Goal: Information Seeking & Learning: Learn about a topic

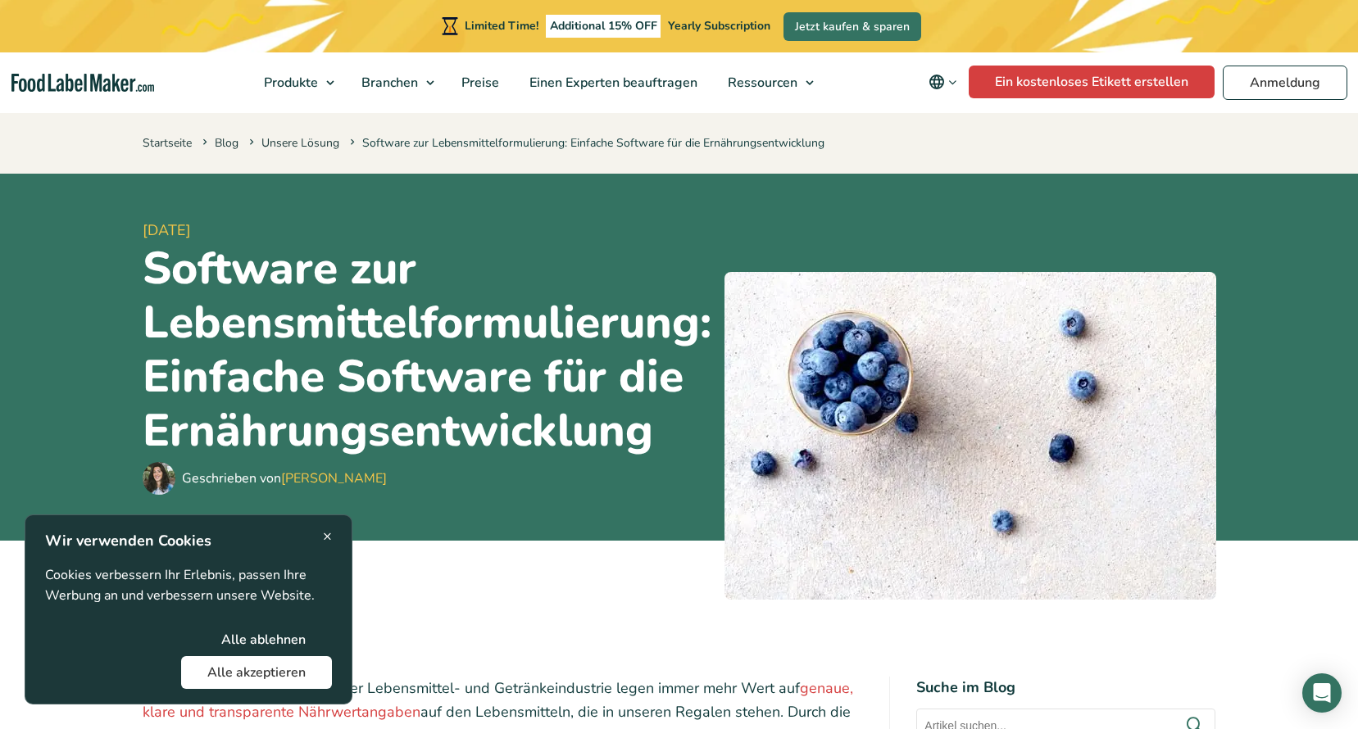
click at [279, 677] on button "Alle akzeptieren" at bounding box center [256, 672] width 151 height 33
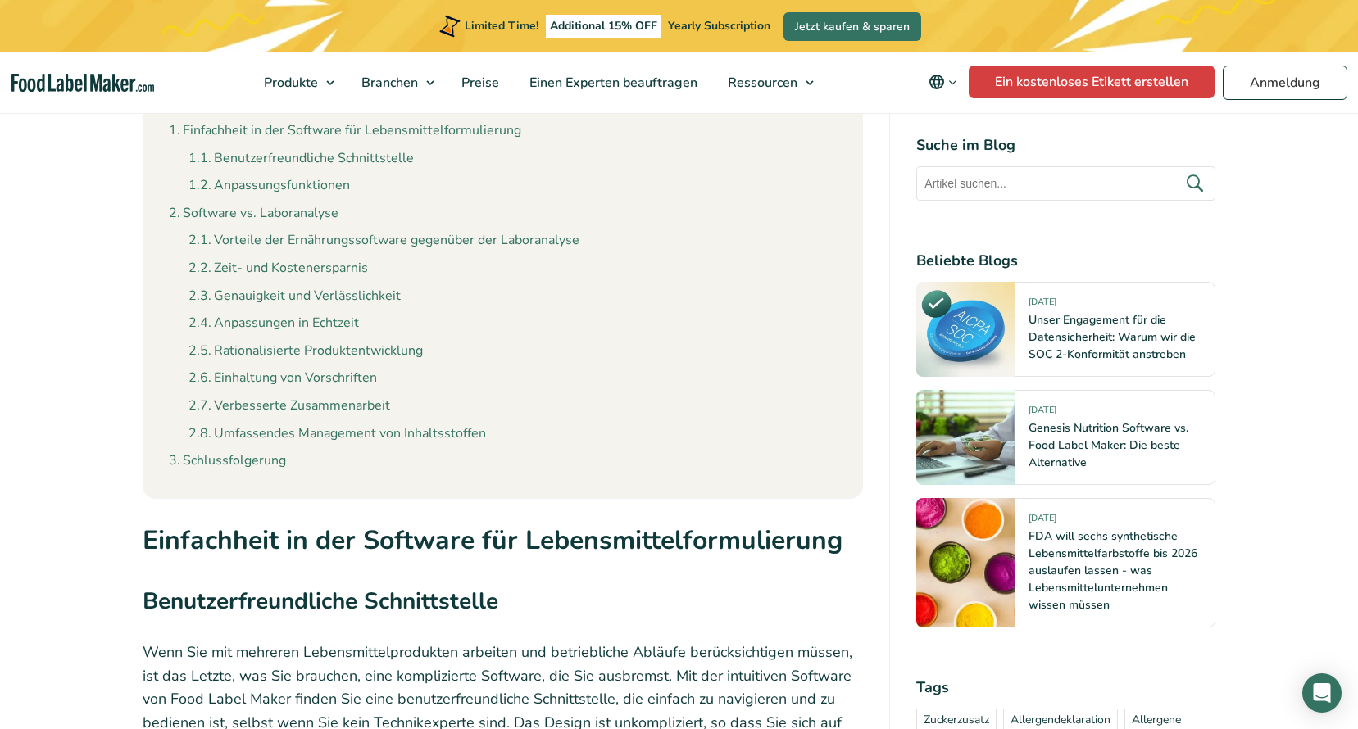
scroll to position [1884, 0]
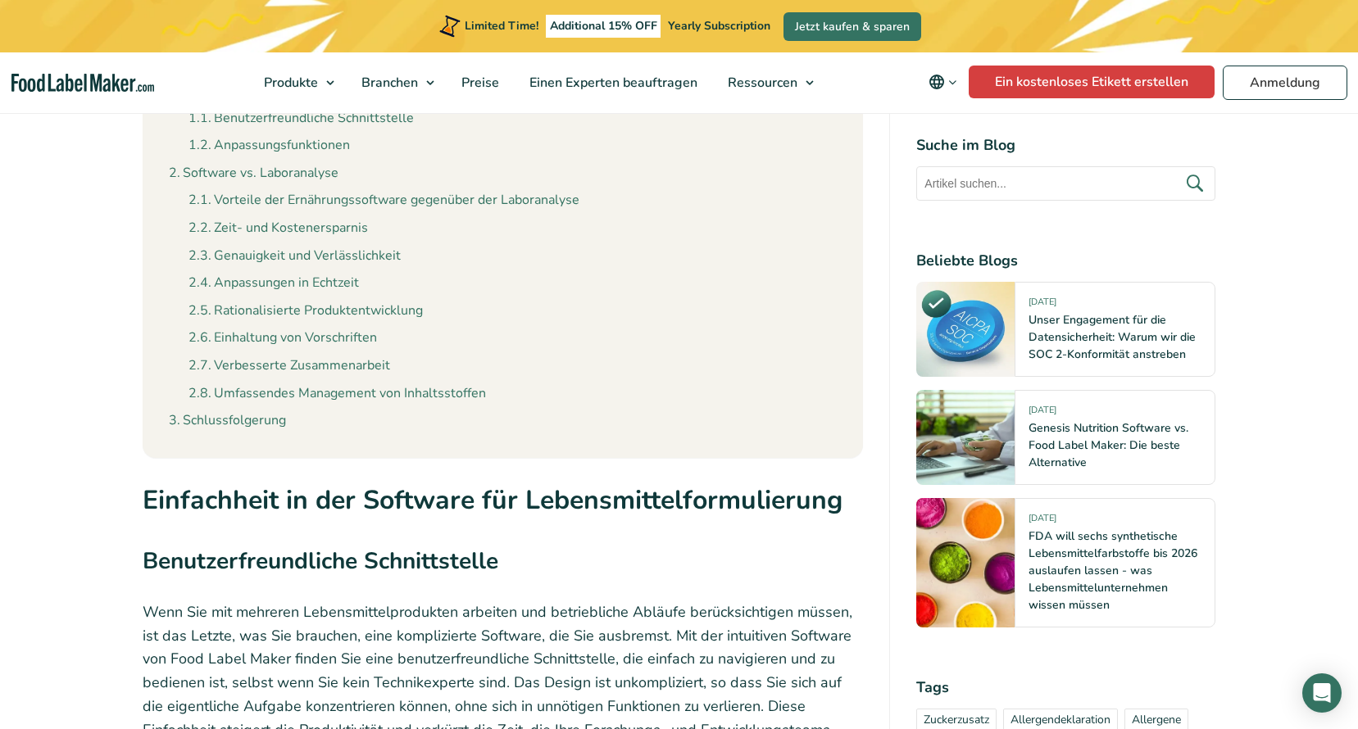
click at [260, 407] on ul "Einfachheit in der Software für Lebensmittelformulierung Benutzerfreundliche Sc…" at bounding box center [503, 253] width 669 height 358
click at [252, 424] on link "Schlussfolgerung" at bounding box center [227, 420] width 117 height 21
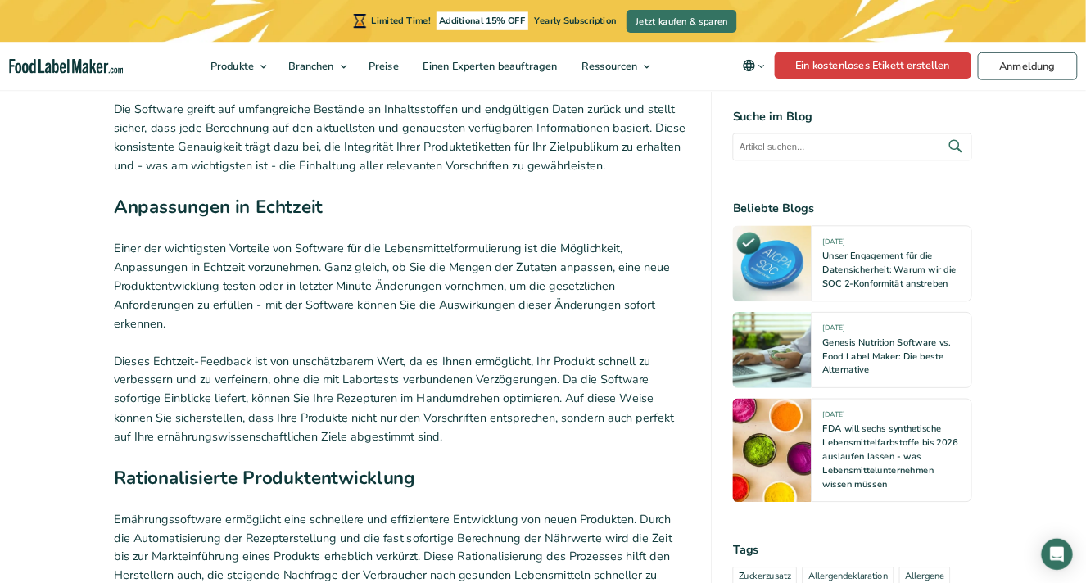
scroll to position [4423, 0]
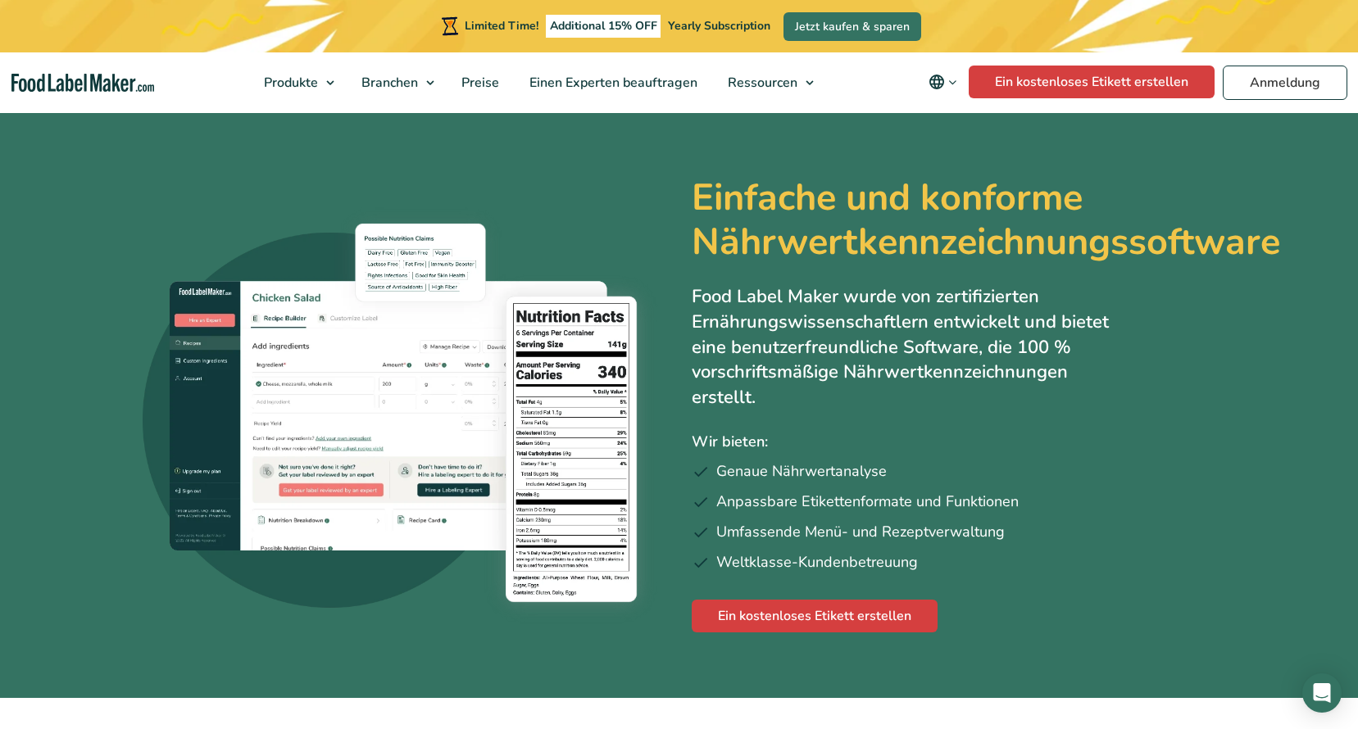
click at [566, 401] on img at bounding box center [405, 412] width 524 height 438
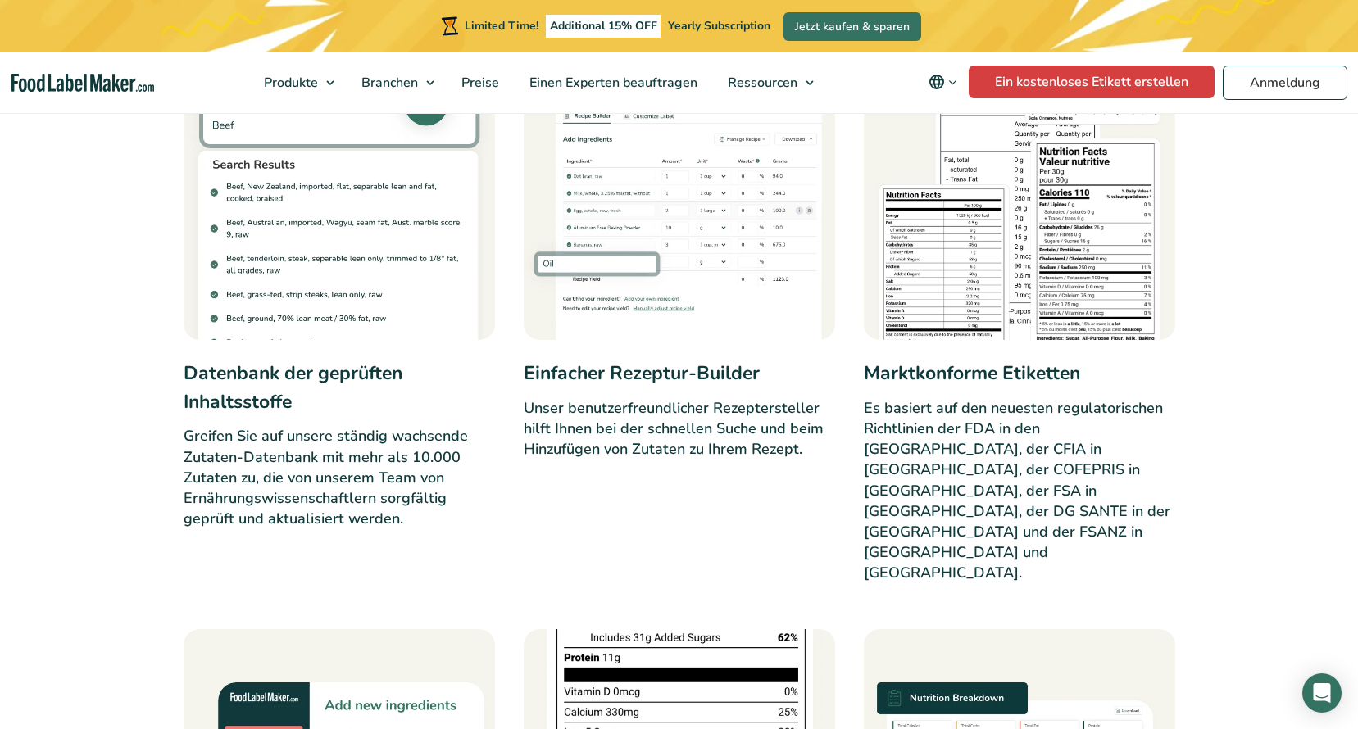
scroll to position [819, 0]
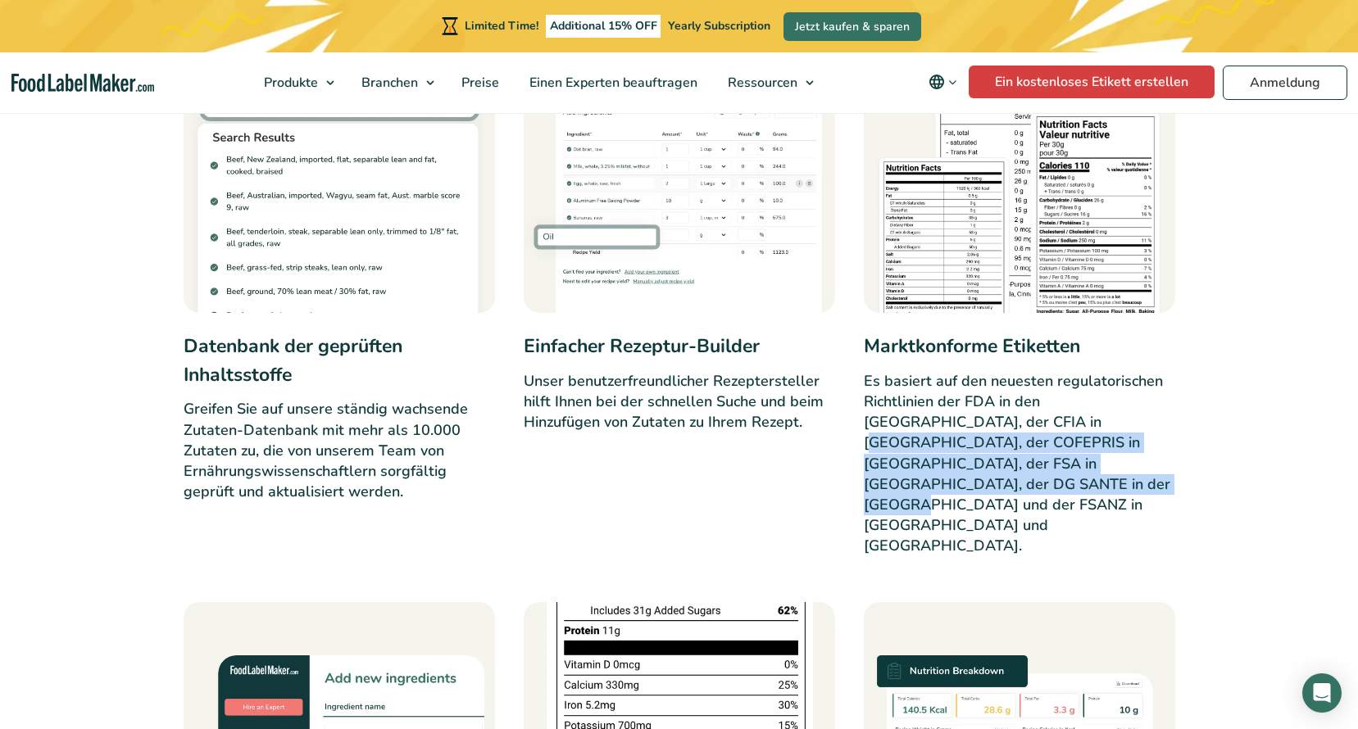
drag, startPoint x: 978, startPoint y: 415, endPoint x: 1162, endPoint y: 458, distance: 188.4
click at [1162, 458] on p "Es basiert auf den neuesten regulatorischen Richtlinien der FDA in den USA, der…" at bounding box center [1019, 464] width 311 height 186
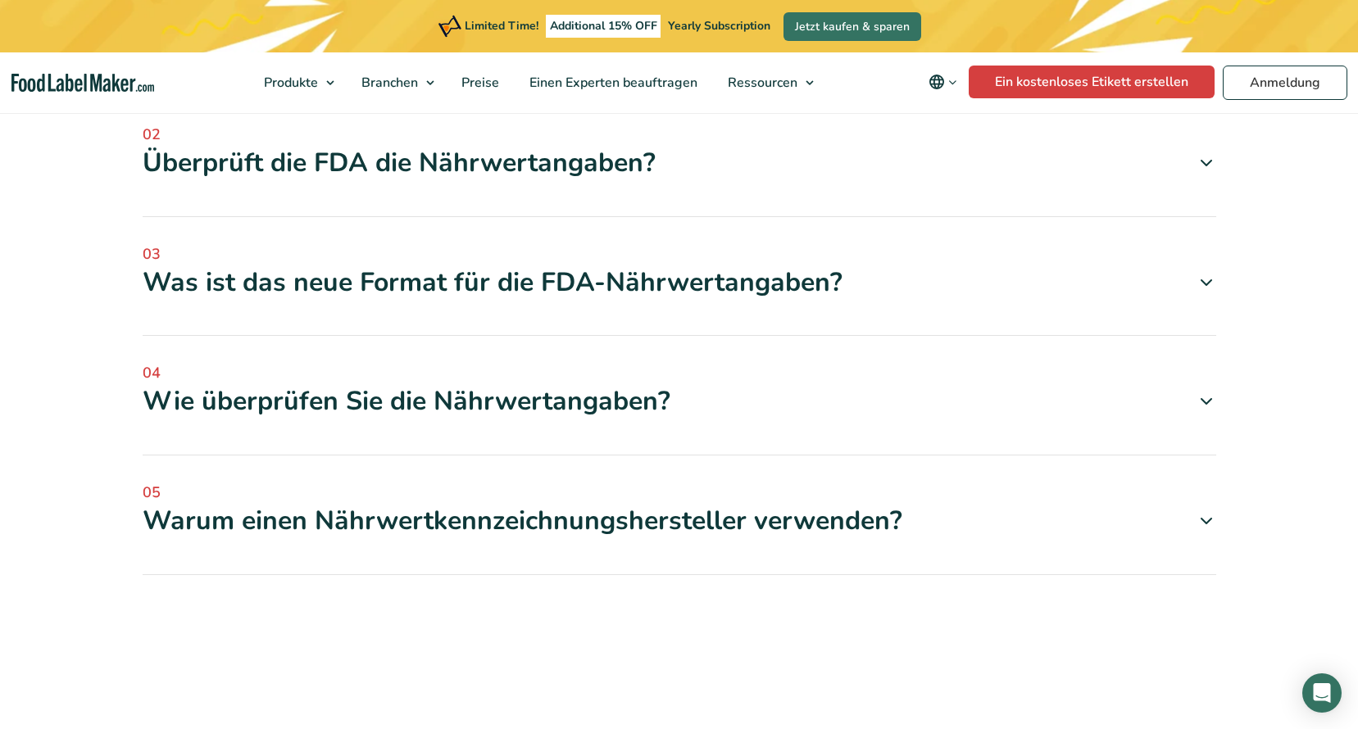
scroll to position [9258, 0]
click at [678, 504] on div "Warum einen Nährwertkennzeichnungshersteller verwenden?" at bounding box center [679, 521] width 1073 height 34
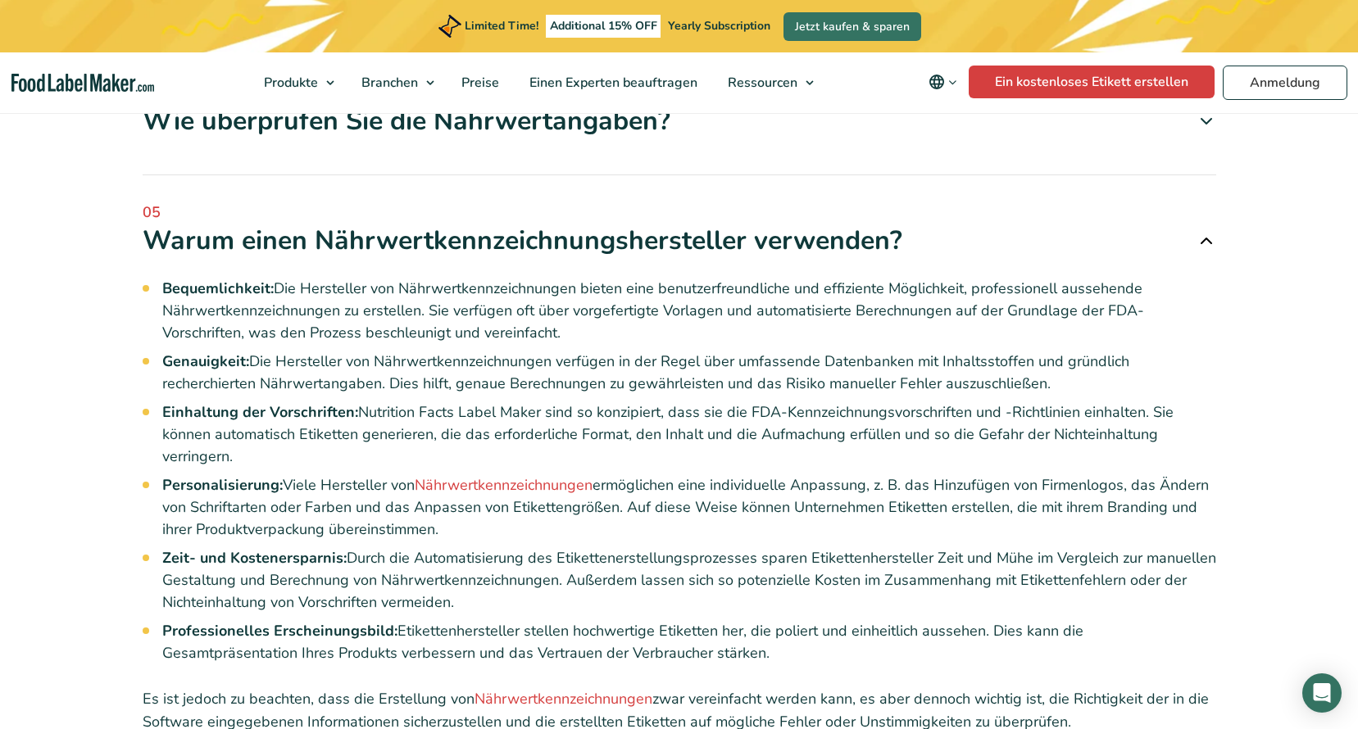
scroll to position [9340, 0]
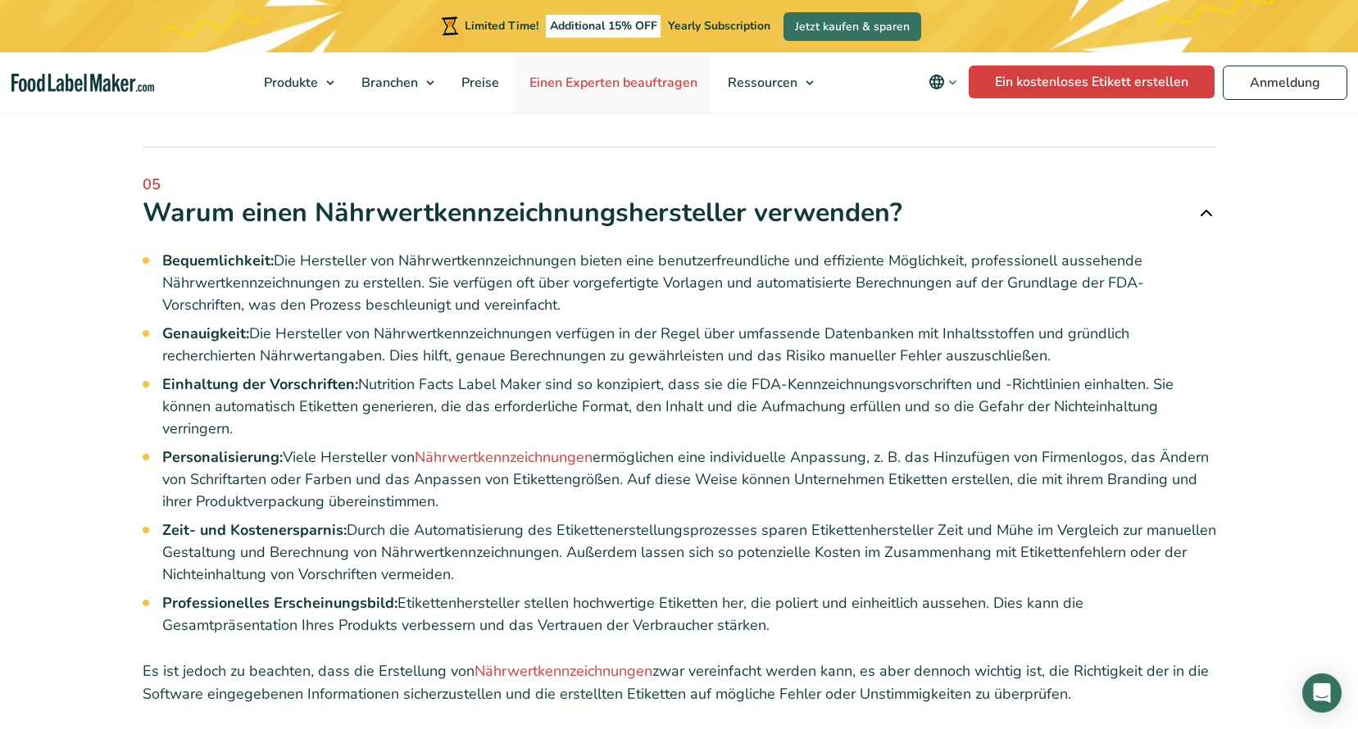
click at [676, 111] on link "Einen Experten beauftragen" at bounding box center [612, 82] width 194 height 61
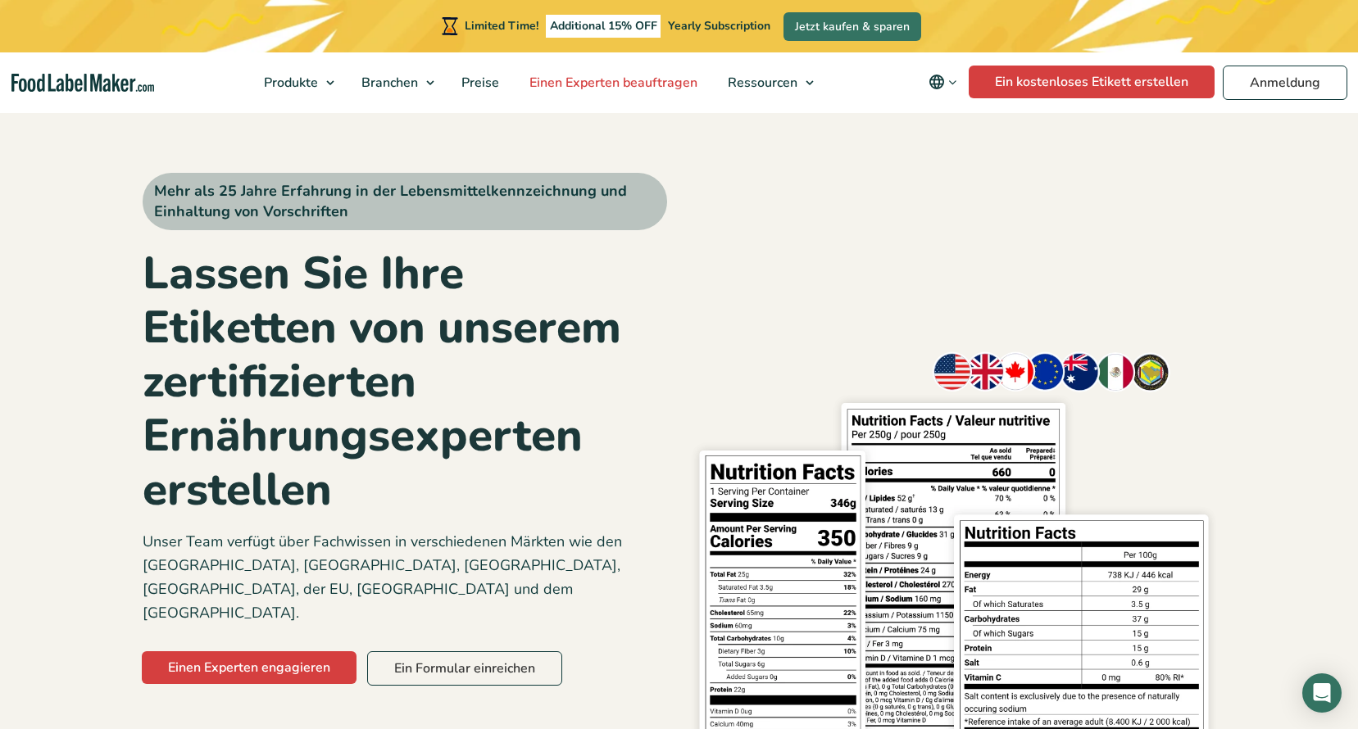
click at [660, 85] on span "Einen Experten beauftragen" at bounding box center [611, 83] width 175 height 18
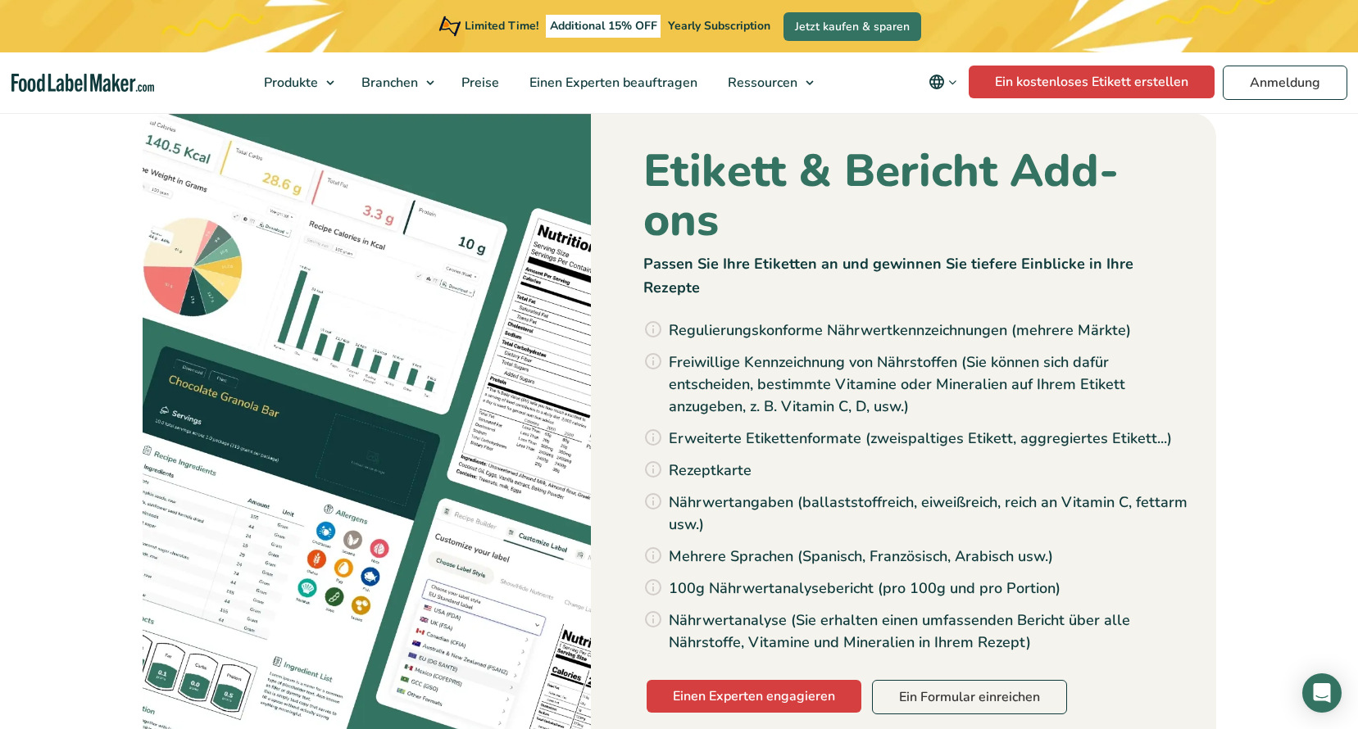
scroll to position [1966, 0]
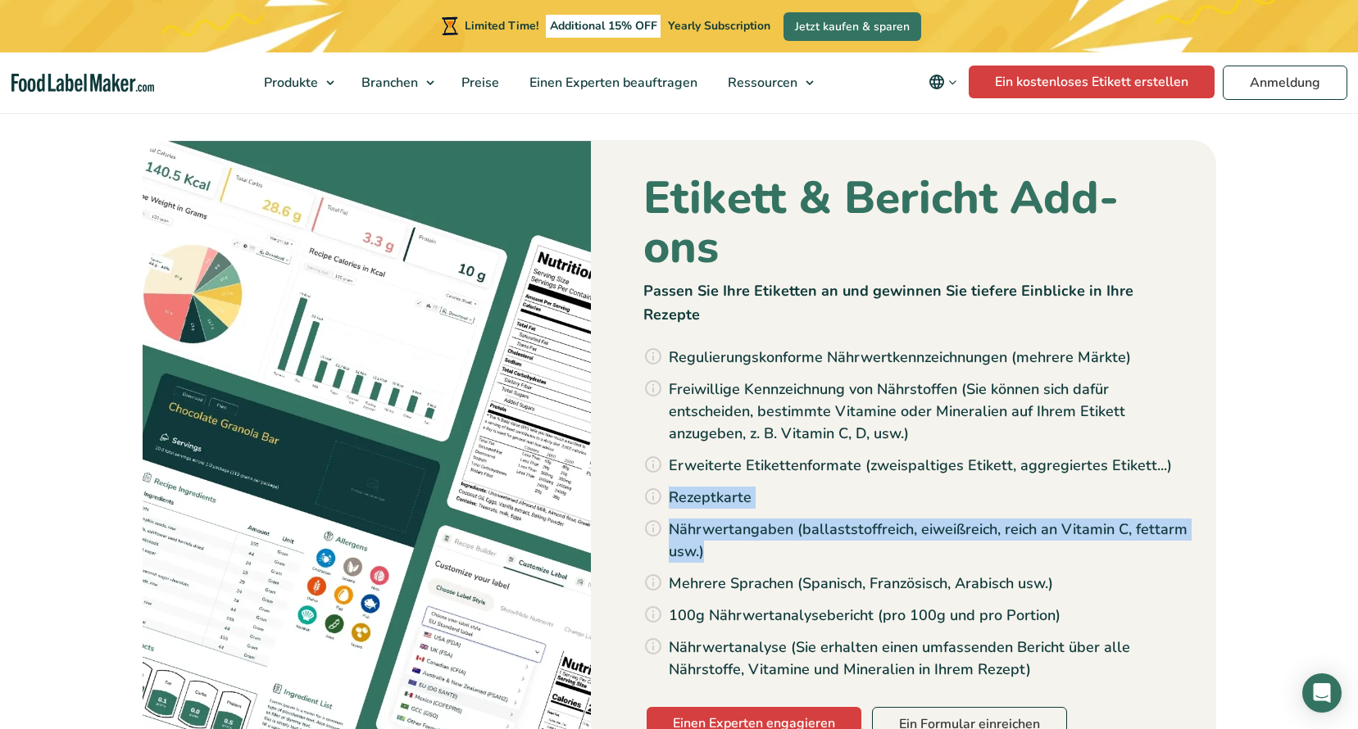
drag, startPoint x: 655, startPoint y: 377, endPoint x: 1039, endPoint y: 435, distance: 388.6
click at [1039, 435] on ul "Regulierungskonforme Nährwertkennzeichnungen (mehrere Märkte) Freiwillige Kennz…" at bounding box center [926, 514] width 526 height 334
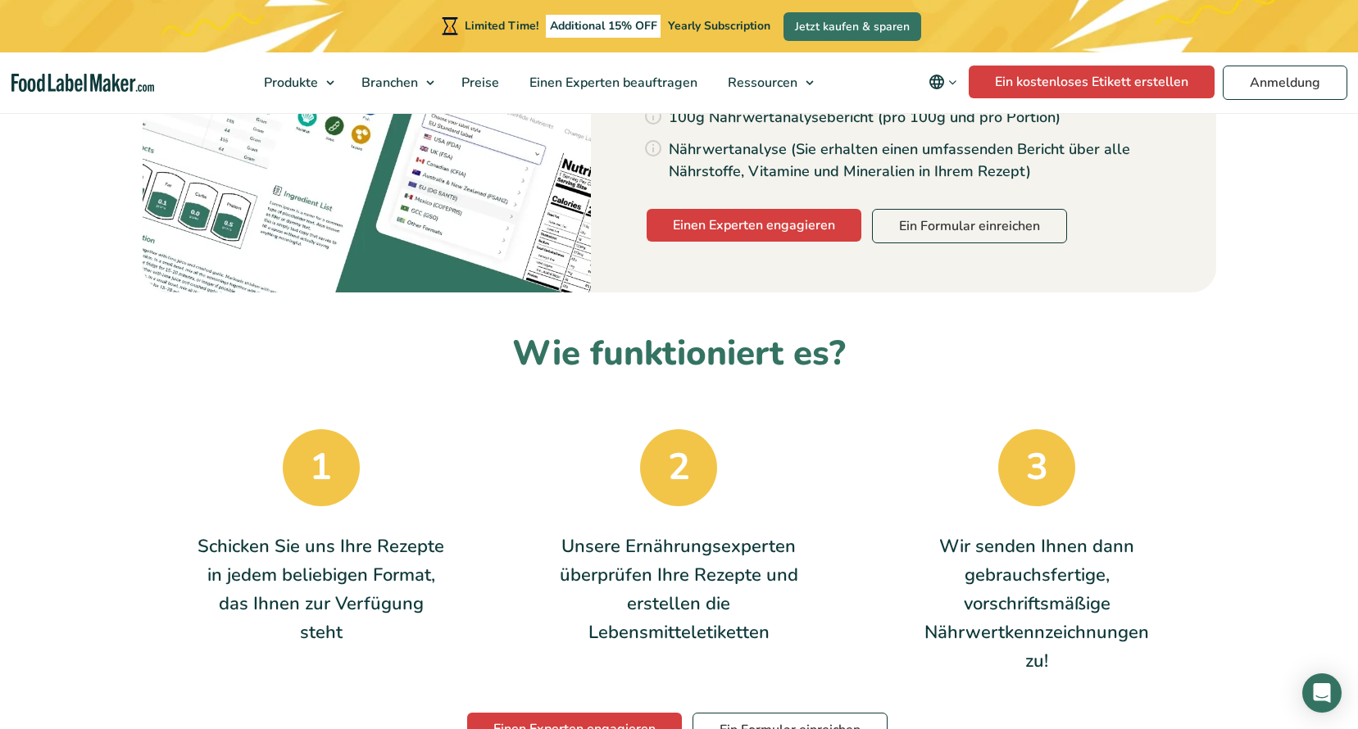
scroll to position [2540, 0]
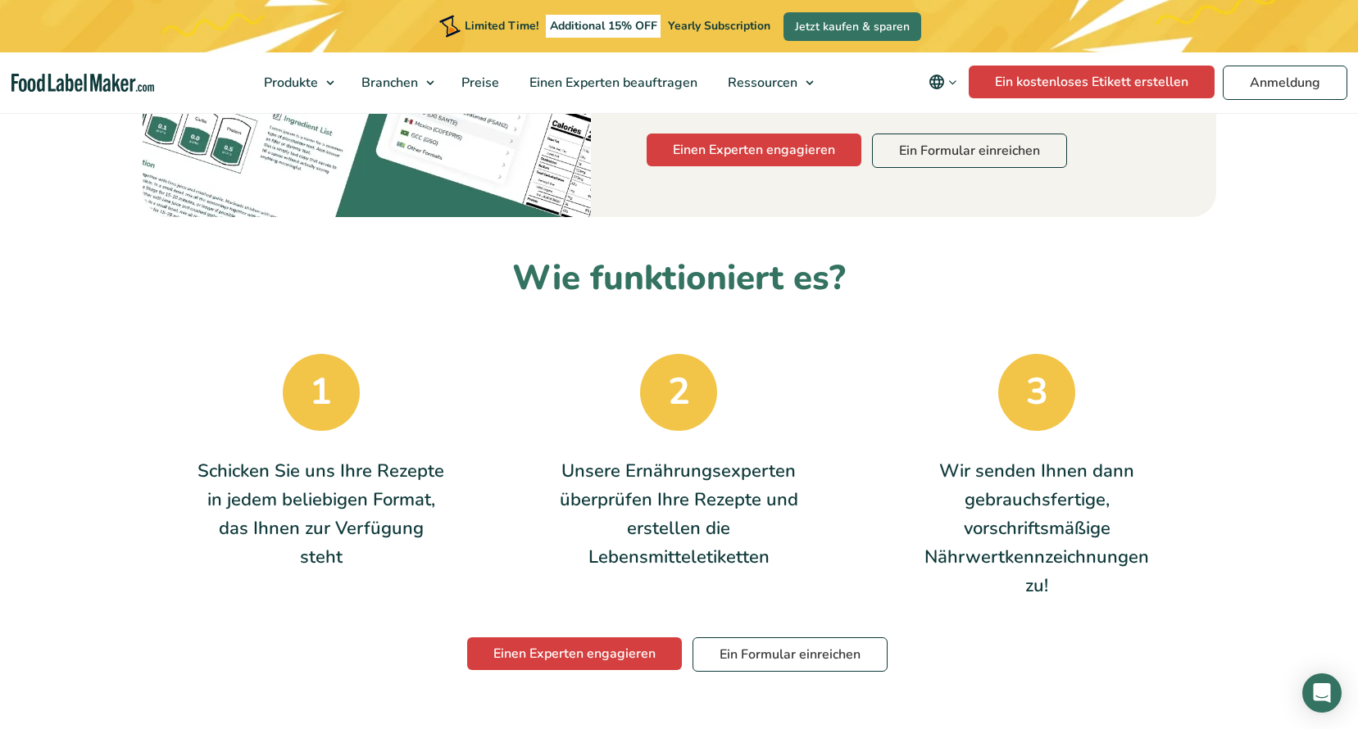
drag, startPoint x: 212, startPoint y: 361, endPoint x: 1103, endPoint y: 496, distance: 900.6
click at [1103, 496] on div "1 Schicken Sie uns Ihre Rezepte in jedem beliebigen Format, das Ihnen zur Verfü…" at bounding box center [679, 476] width 1073 height 270
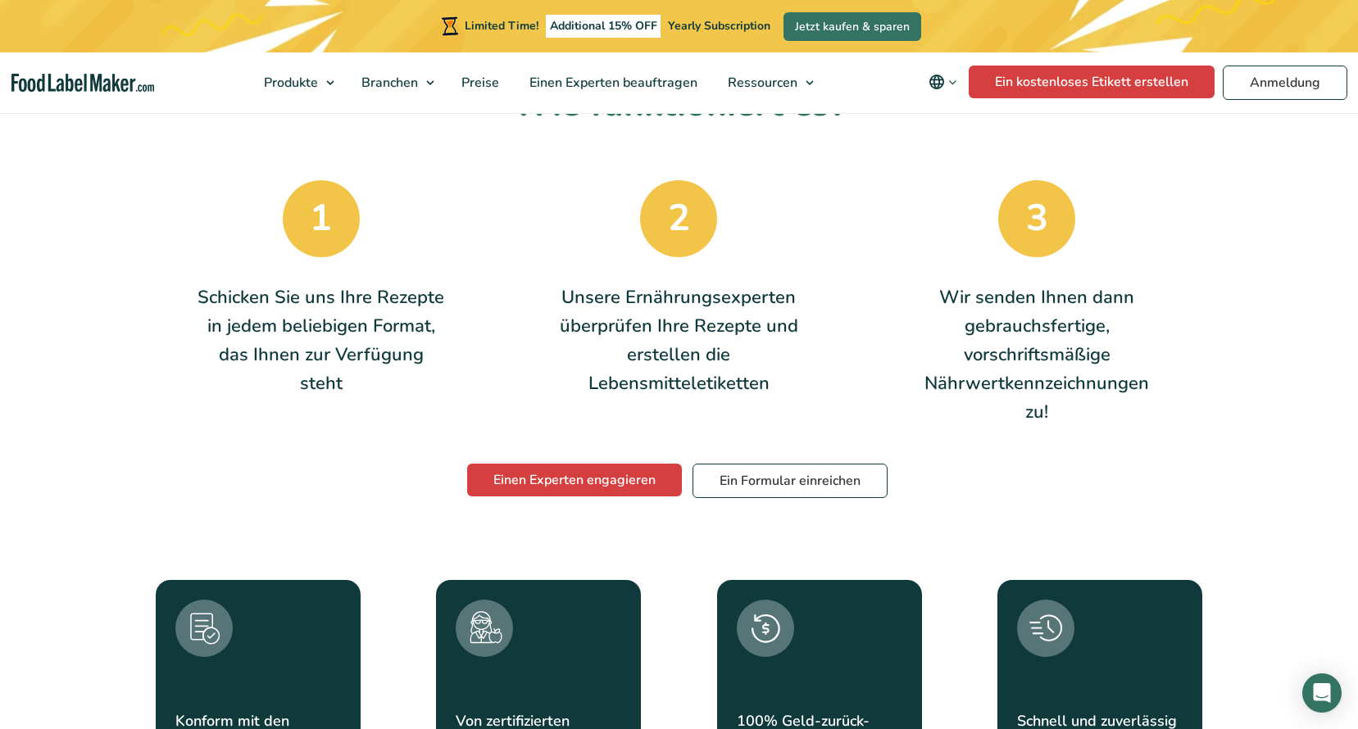
scroll to position [2949, 0]
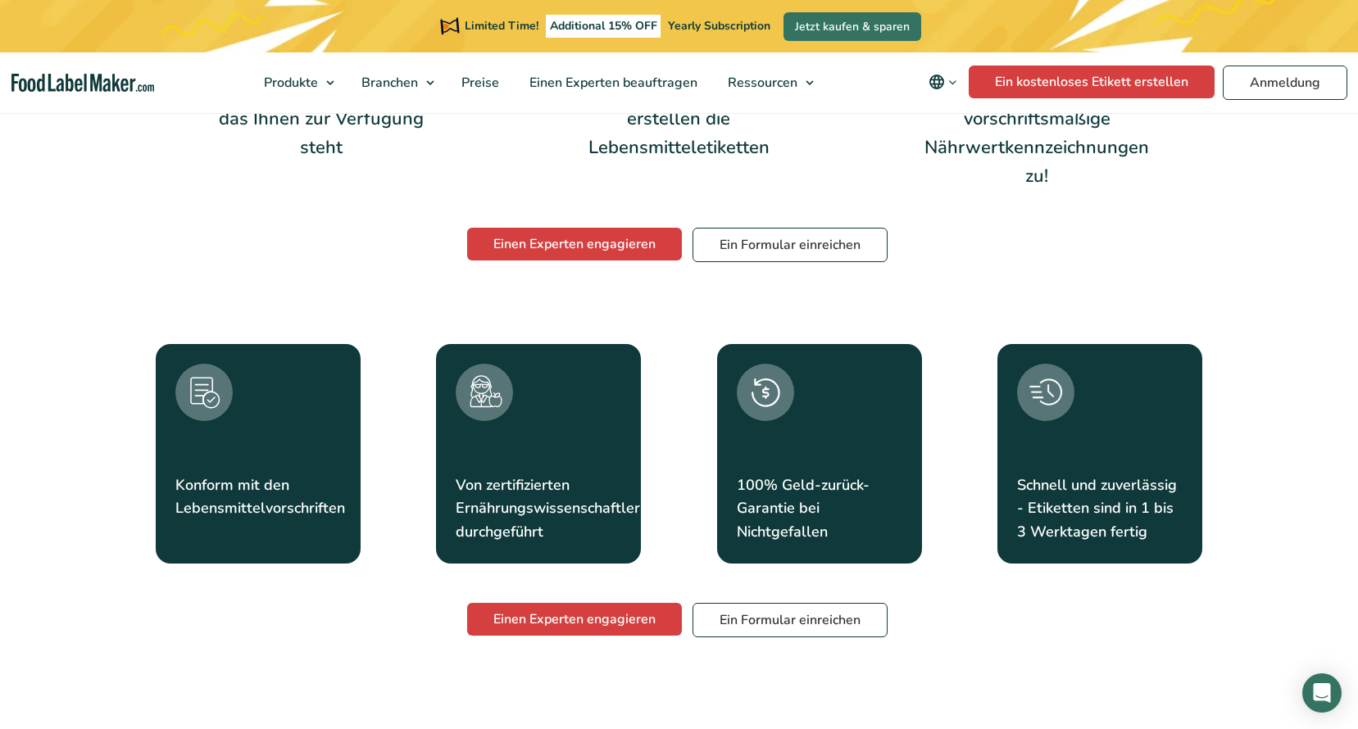
click at [197, 364] on img at bounding box center [203, 392] width 57 height 57
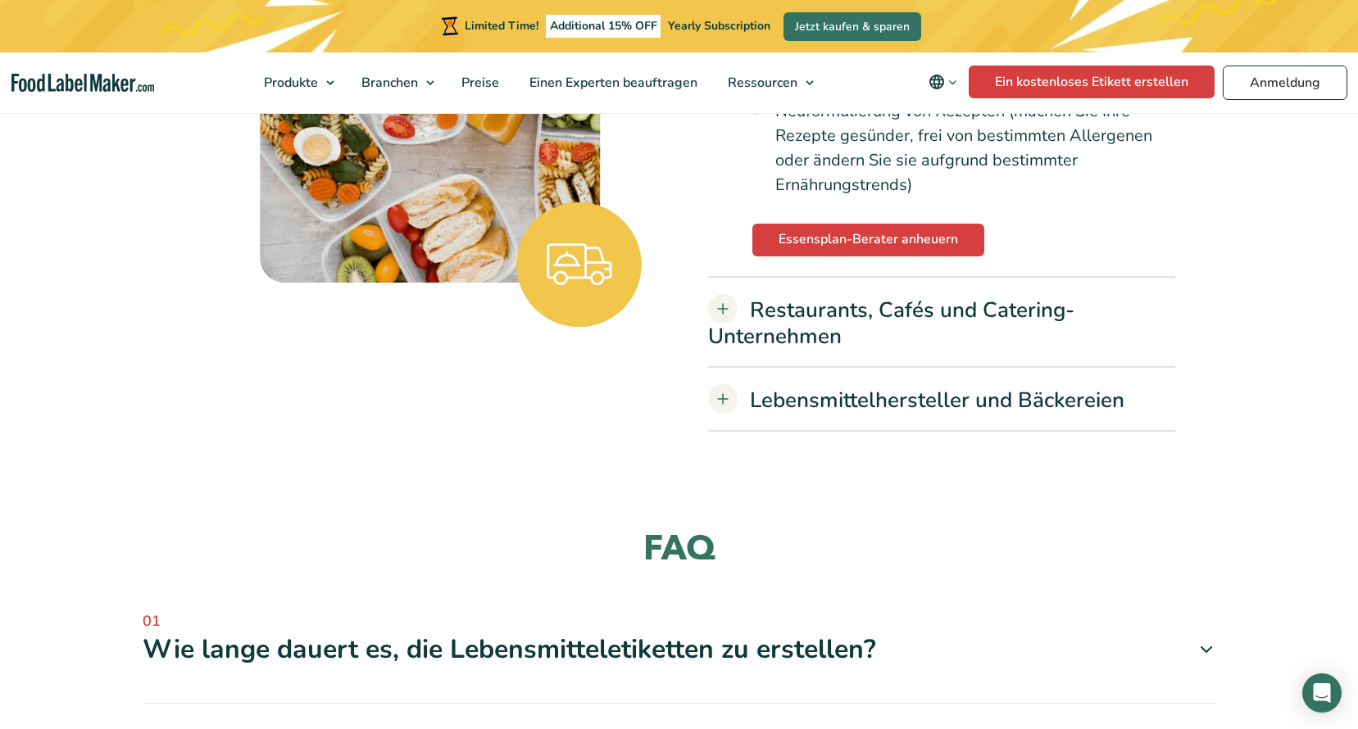
scroll to position [4178, 0]
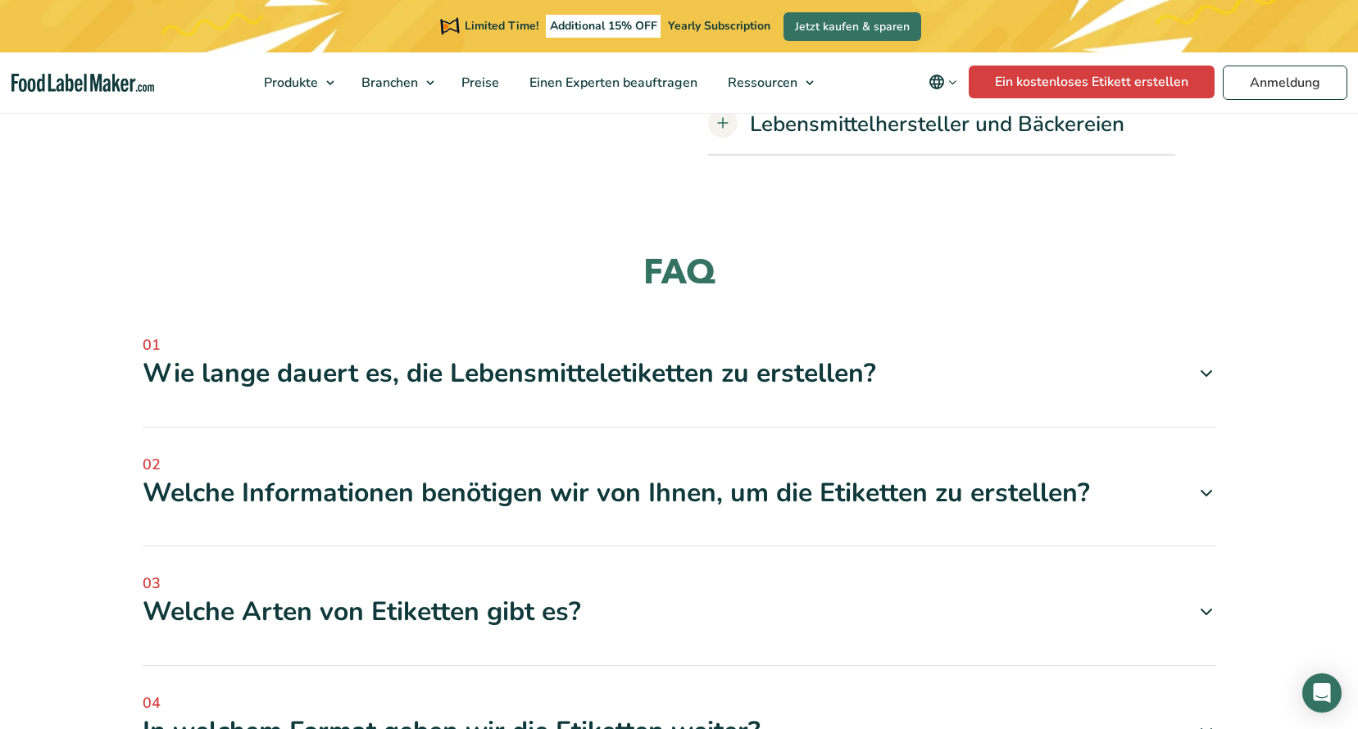
scroll to position [4424, 0]
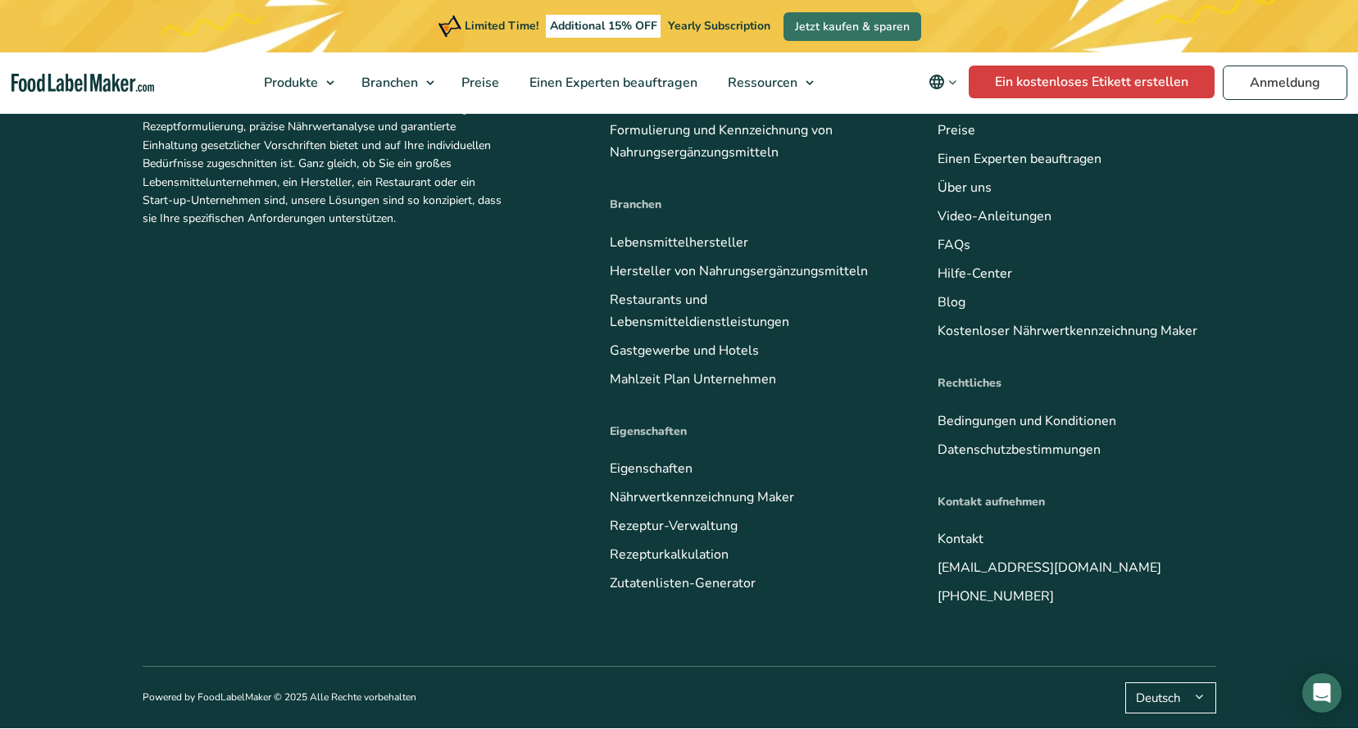
scroll to position [6063, 0]
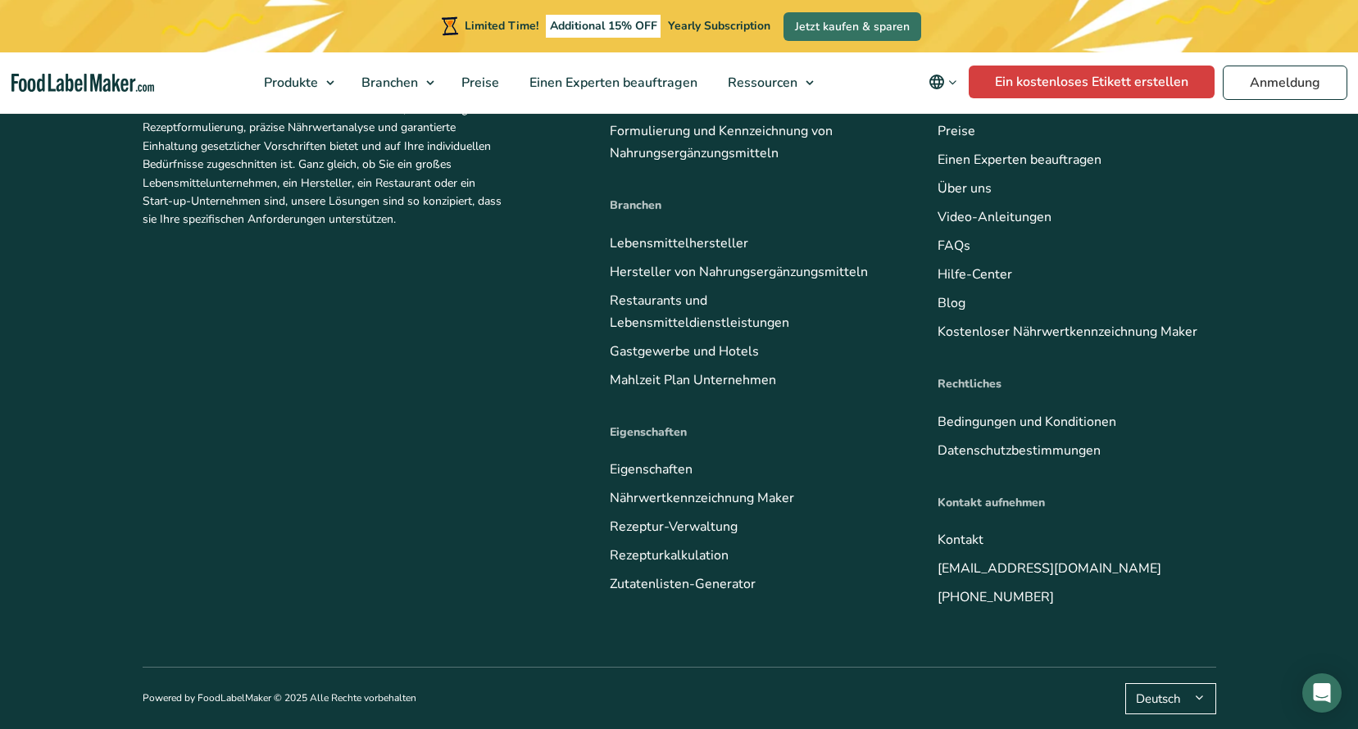
scroll to position [6390, 0]
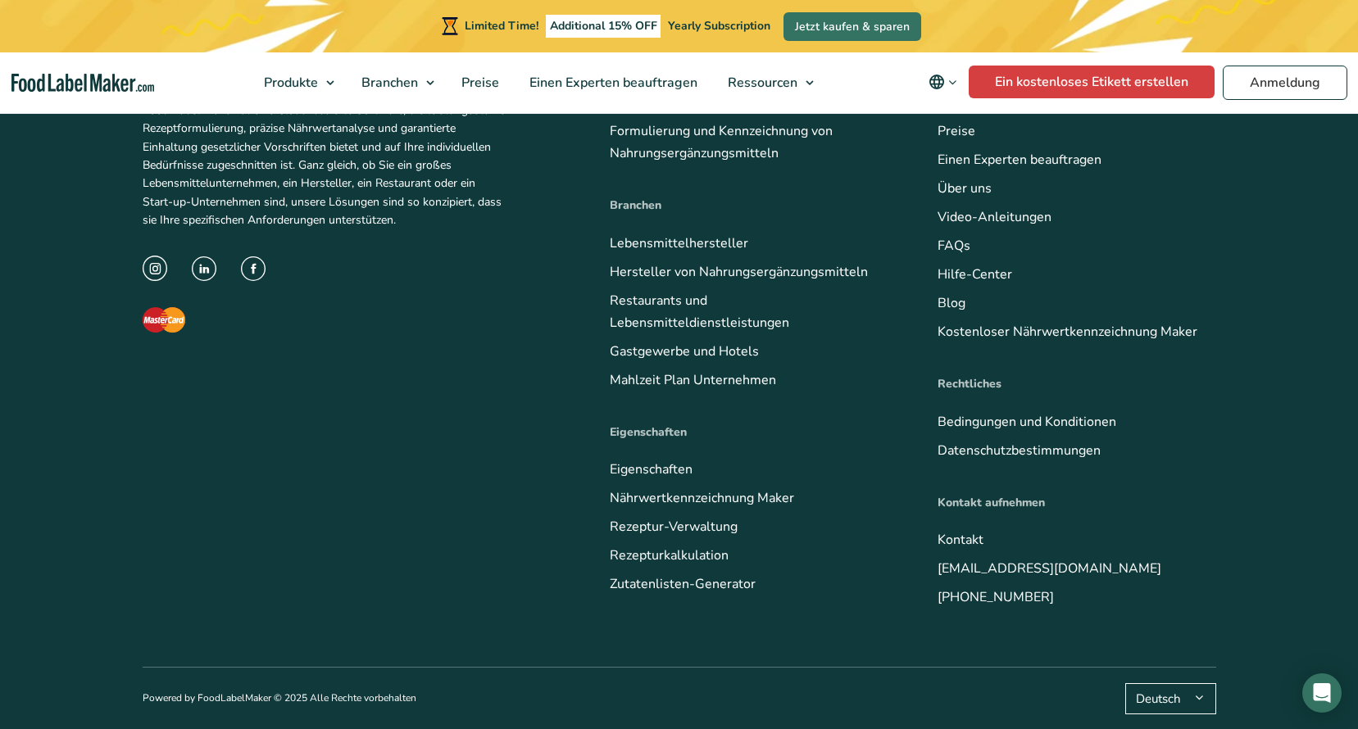
drag, startPoint x: 241, startPoint y: 401, endPoint x: 947, endPoint y: 403, distance: 706.2
drag, startPoint x: 947, startPoint y: 403, endPoint x: 513, endPoint y: 507, distance: 446.5
drag, startPoint x: 500, startPoint y: 437, endPoint x: 583, endPoint y: 440, distance: 83.6
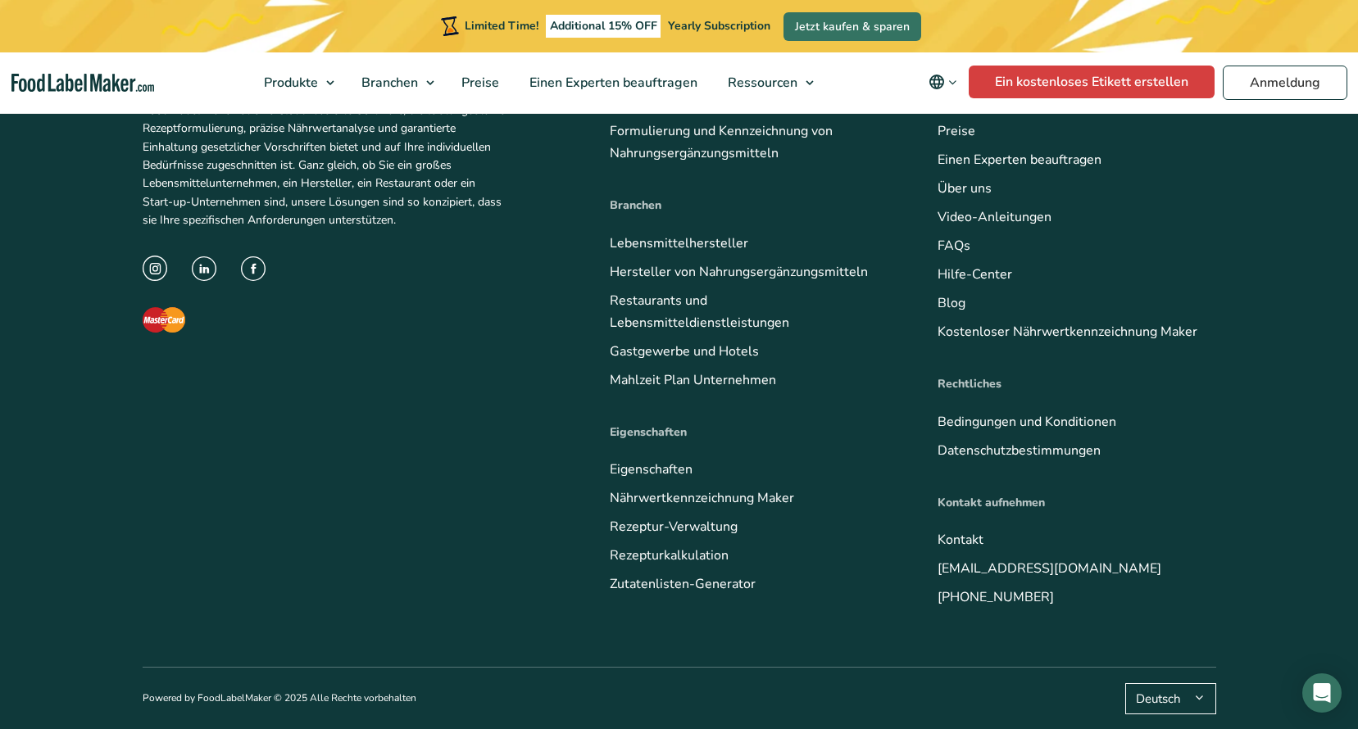
drag, startPoint x: 583, startPoint y: 440, endPoint x: 463, endPoint y: 484, distance: 128.3
drag, startPoint x: 485, startPoint y: 435, endPoint x: 651, endPoint y: 433, distance: 166.3
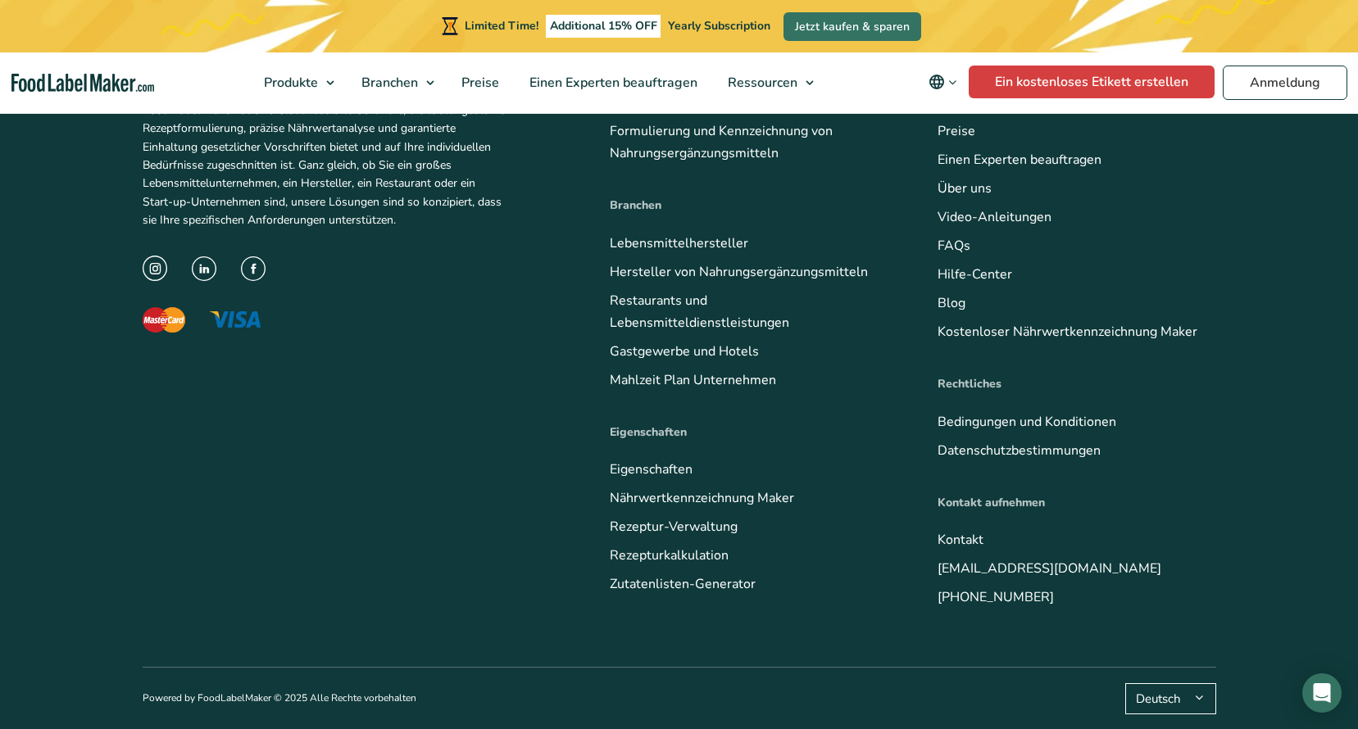
scroll to position [6882, 0]
copy p "SDA-Zutaten-Datenbank"
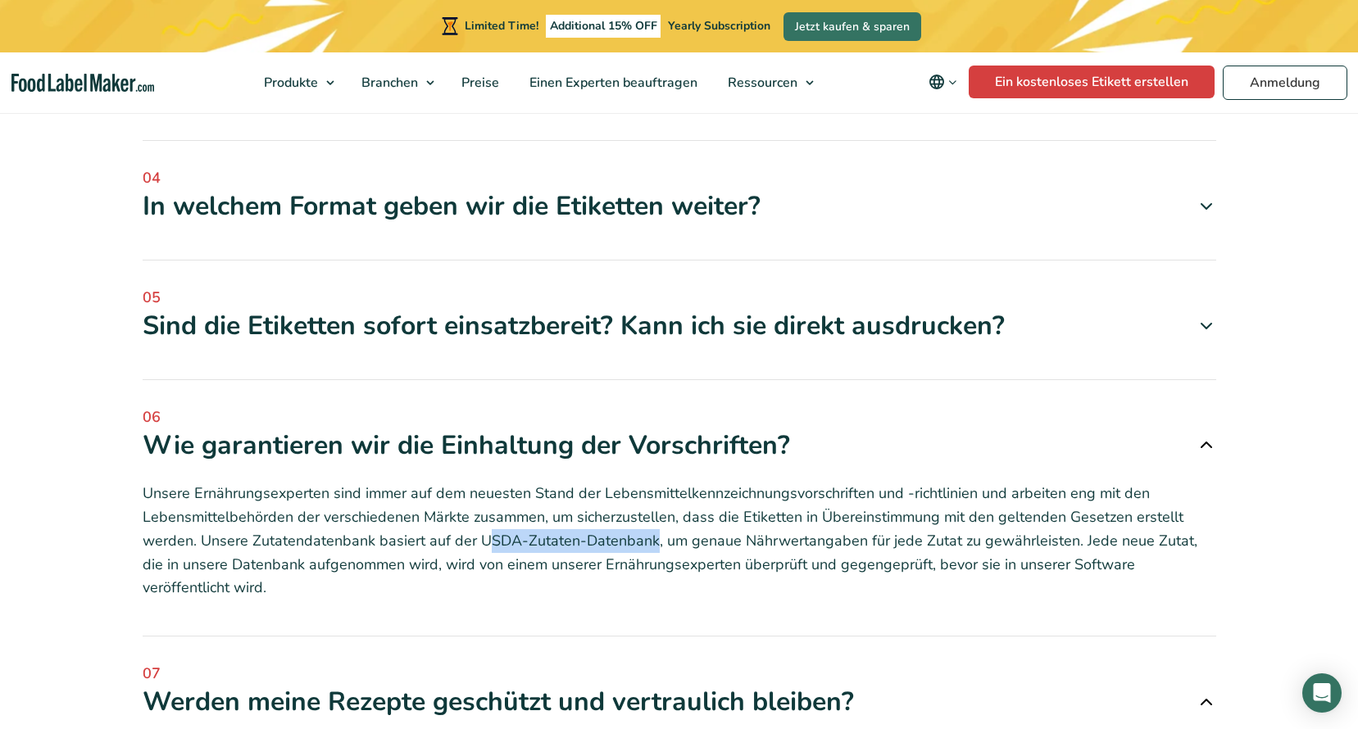
scroll to position [4998, 0]
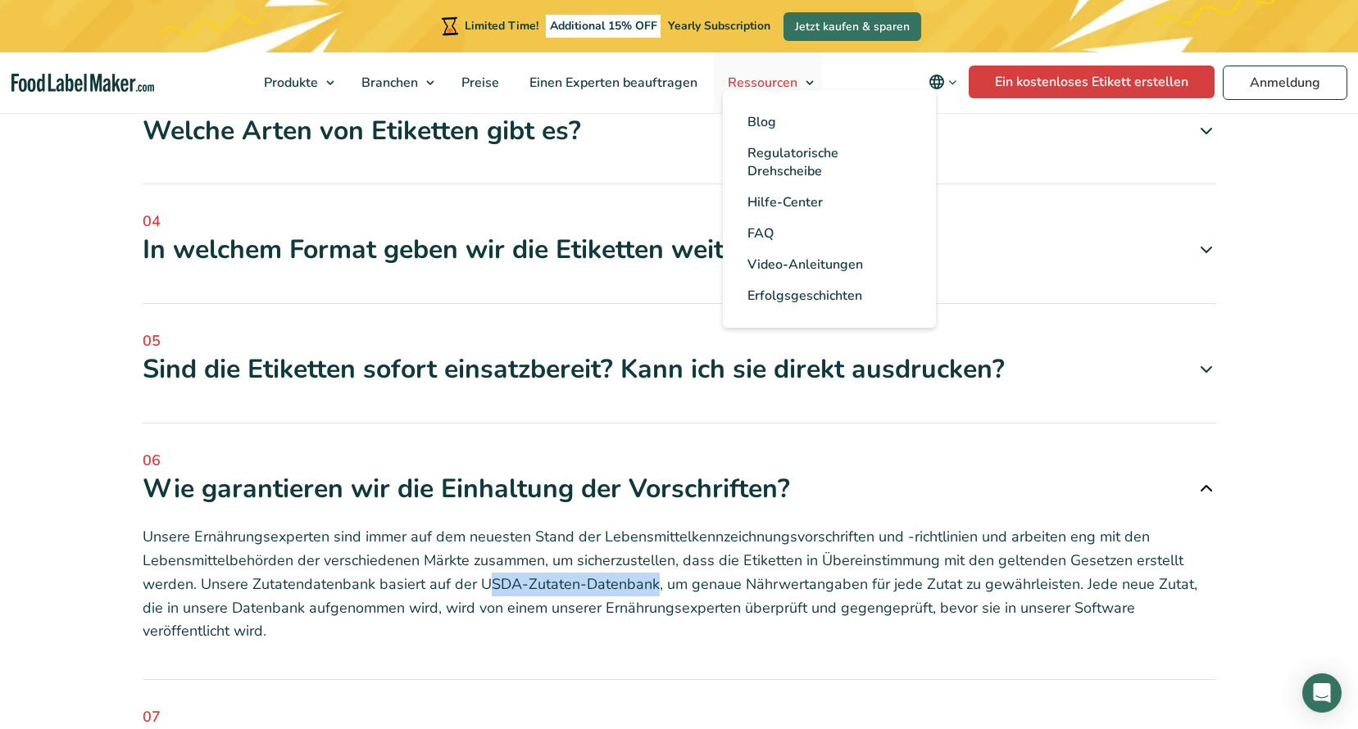
click at [805, 85] on link "Ressourcen" at bounding box center [767, 82] width 109 height 61
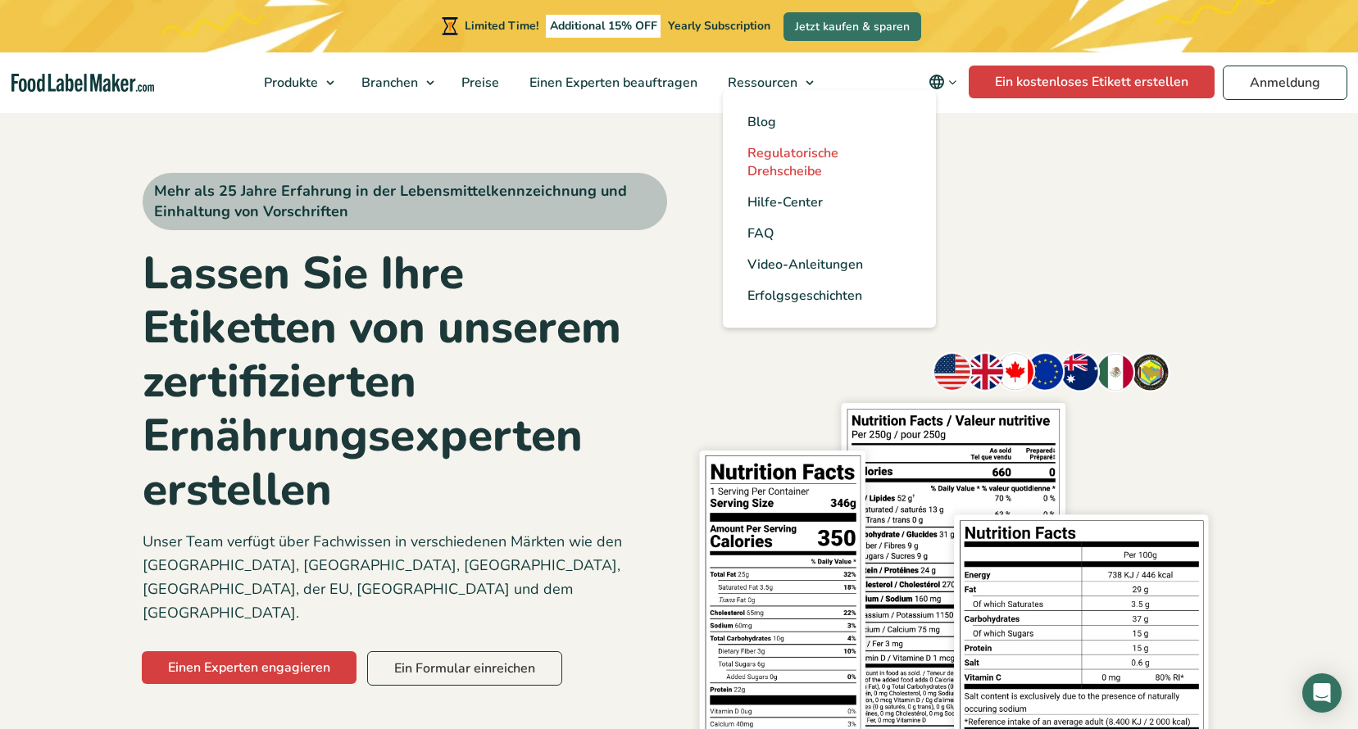
click at [802, 164] on span "Regulatorische Drehscheibe" at bounding box center [792, 162] width 91 height 36
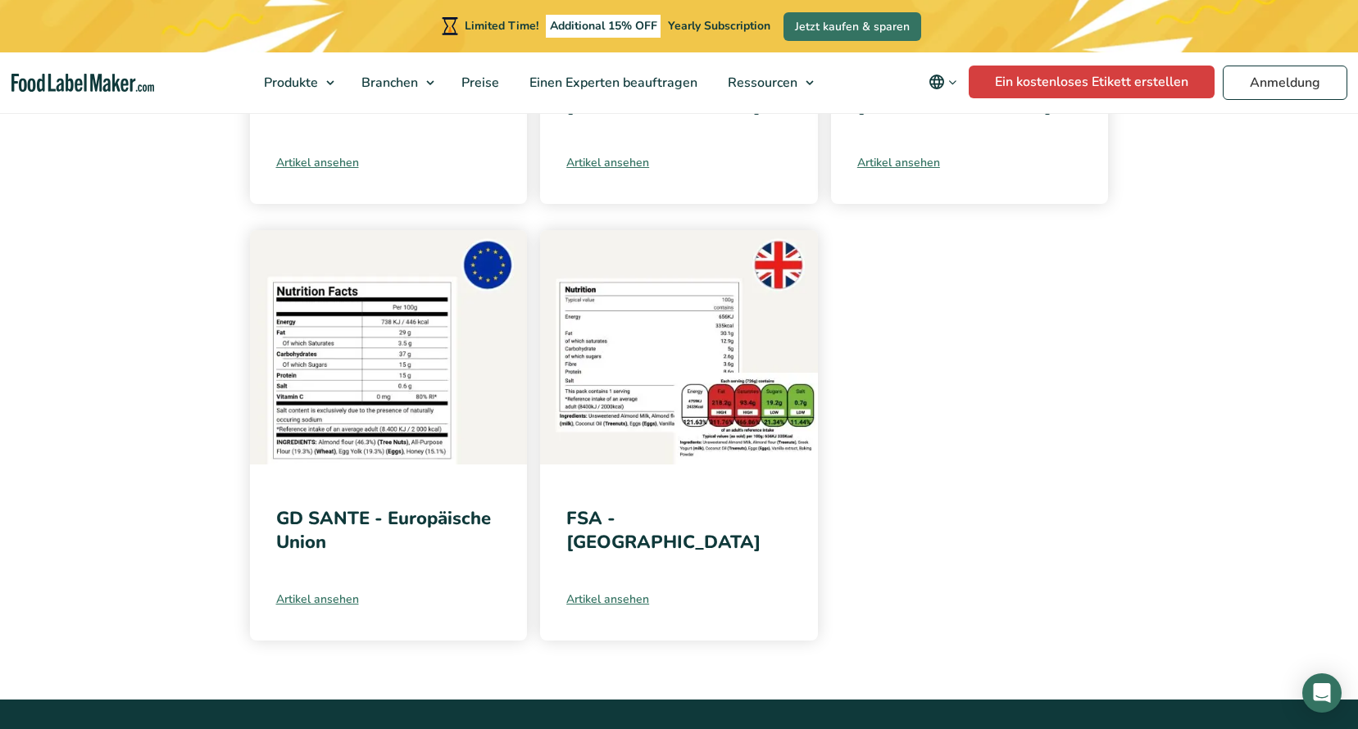
scroll to position [655, 0]
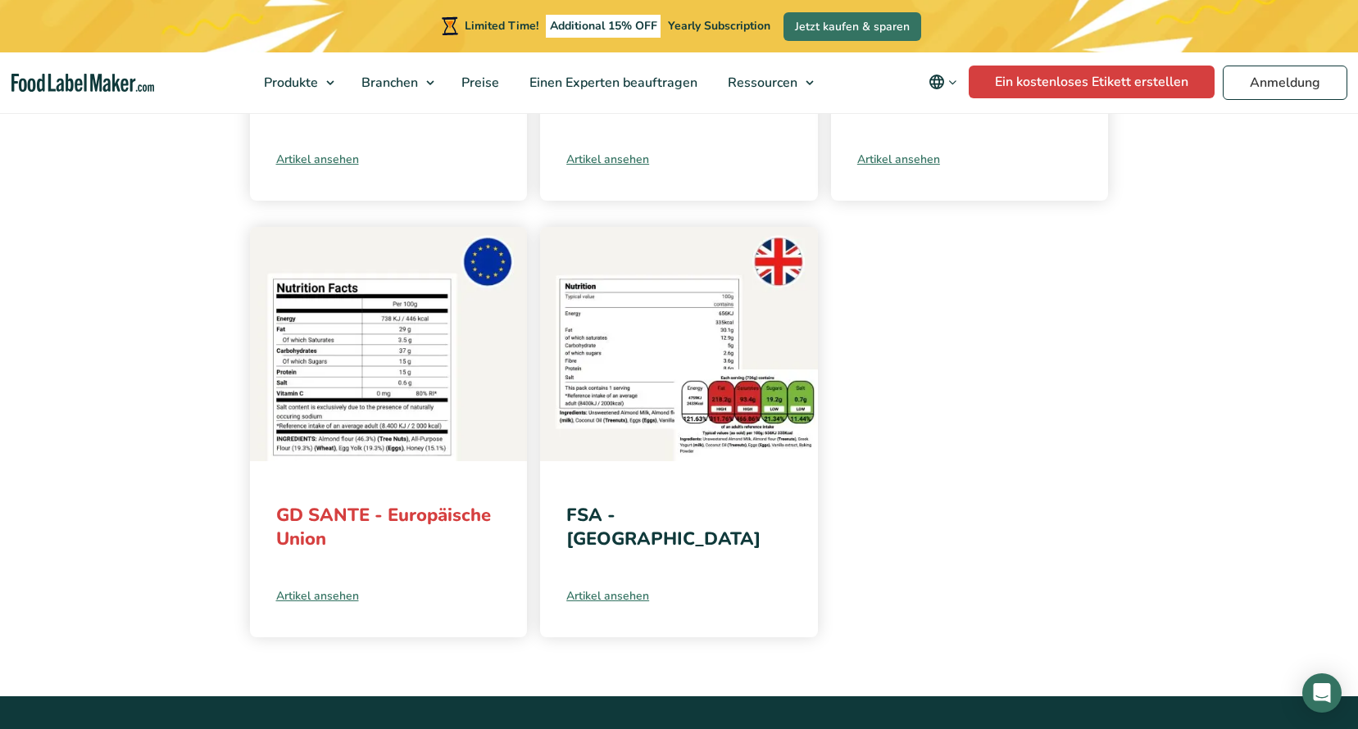
click at [396, 525] on link "GD SANTE - Europäische Union" at bounding box center [383, 527] width 215 height 48
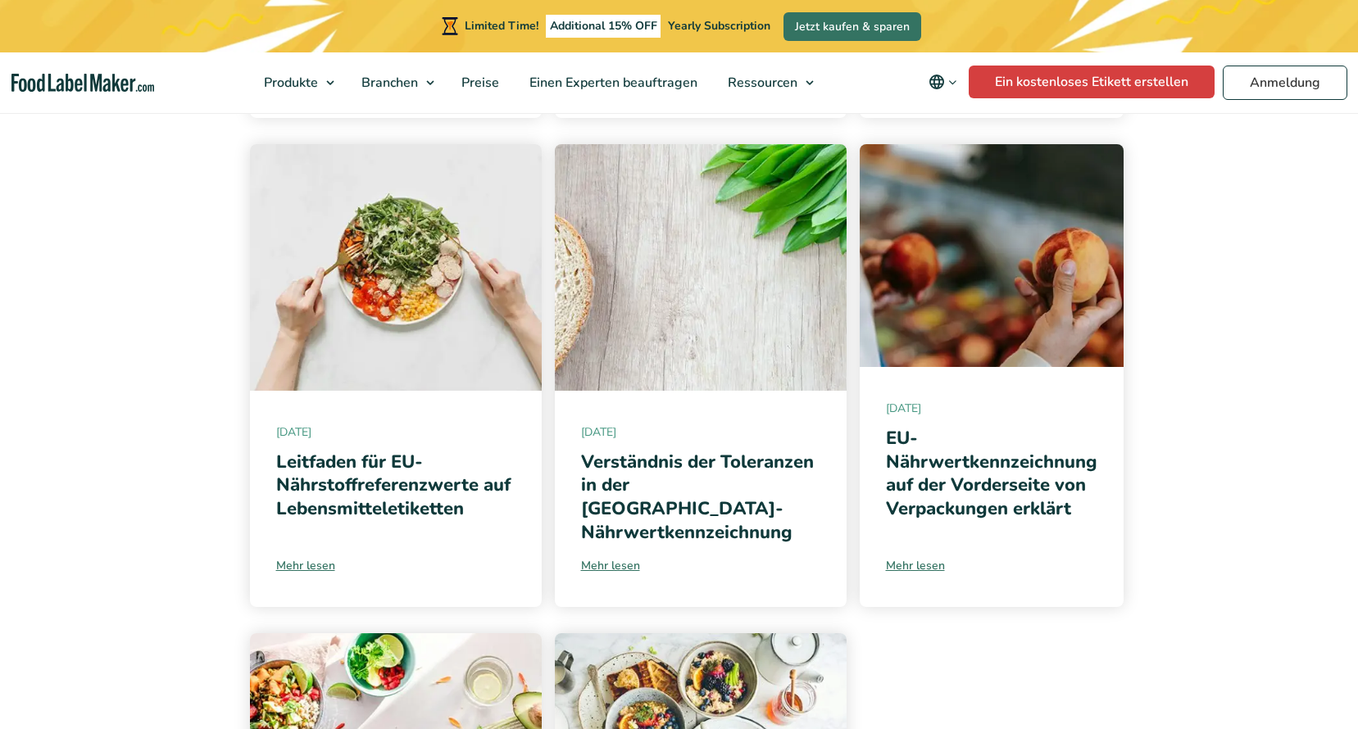
scroll to position [819, 0]
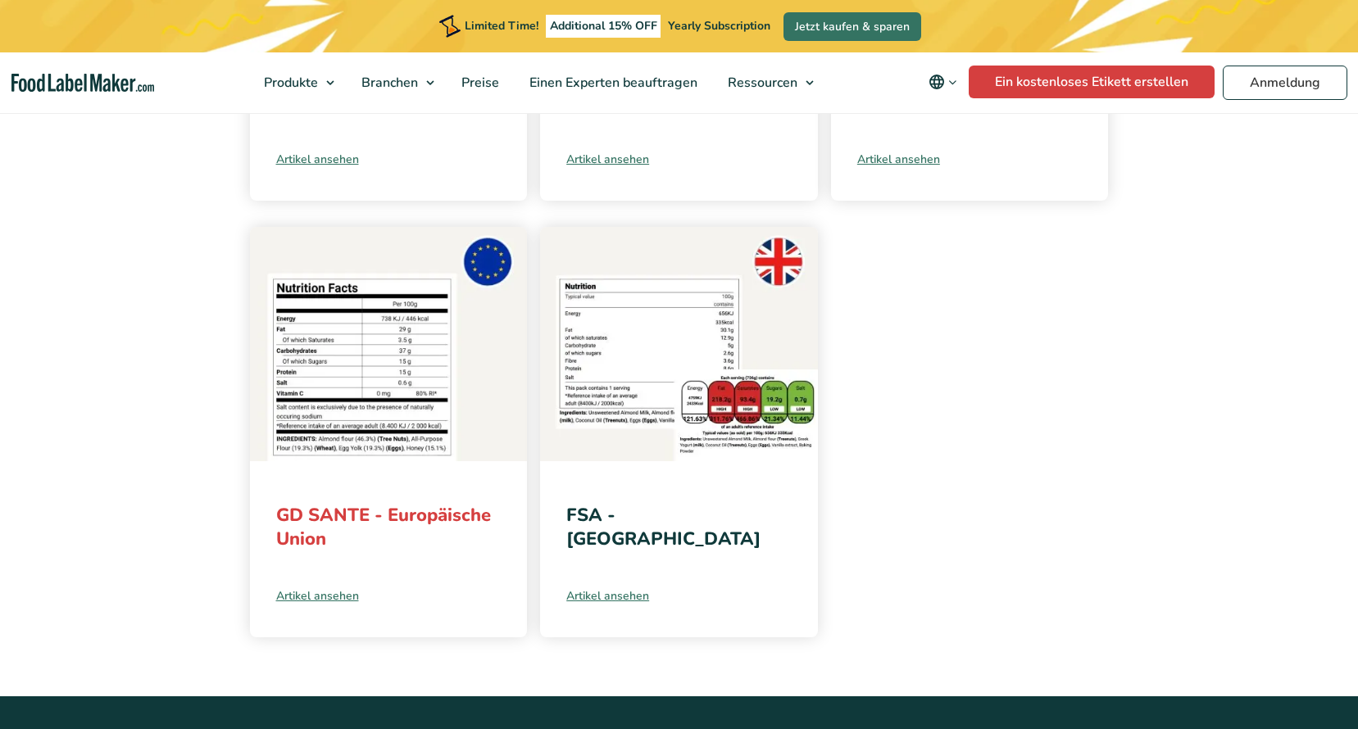
click at [395, 524] on link "GD SANTE - Europäische Union" at bounding box center [383, 527] width 215 height 48
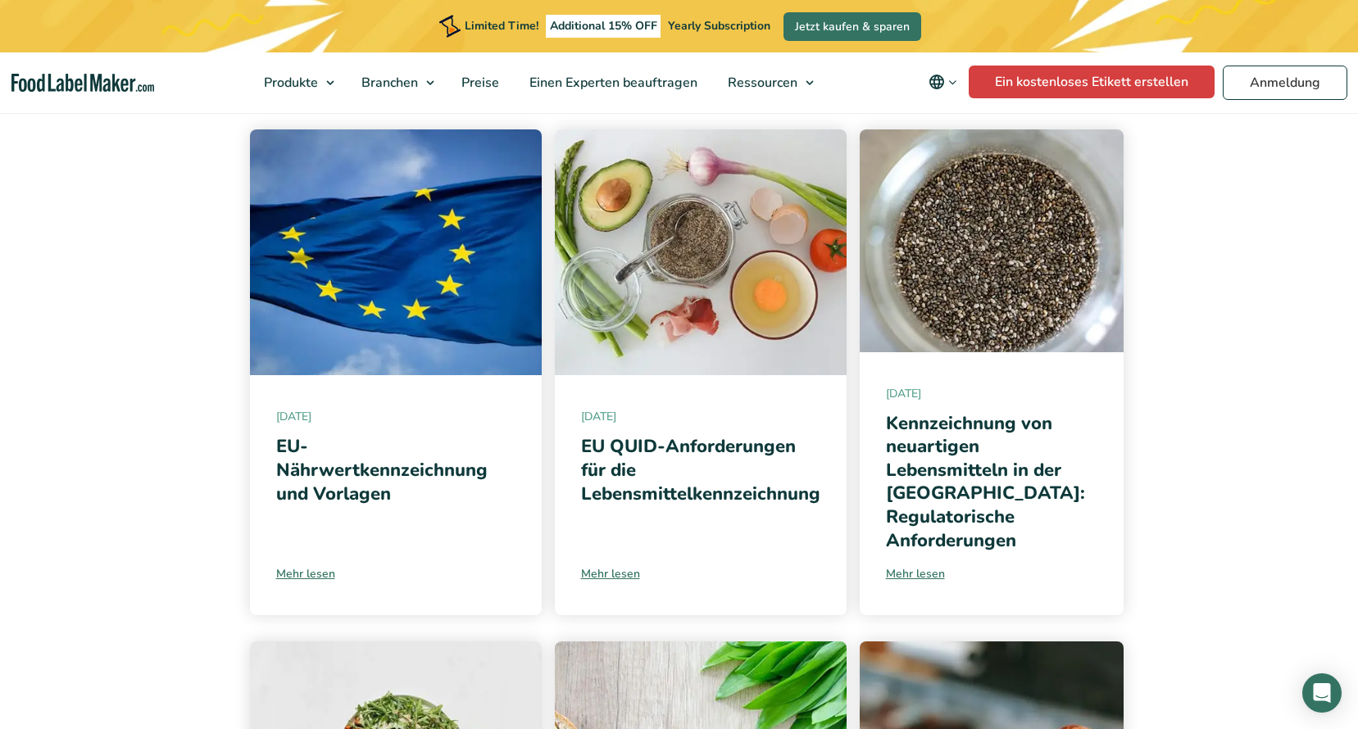
scroll to position [82, 0]
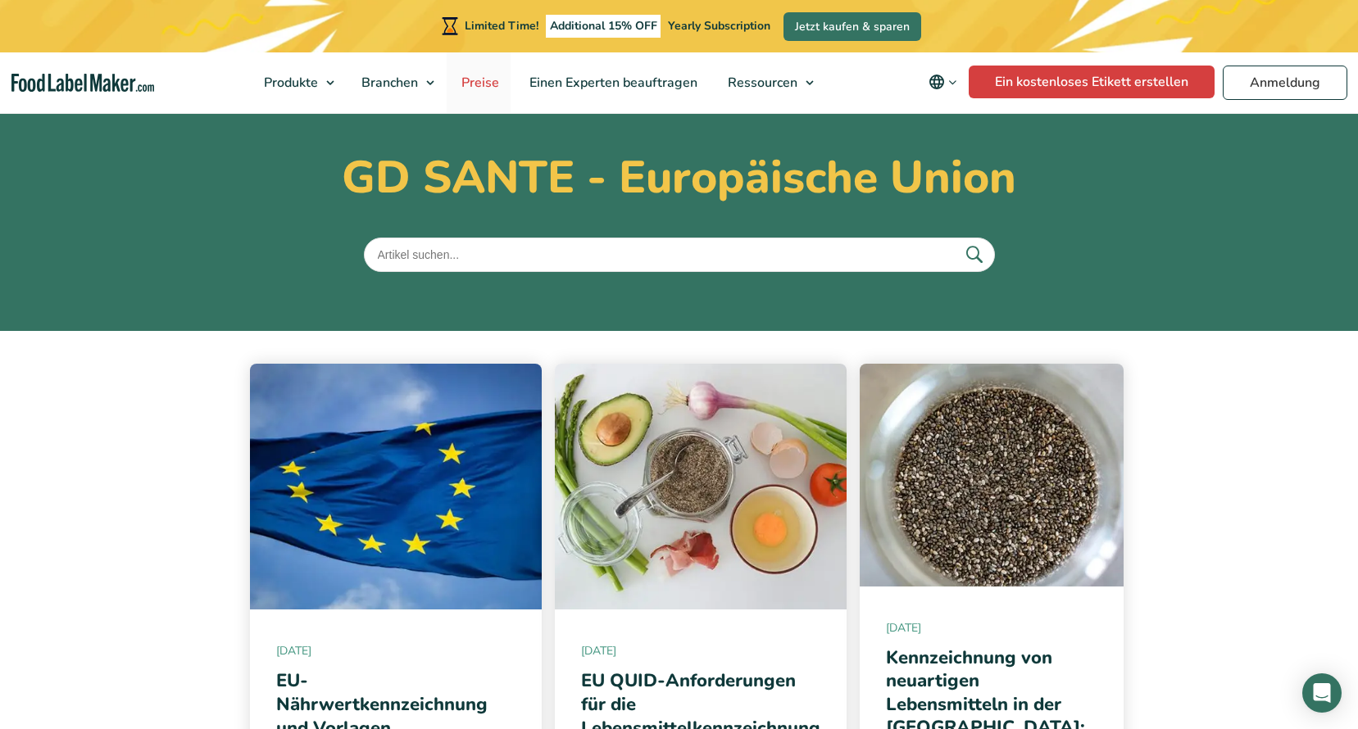
click at [494, 78] on span "Preise" at bounding box center [478, 83] width 44 height 18
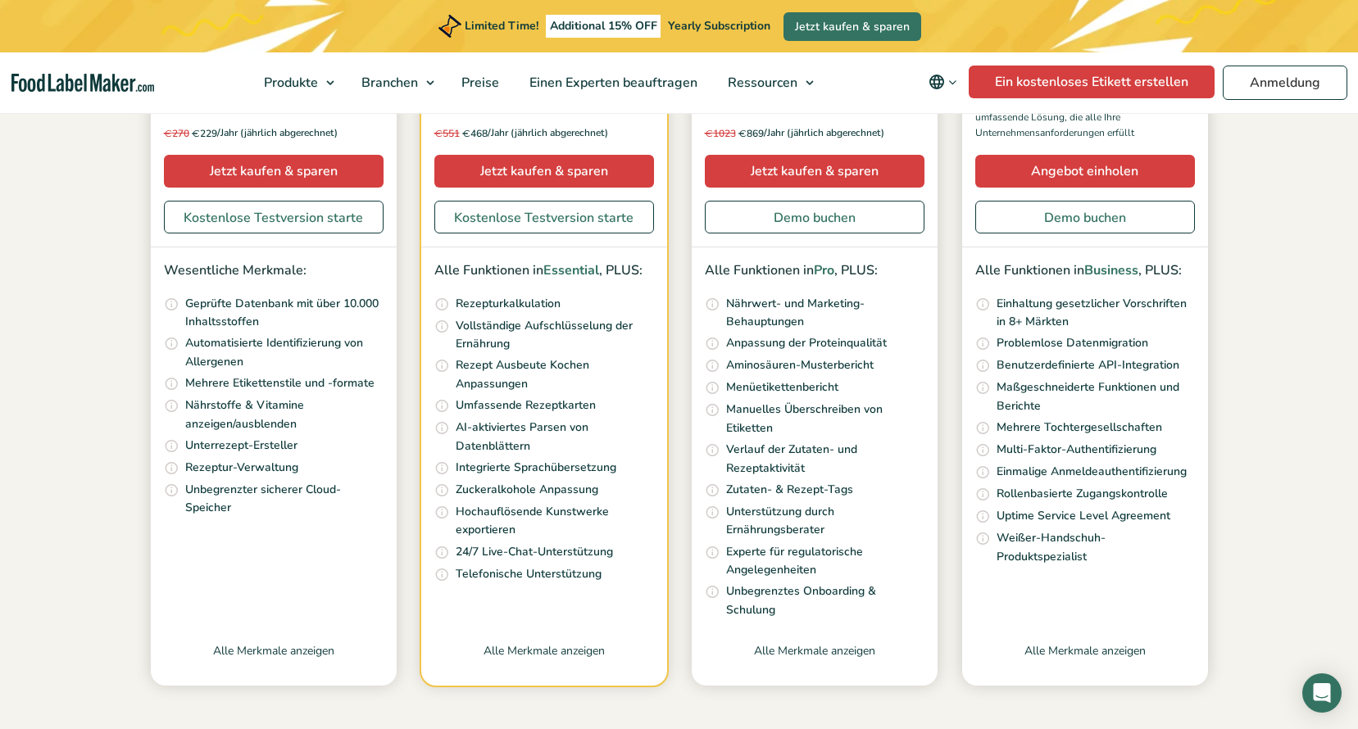
scroll to position [655, 0]
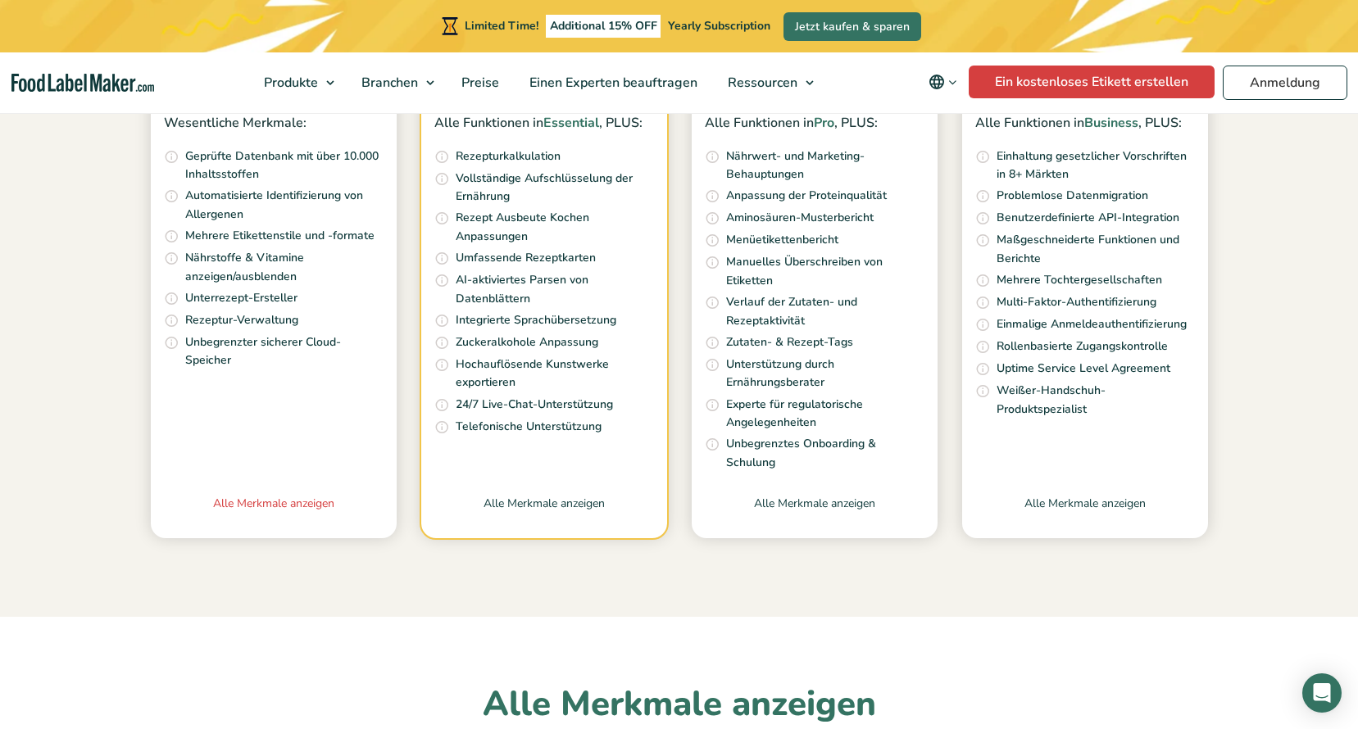
click at [292, 496] on link "Alle Merkmale anzeigen" at bounding box center [274, 516] width 246 height 43
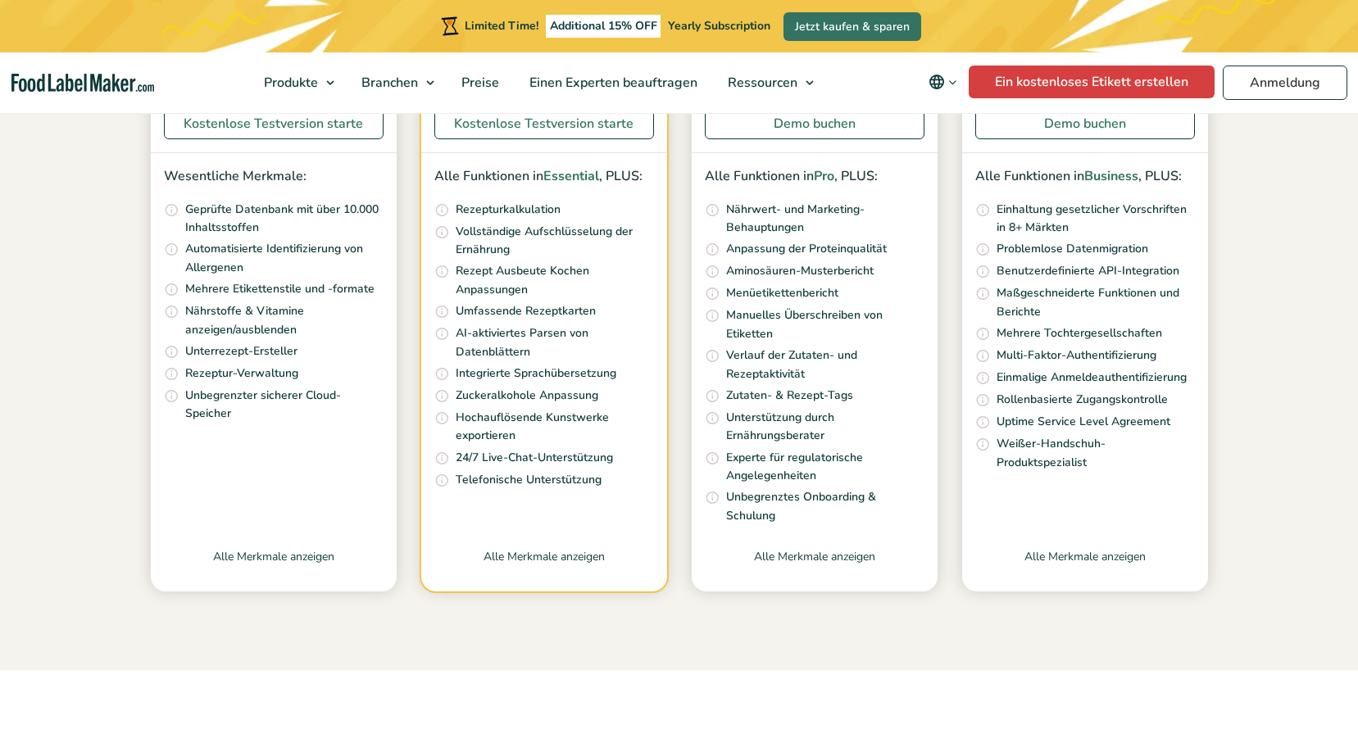
scroll to position [901, 0]
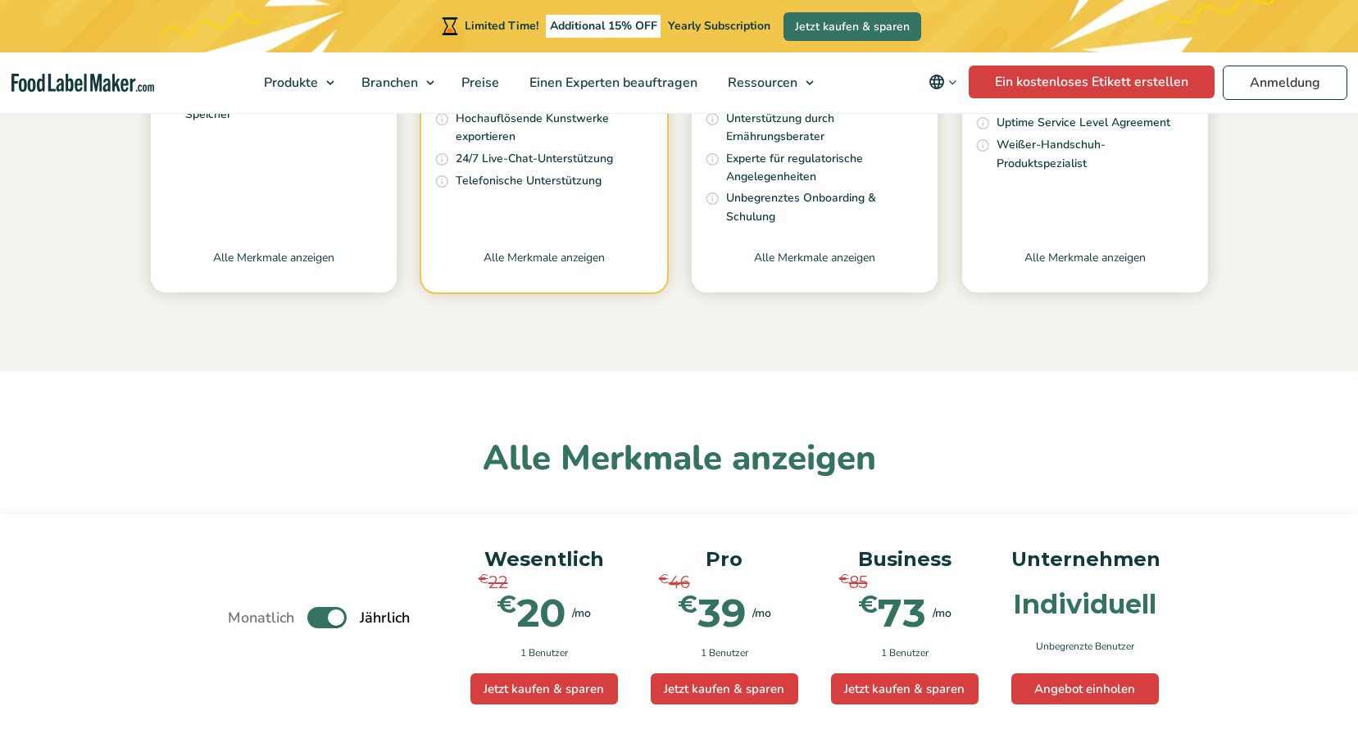
click at [324, 274] on link "Alle Merkmale anzeigen" at bounding box center [274, 270] width 246 height 43
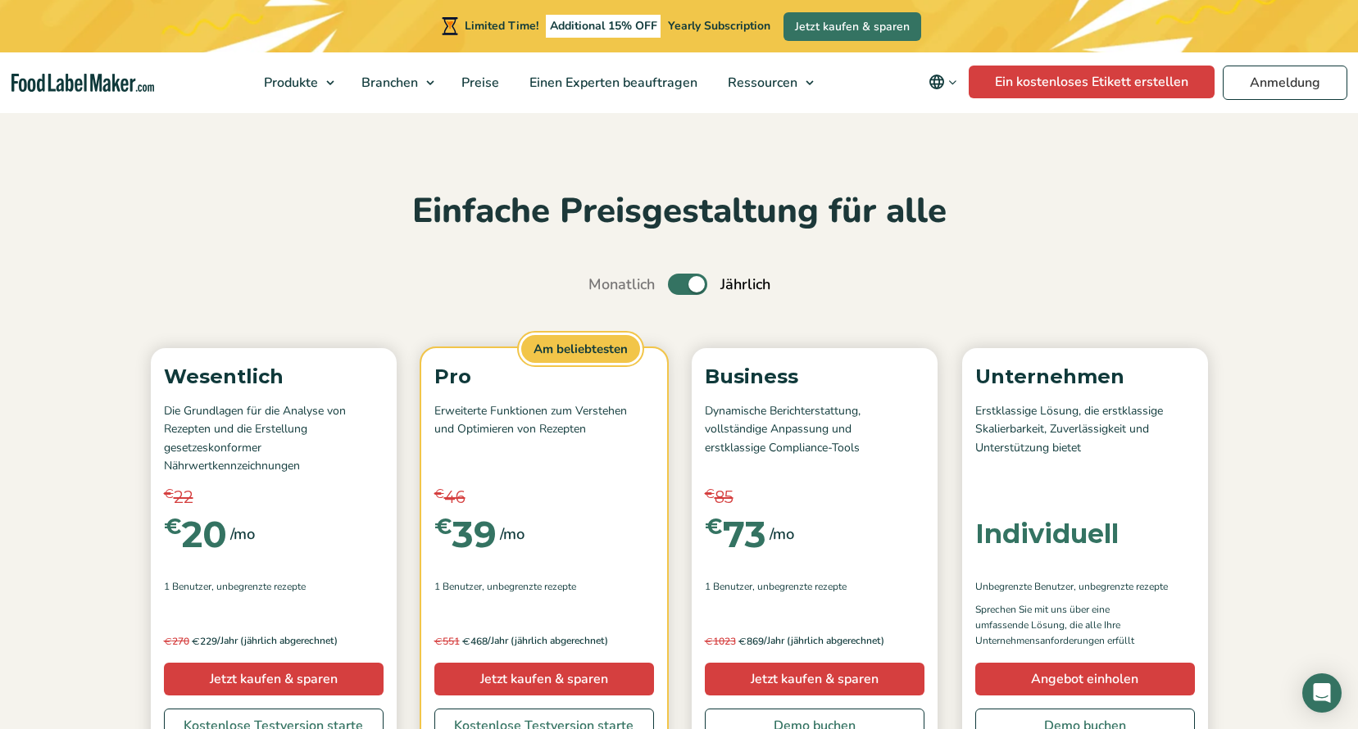
click at [681, 295] on label "Umschalten auf" at bounding box center [687, 284] width 39 height 21
click at [602, 290] on input "Umschalten auf" at bounding box center [597, 284] width 11 height 11
checkbox input "false"
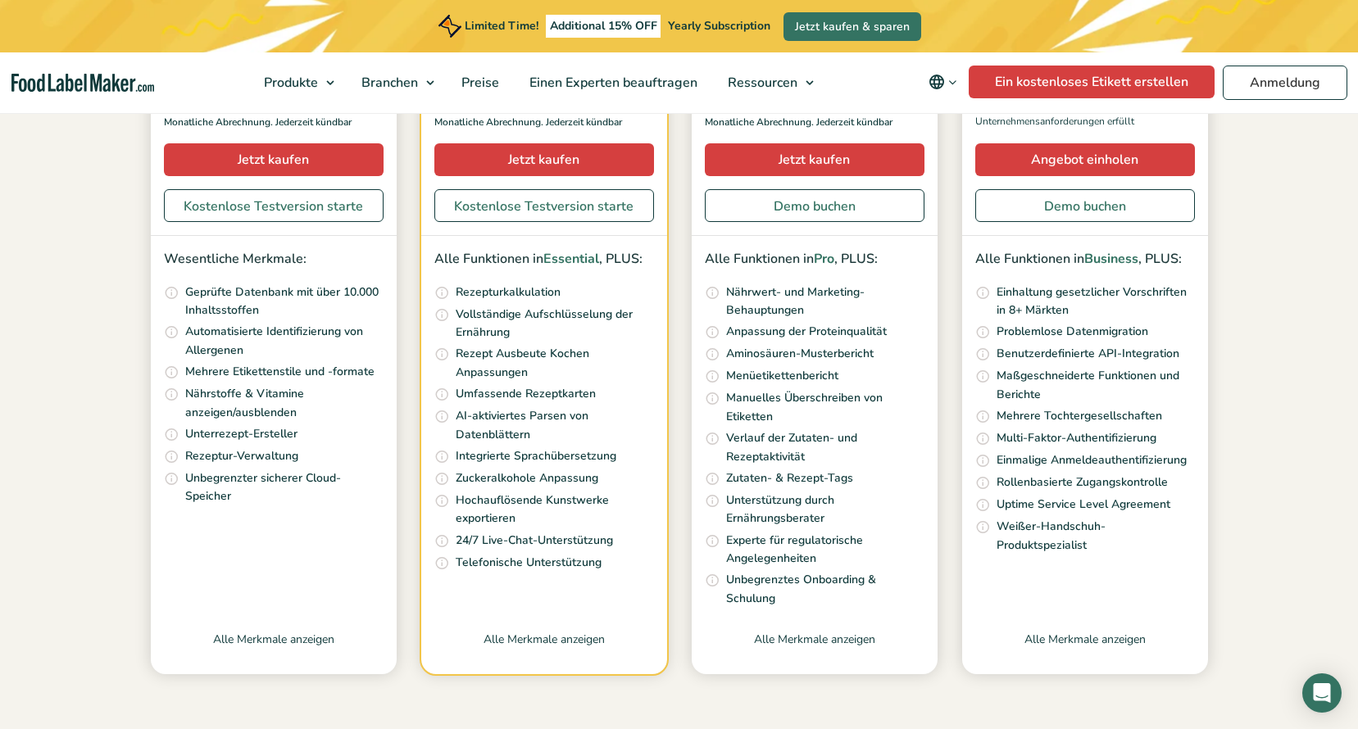
scroll to position [492, 0]
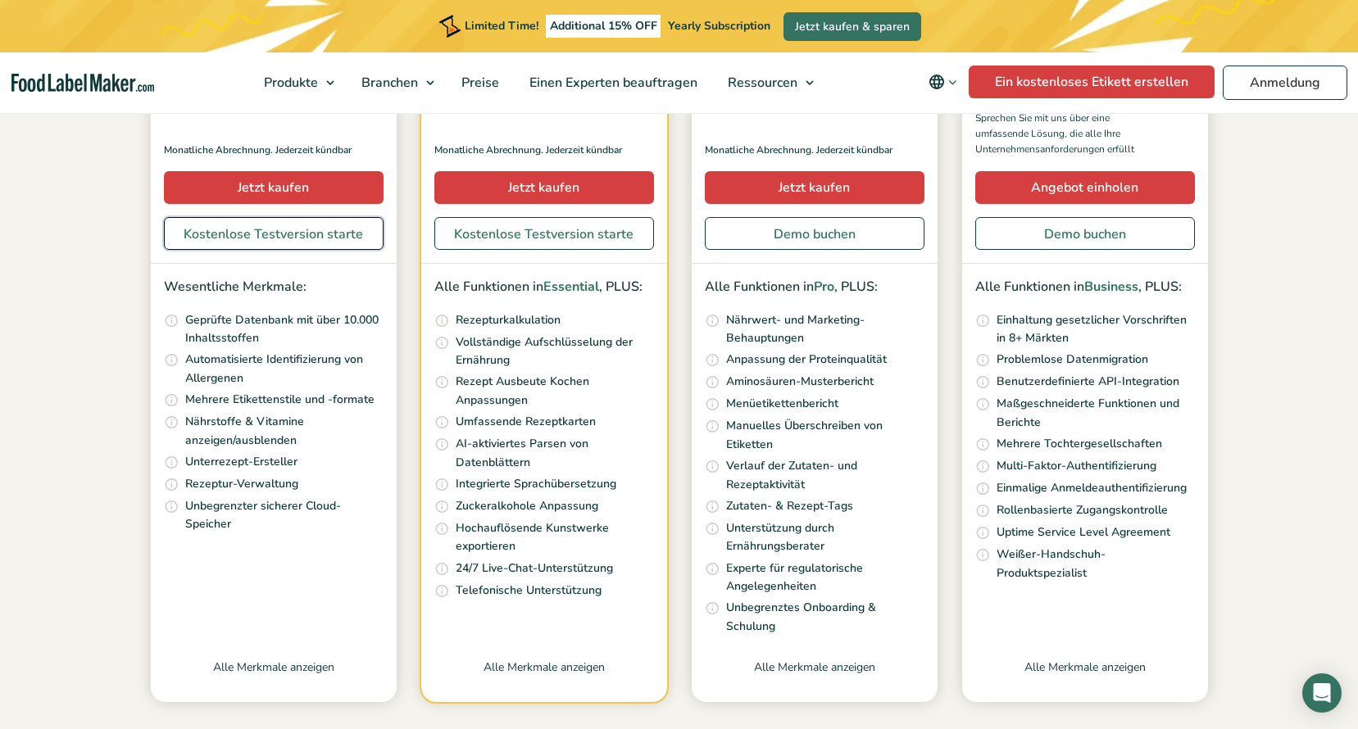
click at [290, 237] on link "Kostenlose Testversion starte" at bounding box center [274, 233] width 220 height 33
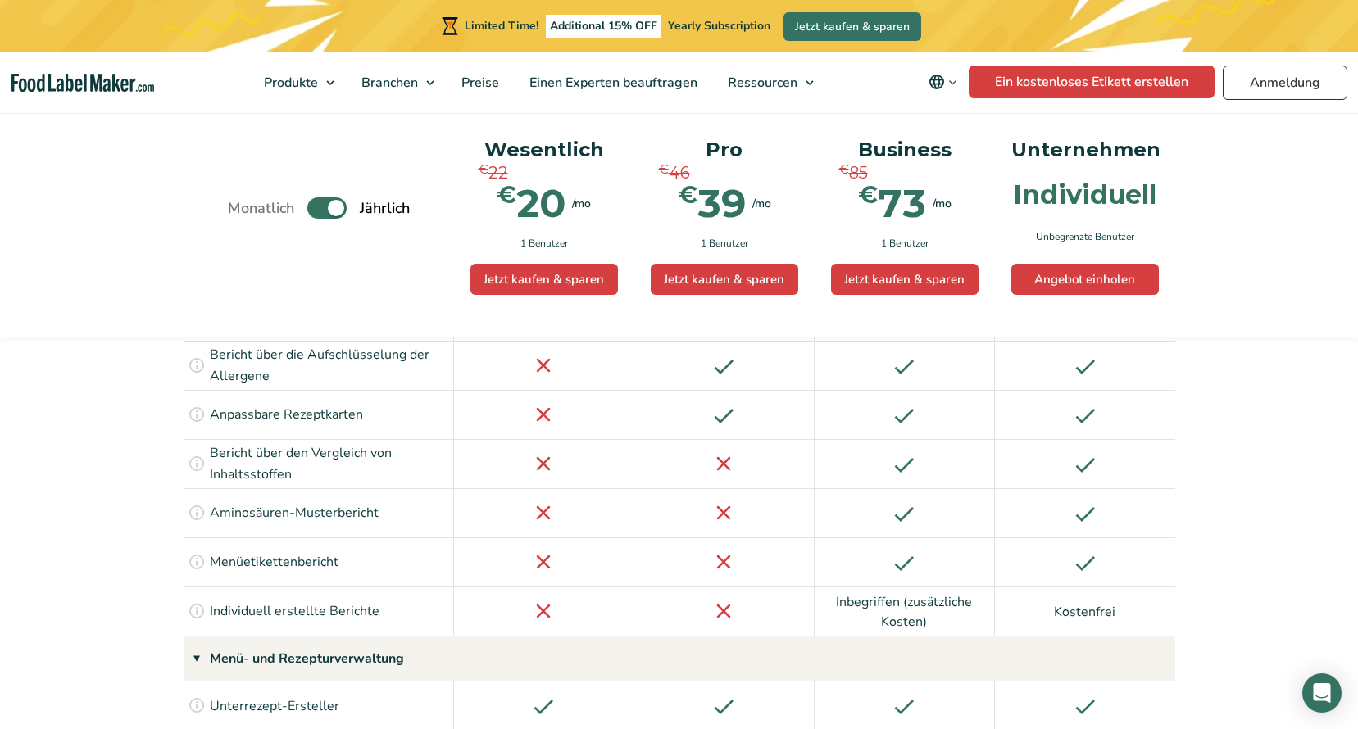
scroll to position [2458, 0]
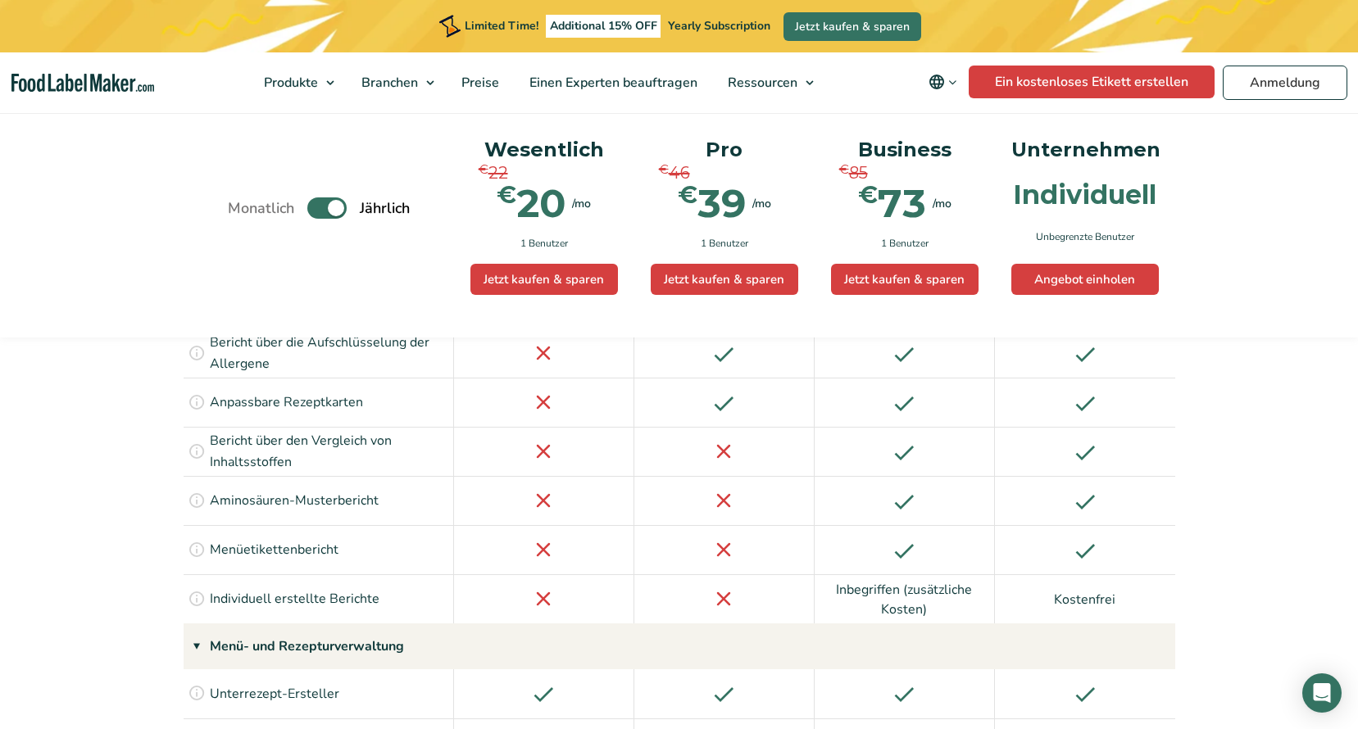
click at [311, 623] on div "Menü- und Rezepturverwaltung" at bounding box center [679, 646] width 991 height 46
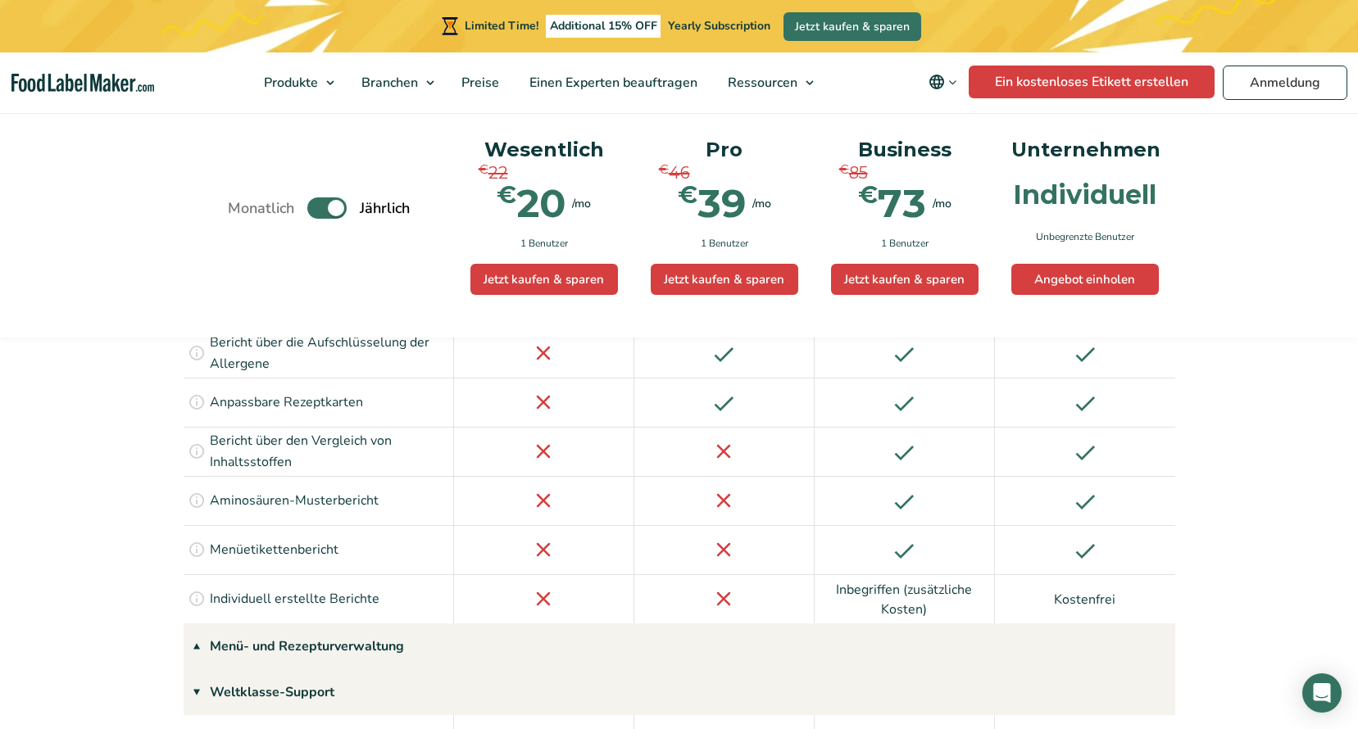
click at [311, 623] on div "Menü- und Rezepturverwaltung" at bounding box center [679, 646] width 991 height 46
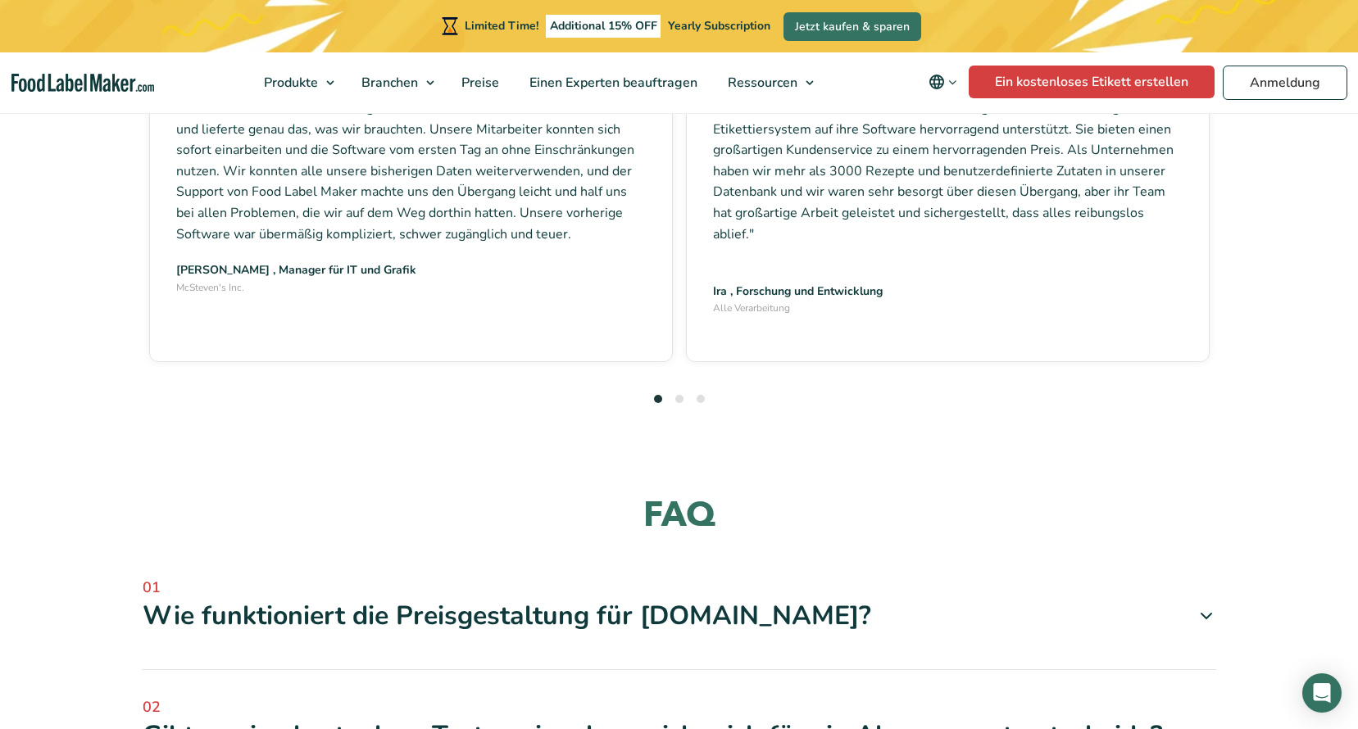
scroll to position [4916, 0]
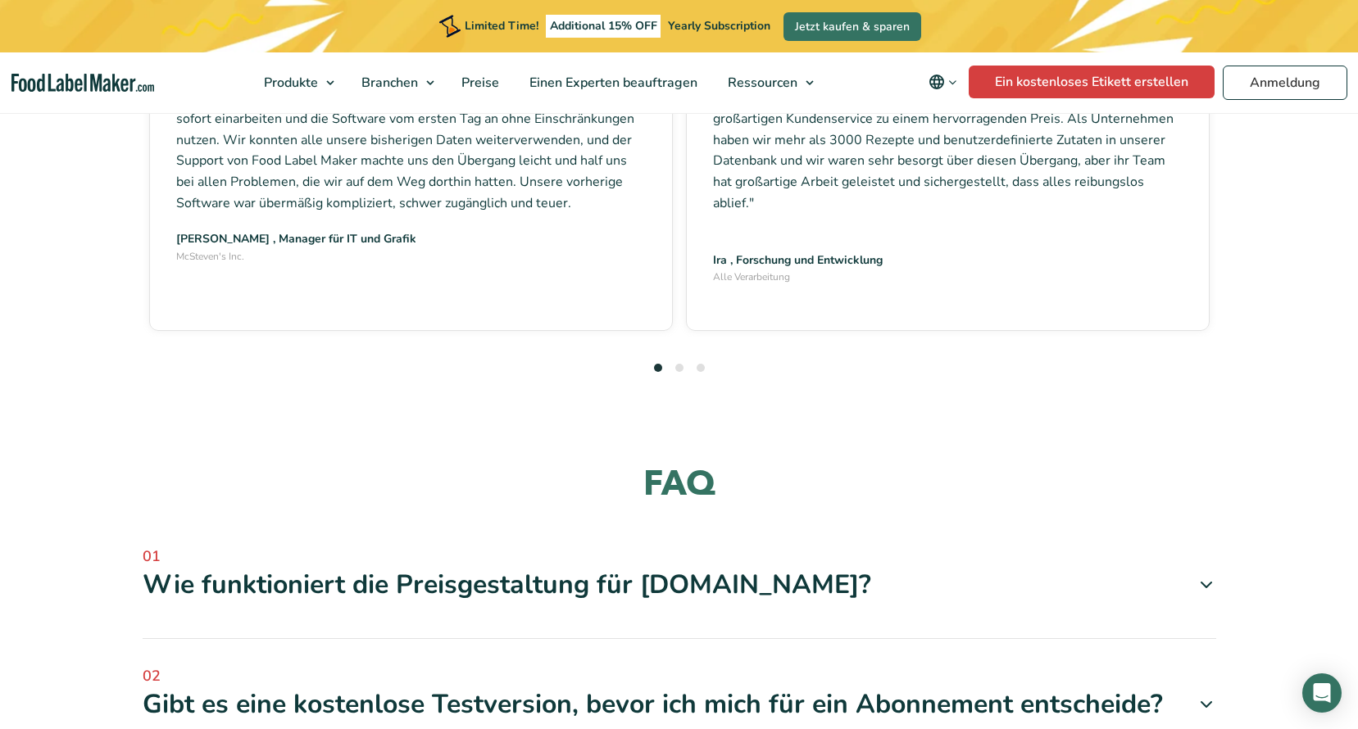
click at [726, 546] on div "01 Wie funktioniert die Preisgestaltung für FoodLabelMaker.com? Wir haben versc…" at bounding box center [679, 592] width 1073 height 93
click at [807, 568] on div "Wie funktioniert die Preisgestaltung für FoodLabelMaker.com?" at bounding box center [679, 585] width 1073 height 34
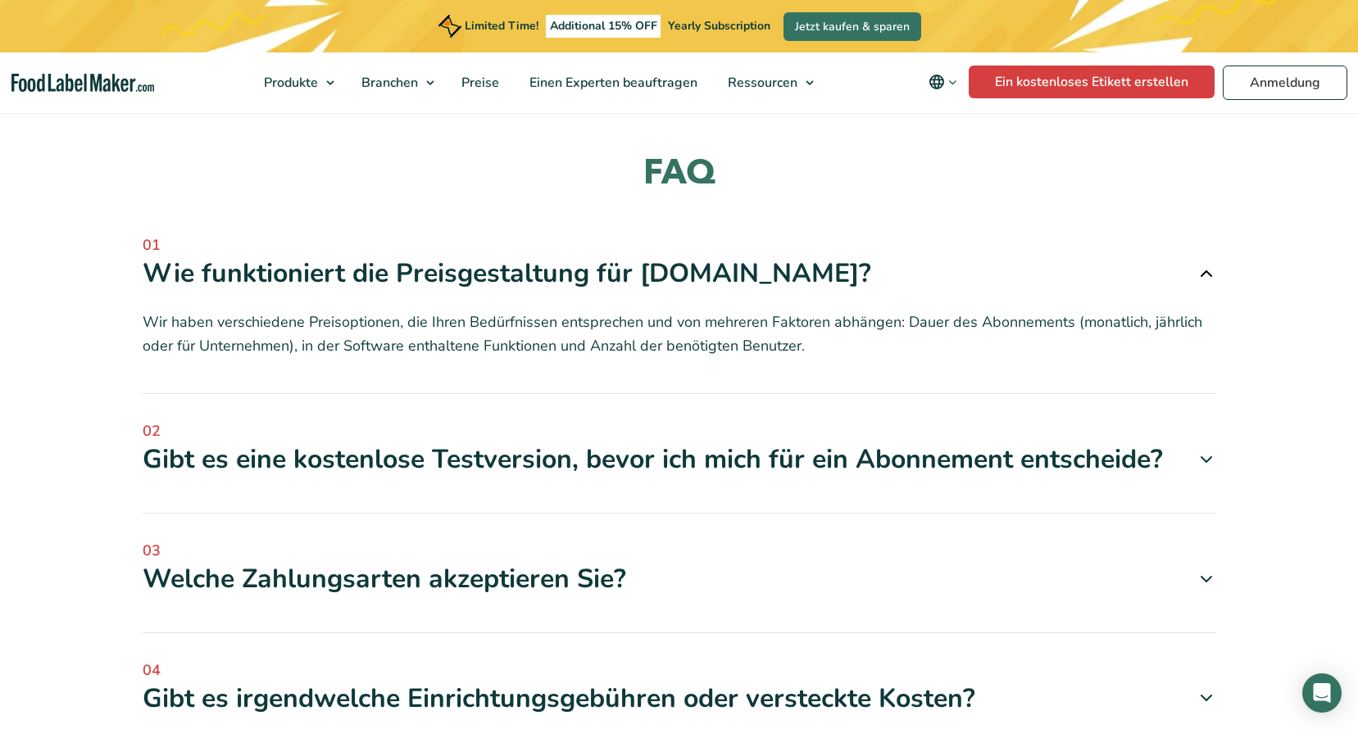
scroll to position [5325, 0]
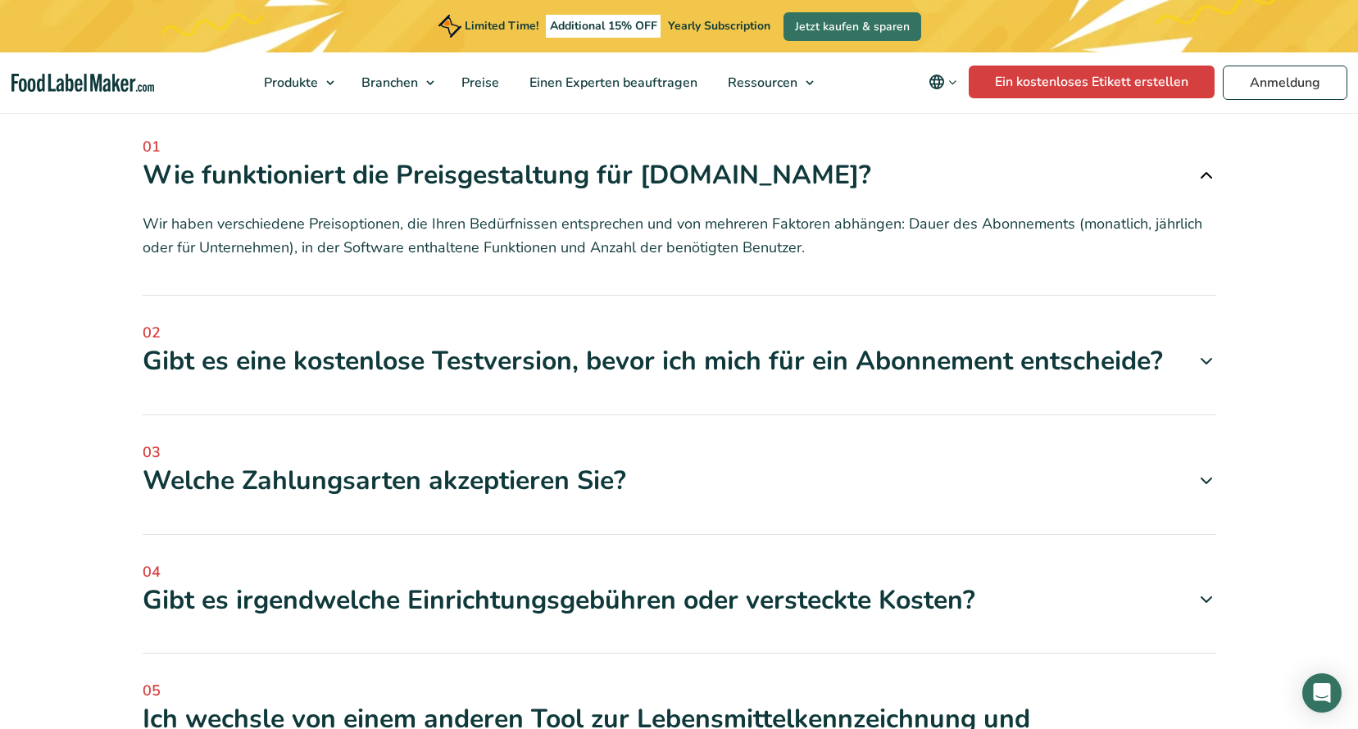
click at [419, 344] on div "Gibt es eine kostenlose Testversion, bevor ich mich für ein Abonnement entschei…" at bounding box center [679, 361] width 1073 height 34
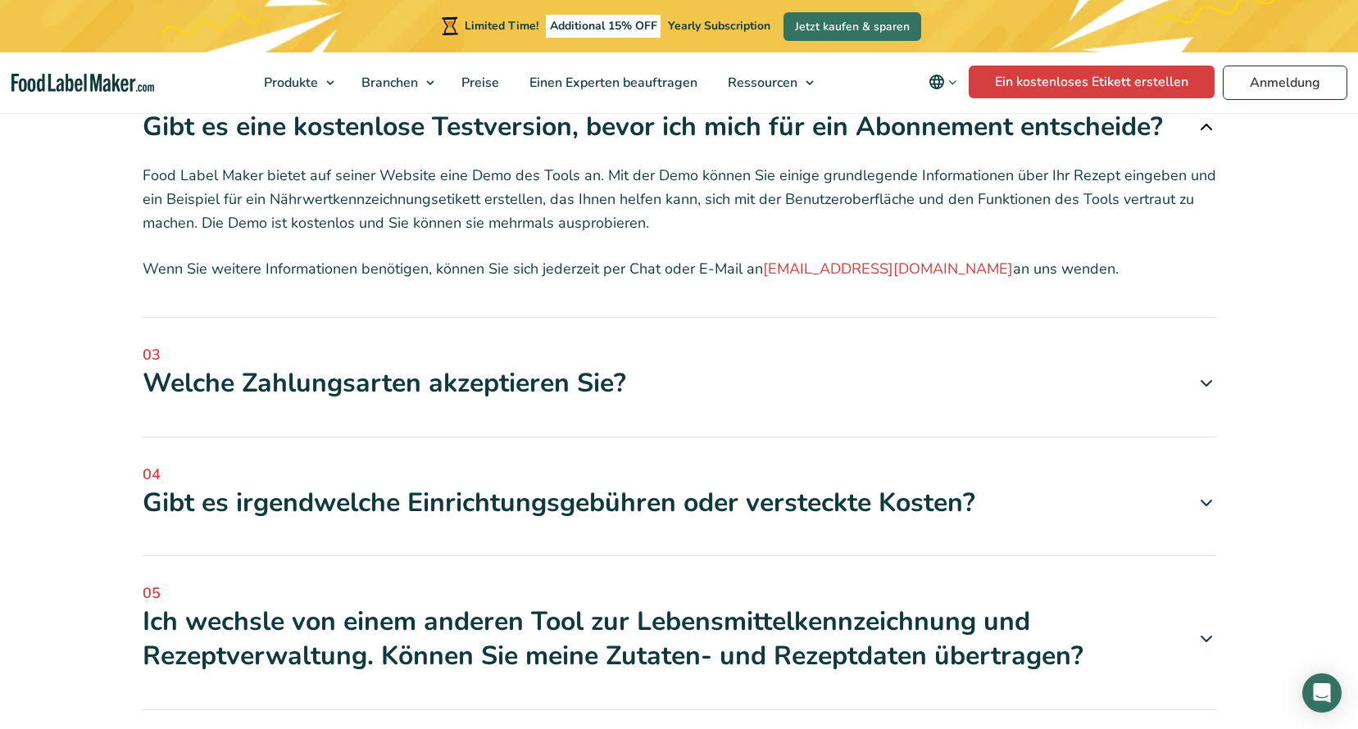
scroll to position [5571, 0]
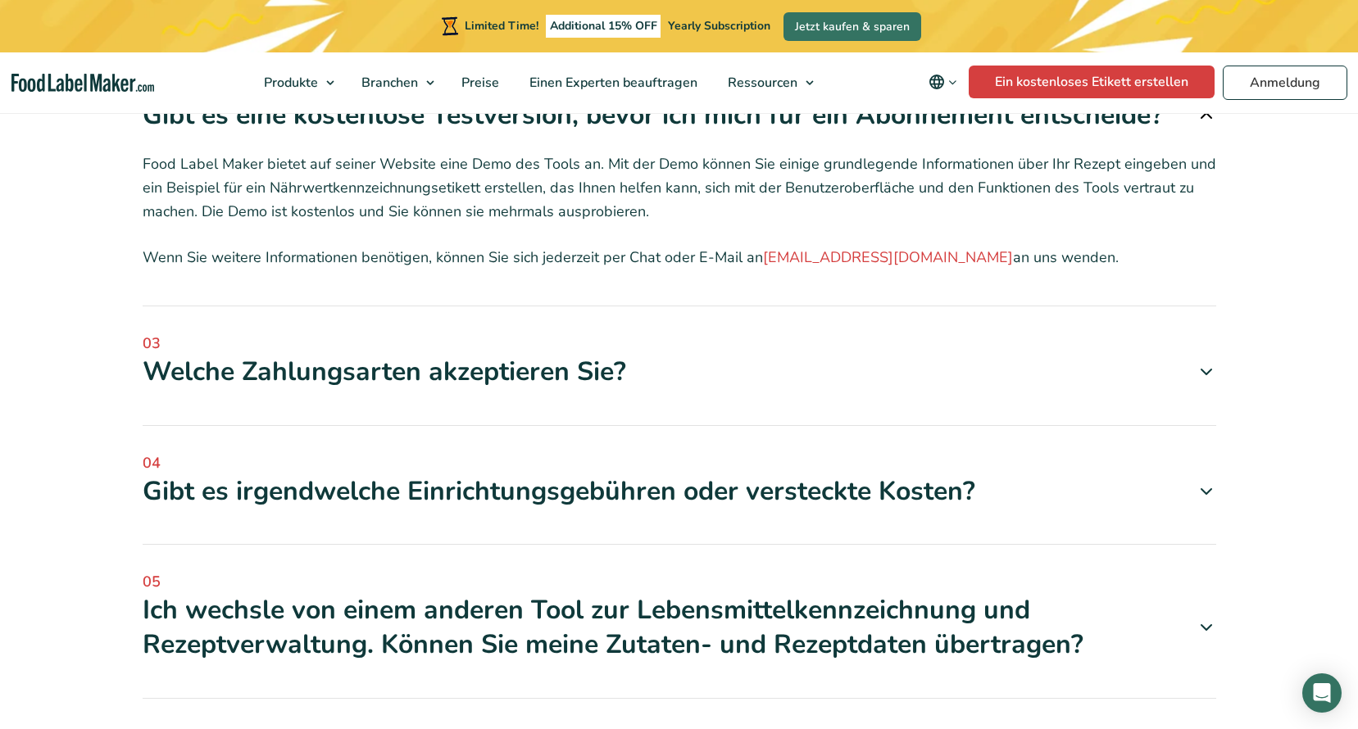
click at [453, 355] on div "Welche Zahlungsarten akzeptieren Sie?" at bounding box center [679, 372] width 1073 height 34
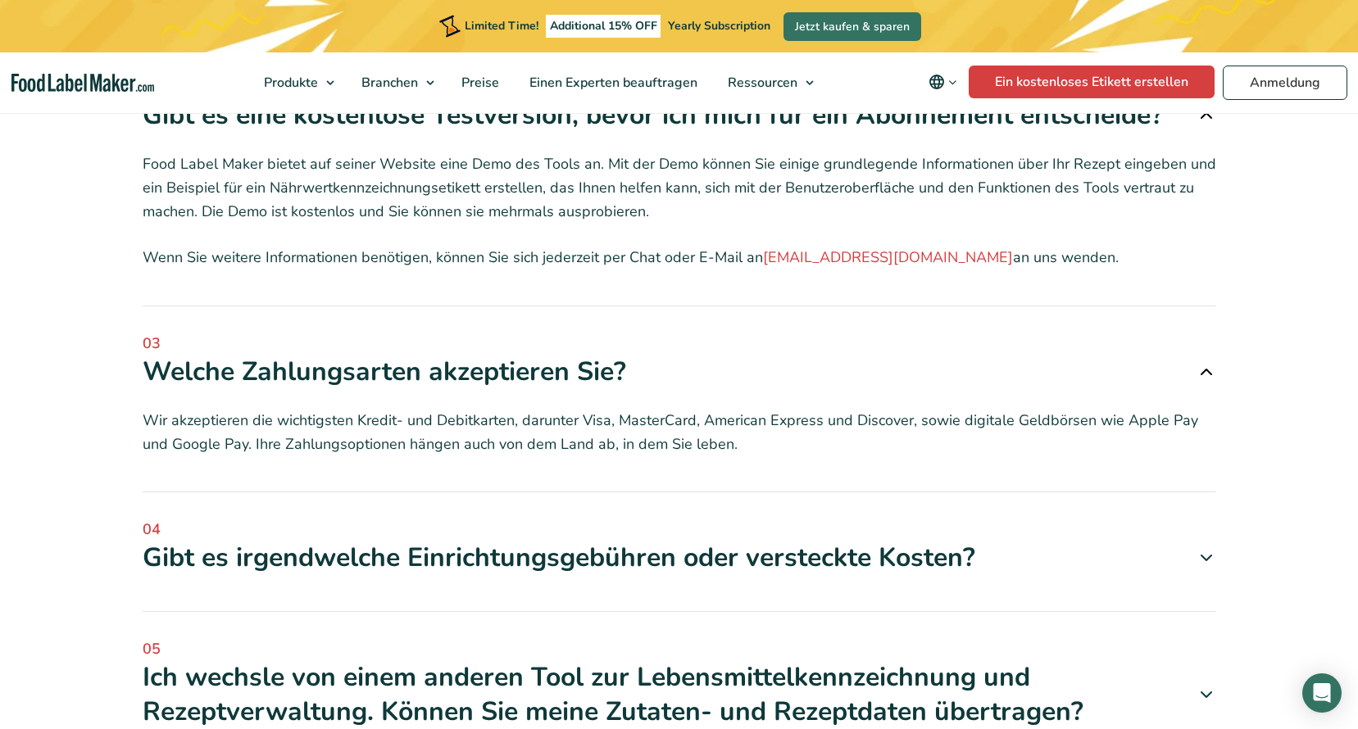
click at [464, 541] on div "Gibt es irgendwelche Einrichtungsgebühren oder versteckte Kosten?" at bounding box center [679, 558] width 1073 height 34
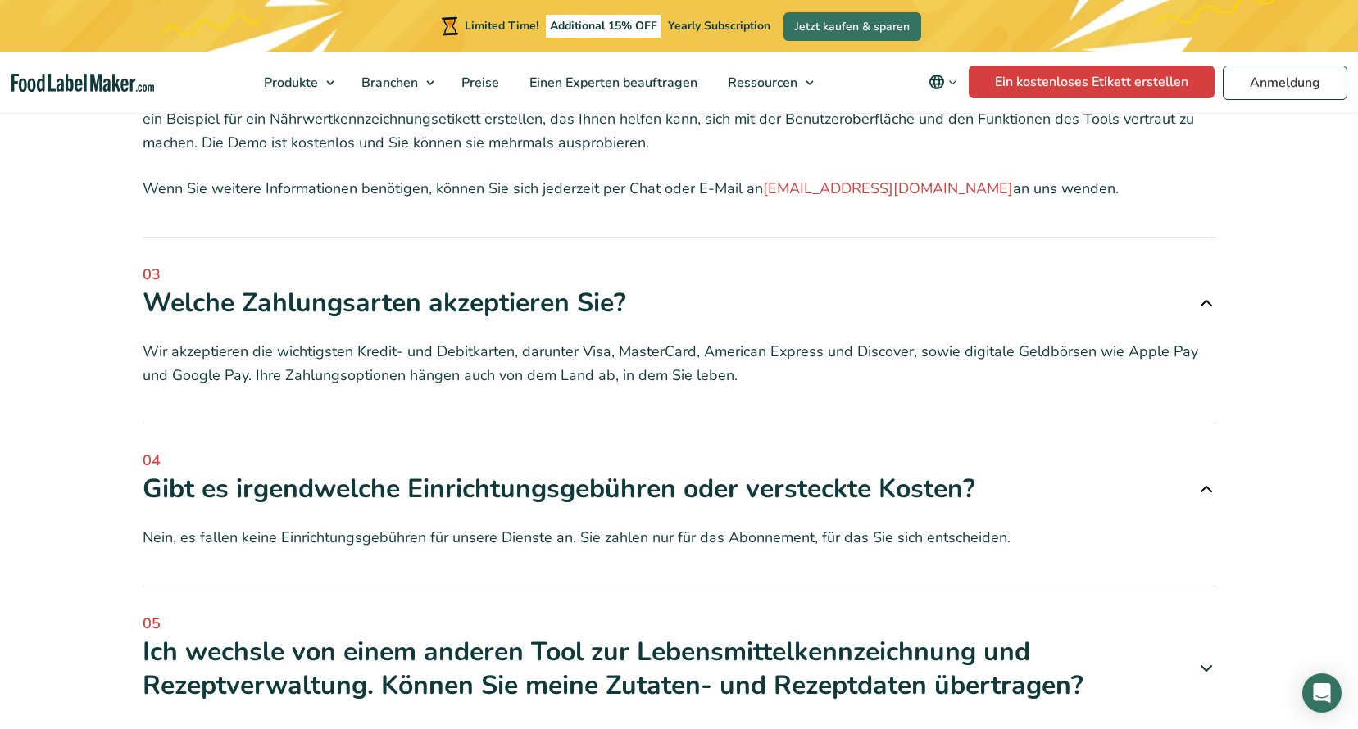
scroll to position [5735, 0]
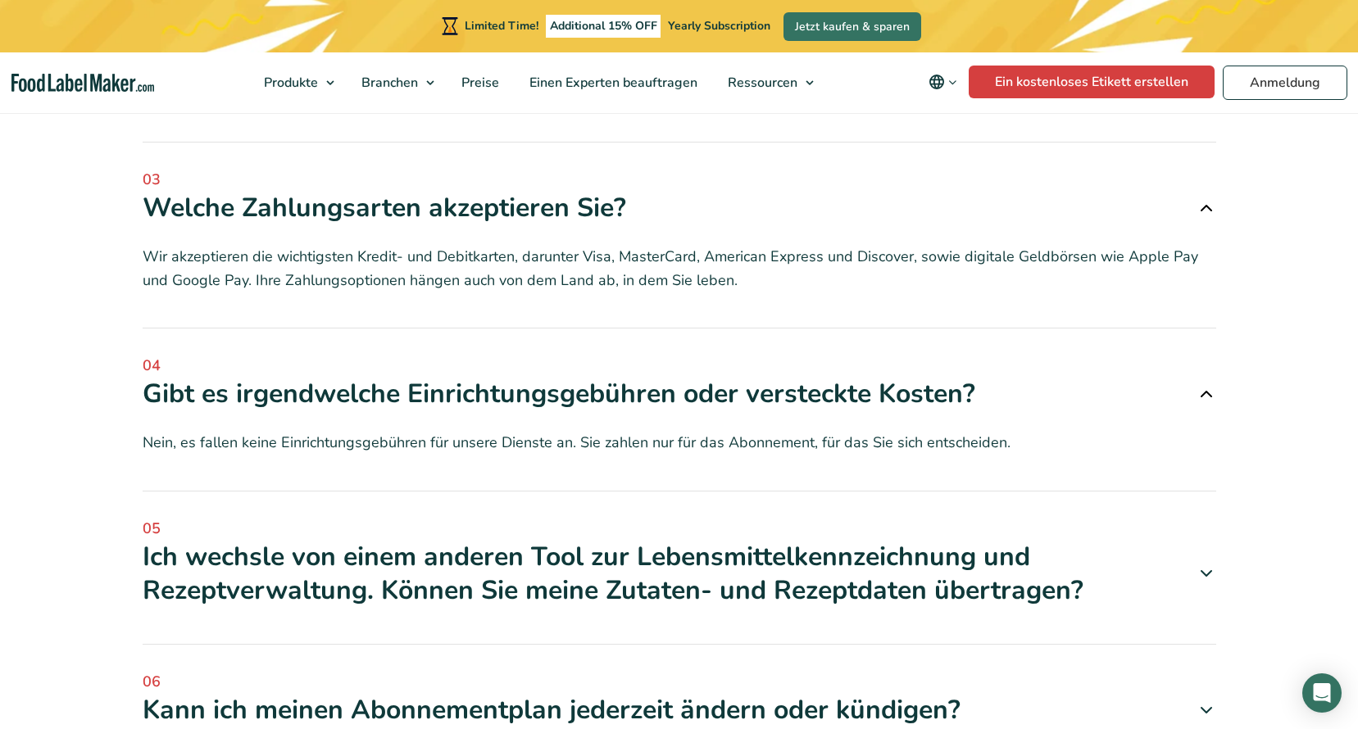
click at [458, 540] on div "Ich wechsle von einem anderen Tool zur Lebensmittelkennzeichnung und Rezeptverw…" at bounding box center [679, 574] width 1073 height 68
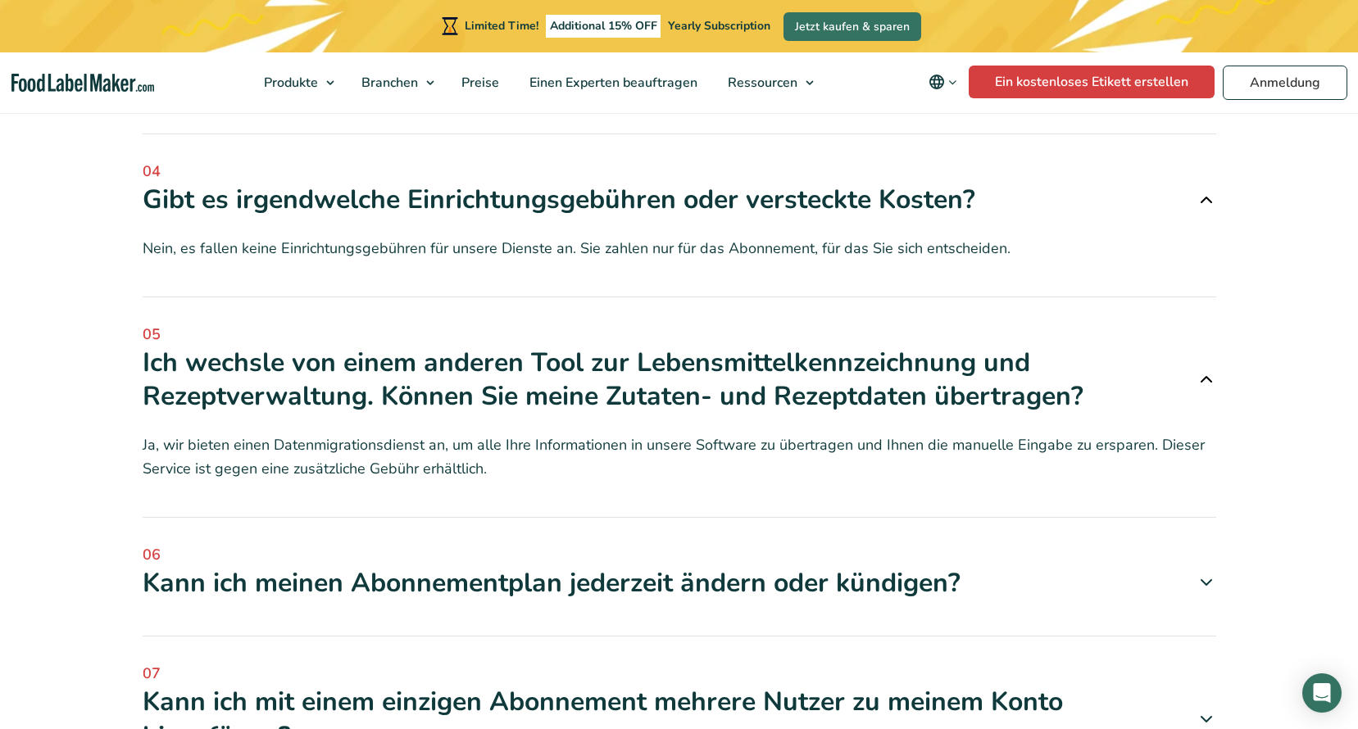
scroll to position [5981, 0]
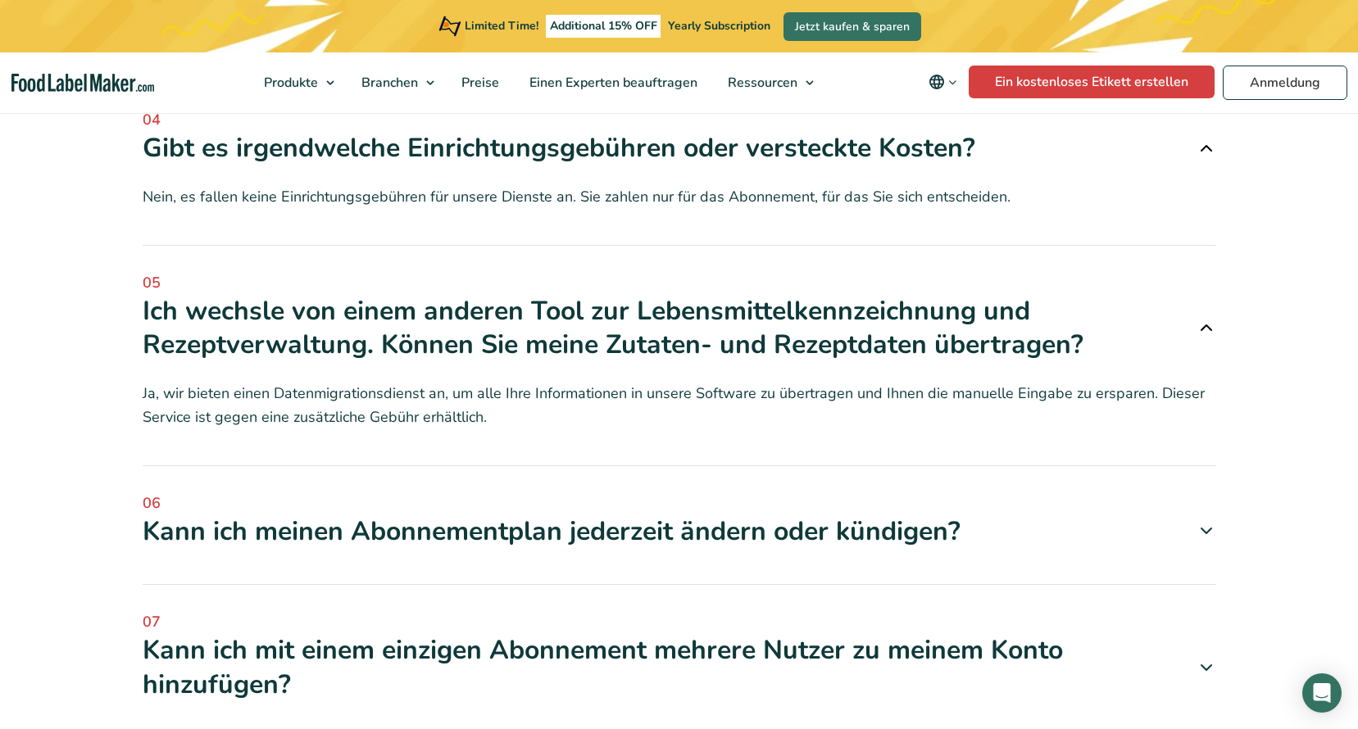
click at [459, 515] on div "Kann ich meinen Abonnementplan jederzeit ändern oder kündigen?" at bounding box center [679, 532] width 1073 height 34
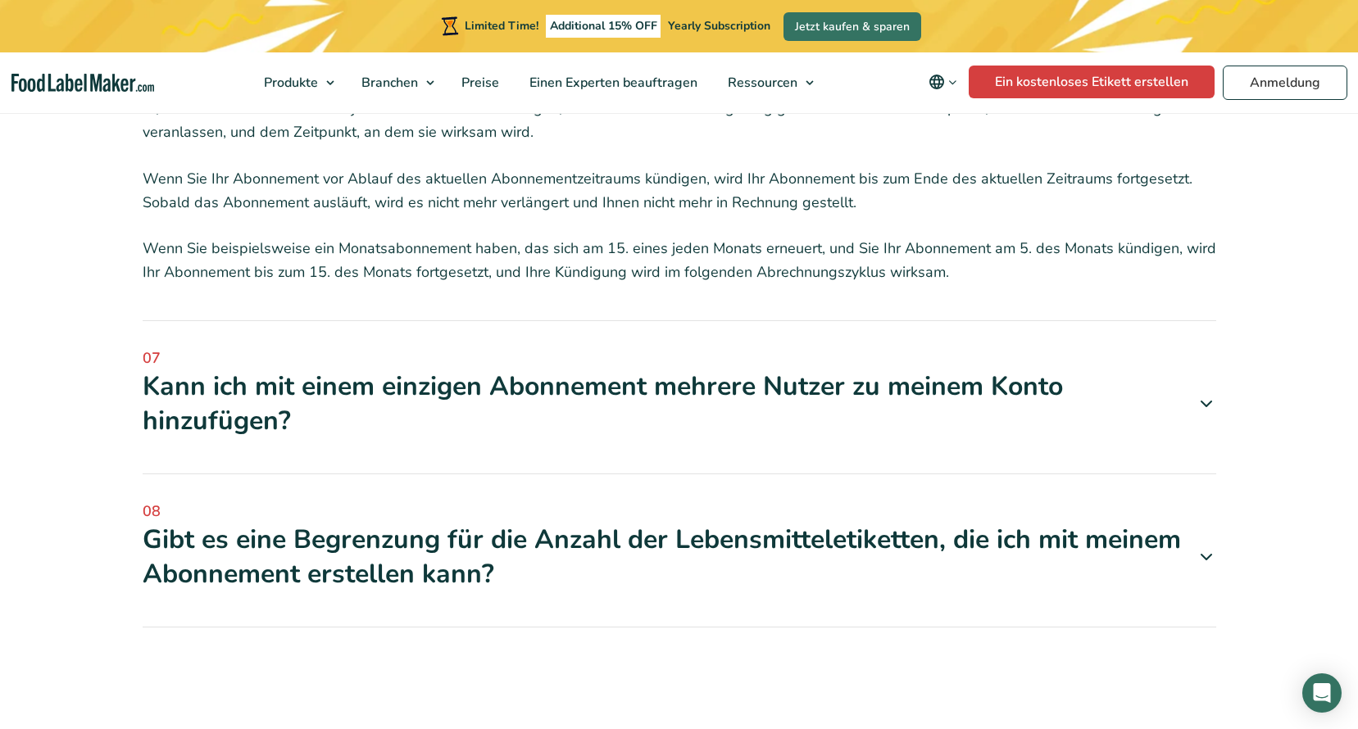
scroll to position [6472, 0]
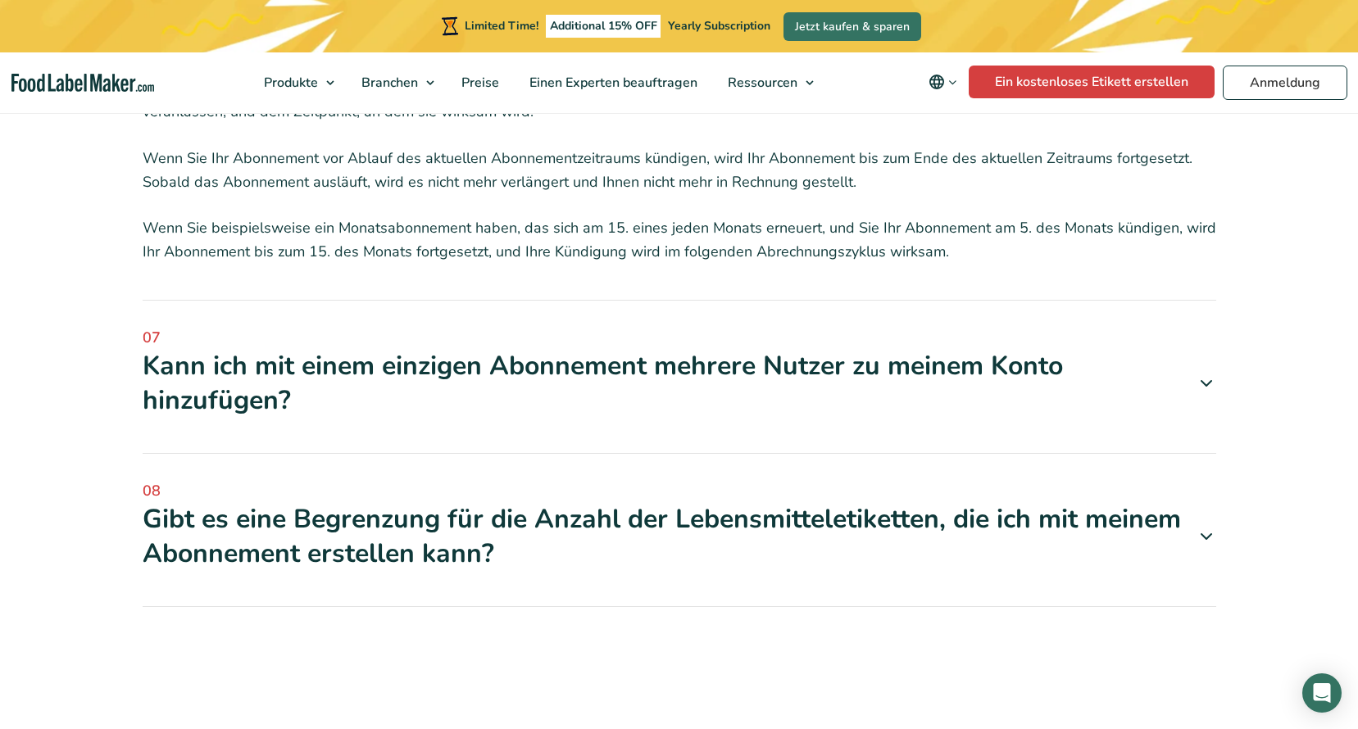
click at [381, 349] on div "Kann ich mit einem einzigen Abonnement mehrere Nutzer zu meinem Konto hinzufüge…" at bounding box center [679, 383] width 1073 height 68
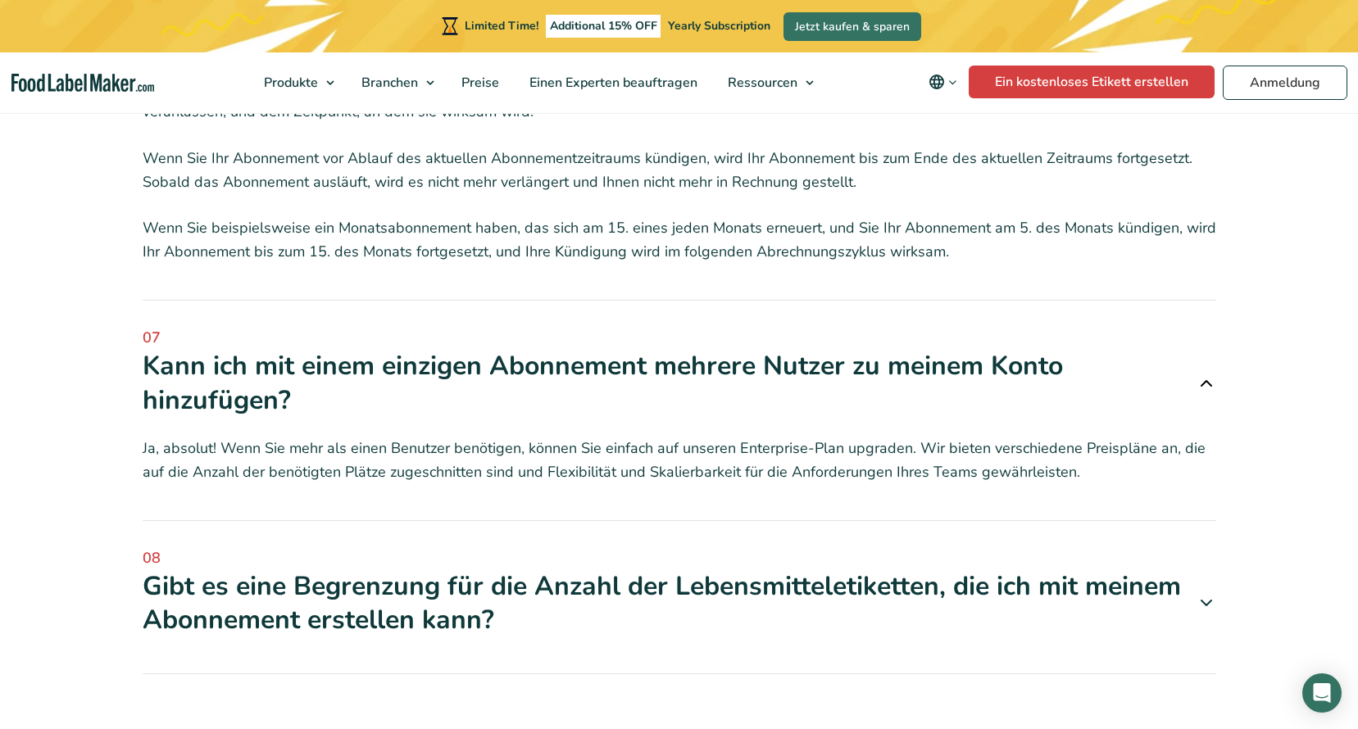
click at [381, 349] on div "Kann ich mit einem einzigen Abonnement mehrere Nutzer zu meinem Konto hinzufüge…" at bounding box center [679, 383] width 1073 height 68
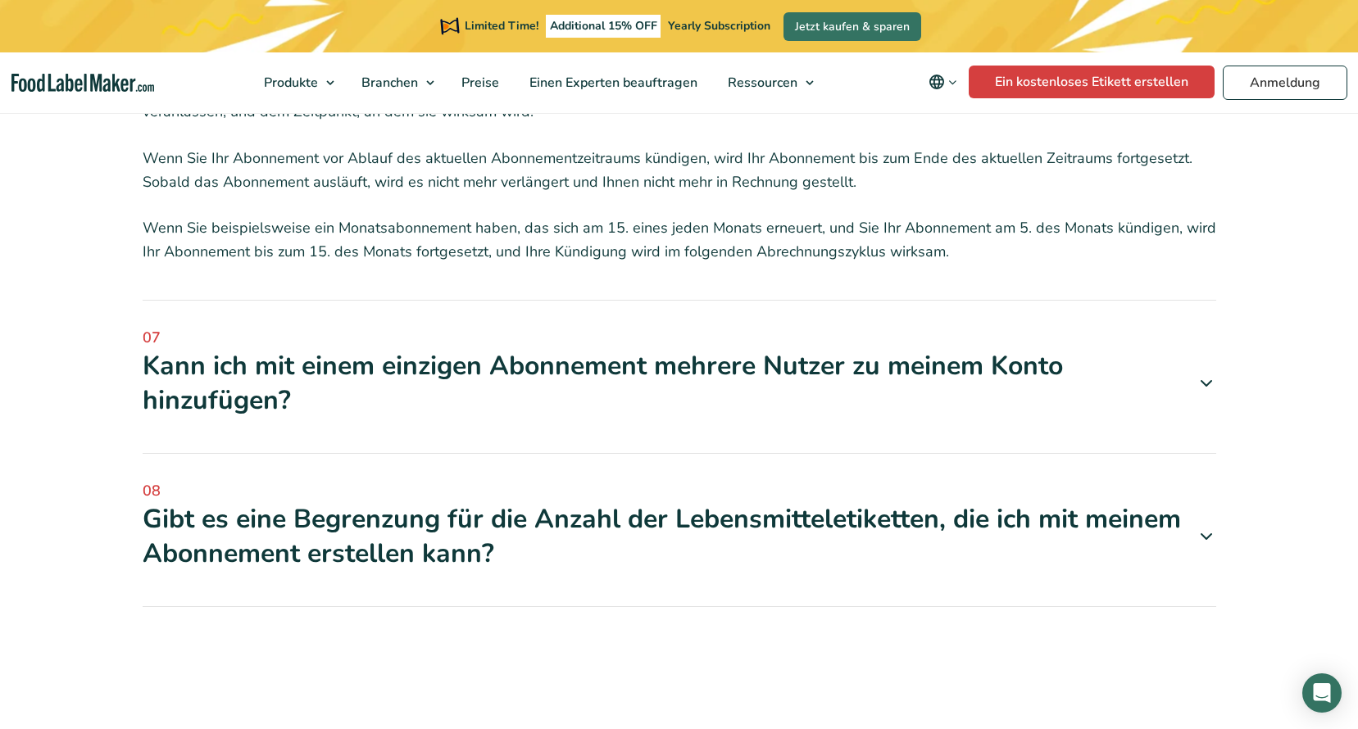
click at [381, 349] on div "Kann ich mit einem einzigen Abonnement mehrere Nutzer zu meinem Konto hinzufüge…" at bounding box center [679, 383] width 1073 height 68
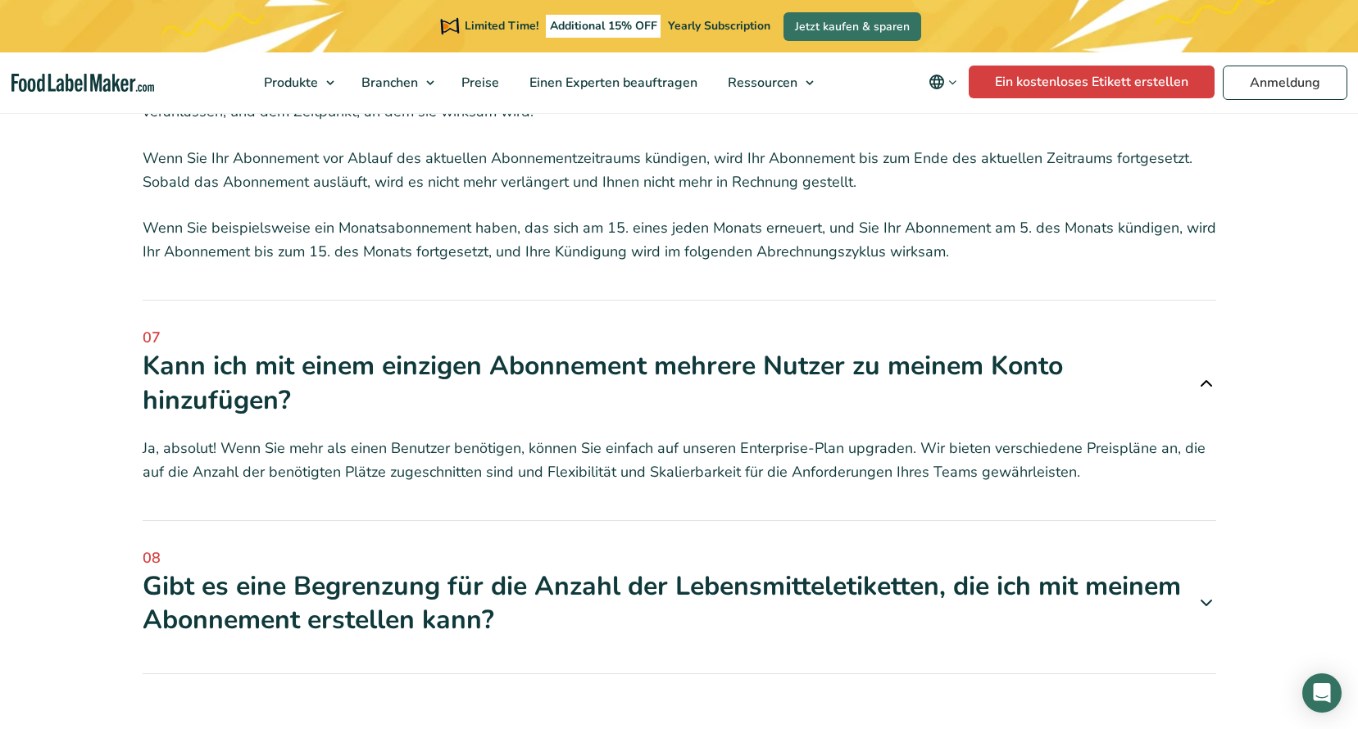
click at [400, 349] on div "Kann ich mit einem einzigen Abonnement mehrere Nutzer zu meinem Konto hinzufüge…" at bounding box center [679, 383] width 1073 height 68
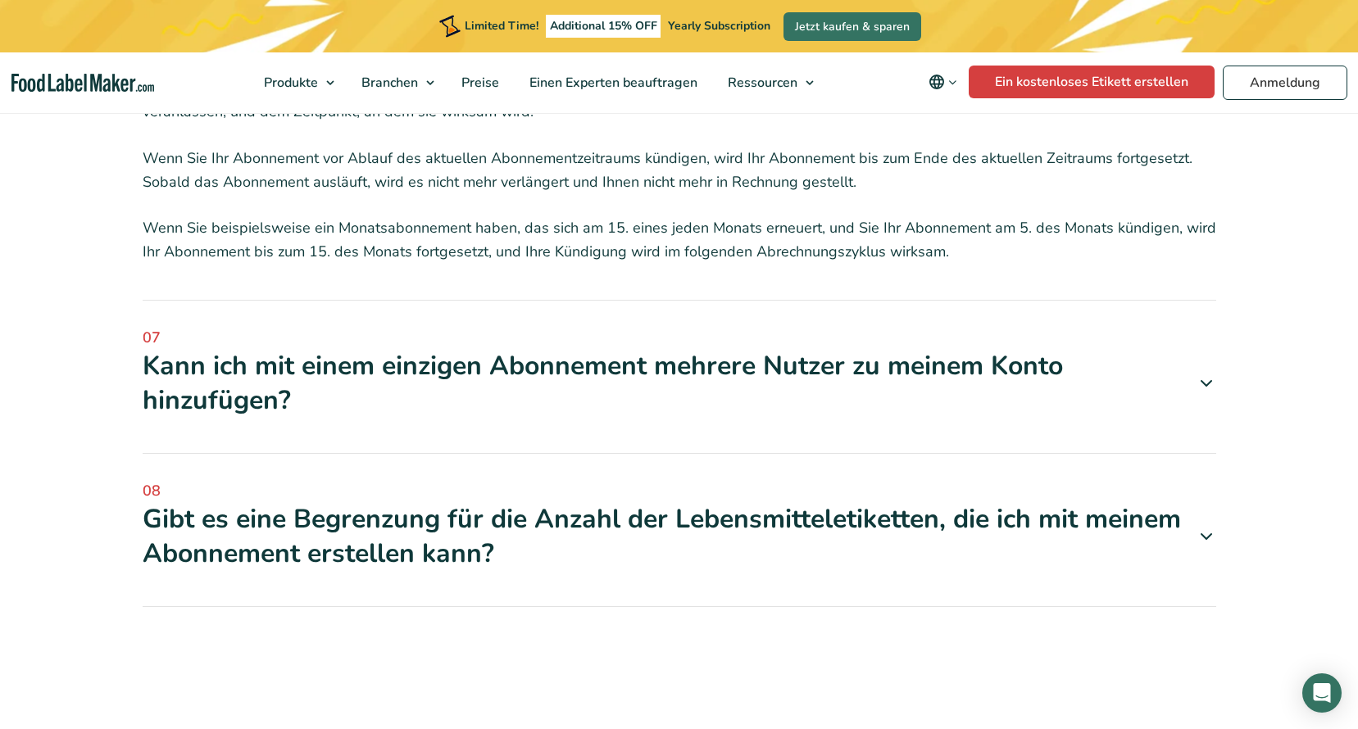
click at [428, 502] on div "Gibt es eine Begrenzung für die Anzahl der Lebensmitteletiketten, die ich mit m…" at bounding box center [679, 536] width 1073 height 68
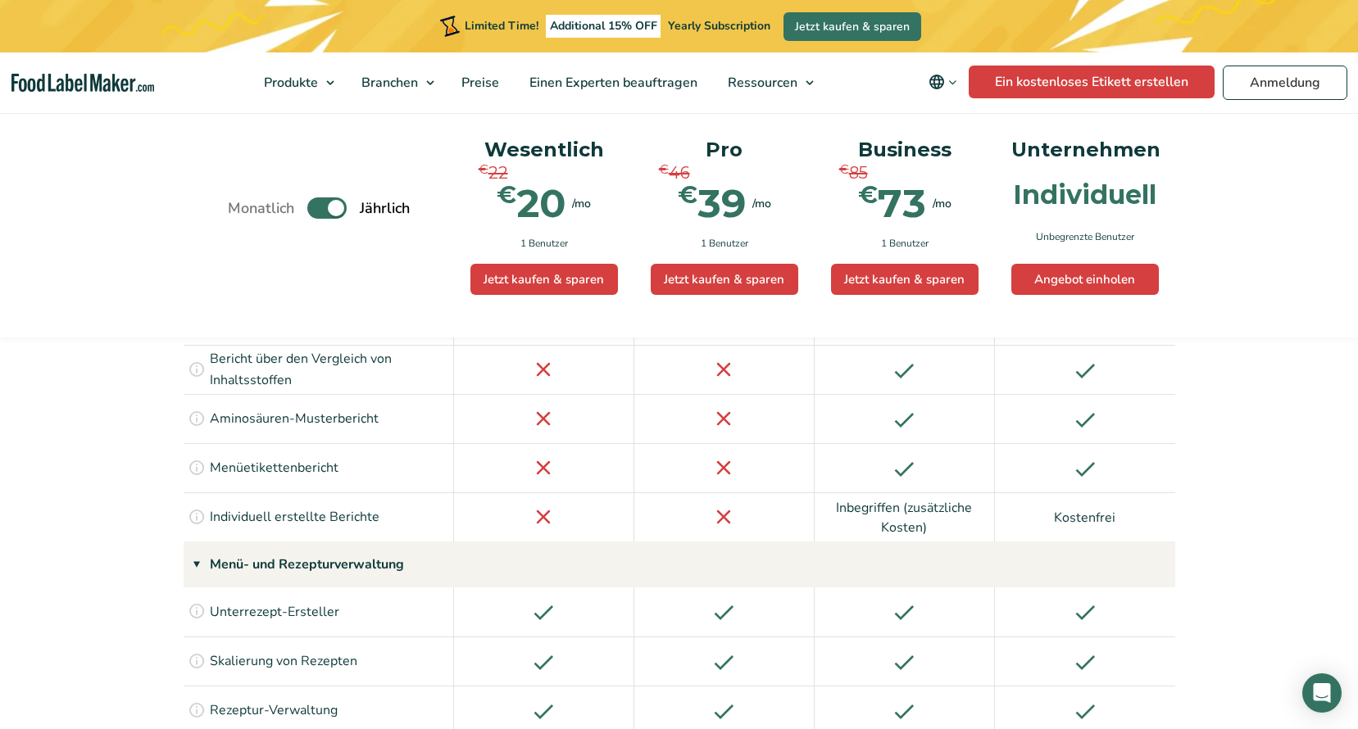
scroll to position [1966, 0]
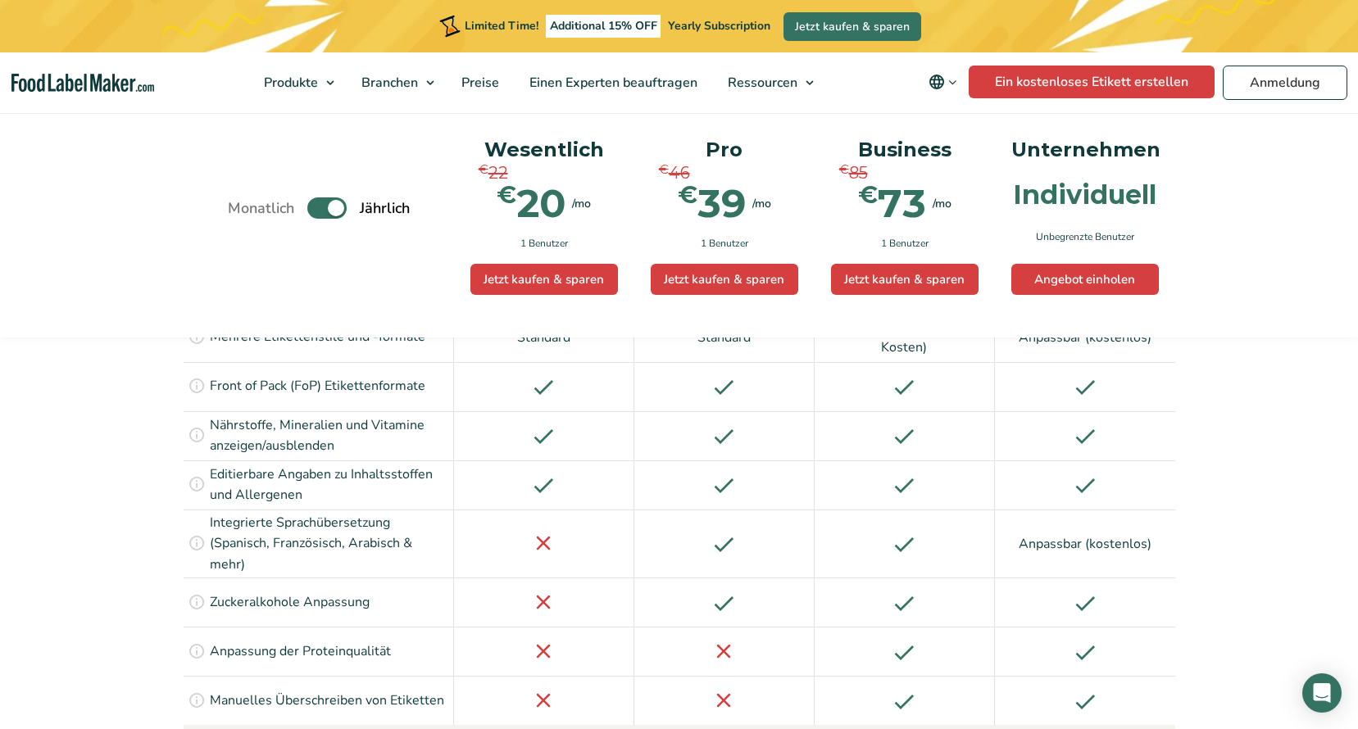
click at [953, 86] on icon "Change language" at bounding box center [952, 82] width 12 height 12
click at [944, 80] on icon "Change language" at bounding box center [936, 82] width 15 height 15
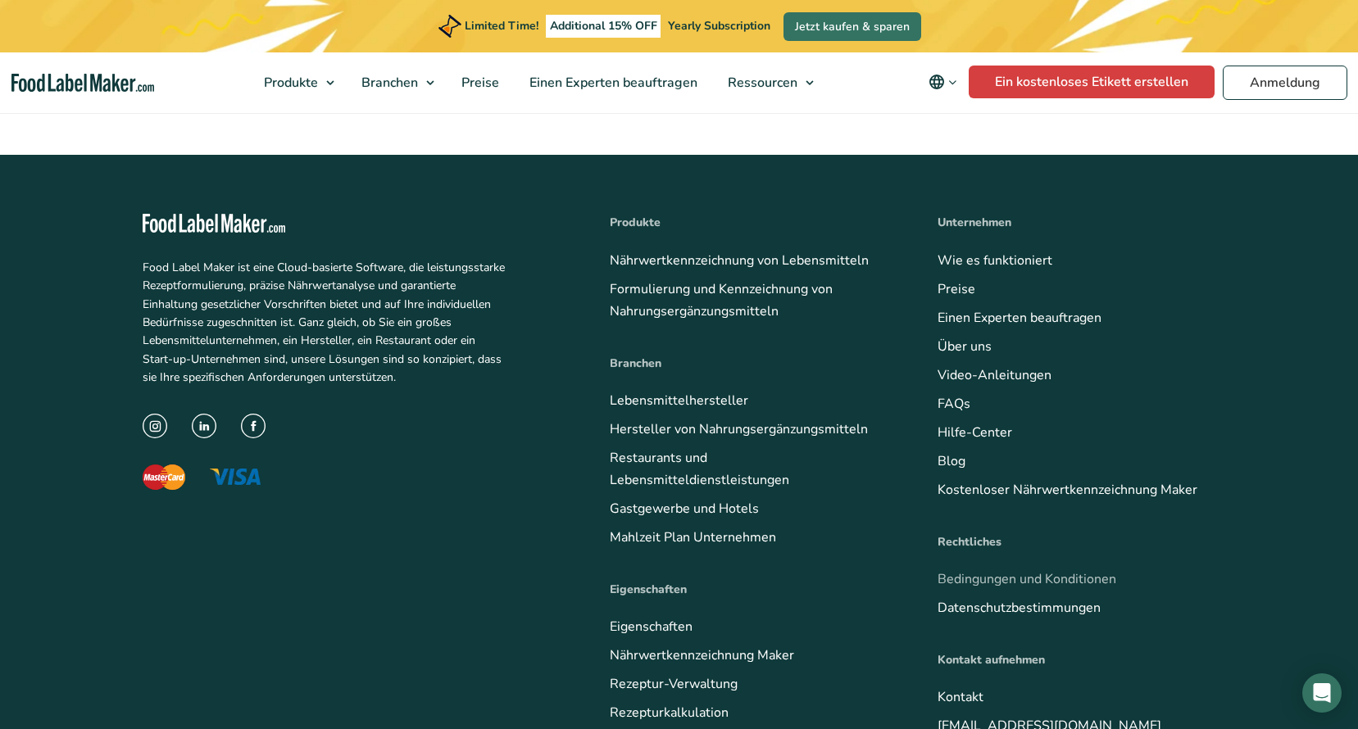
scroll to position [7093, 0]
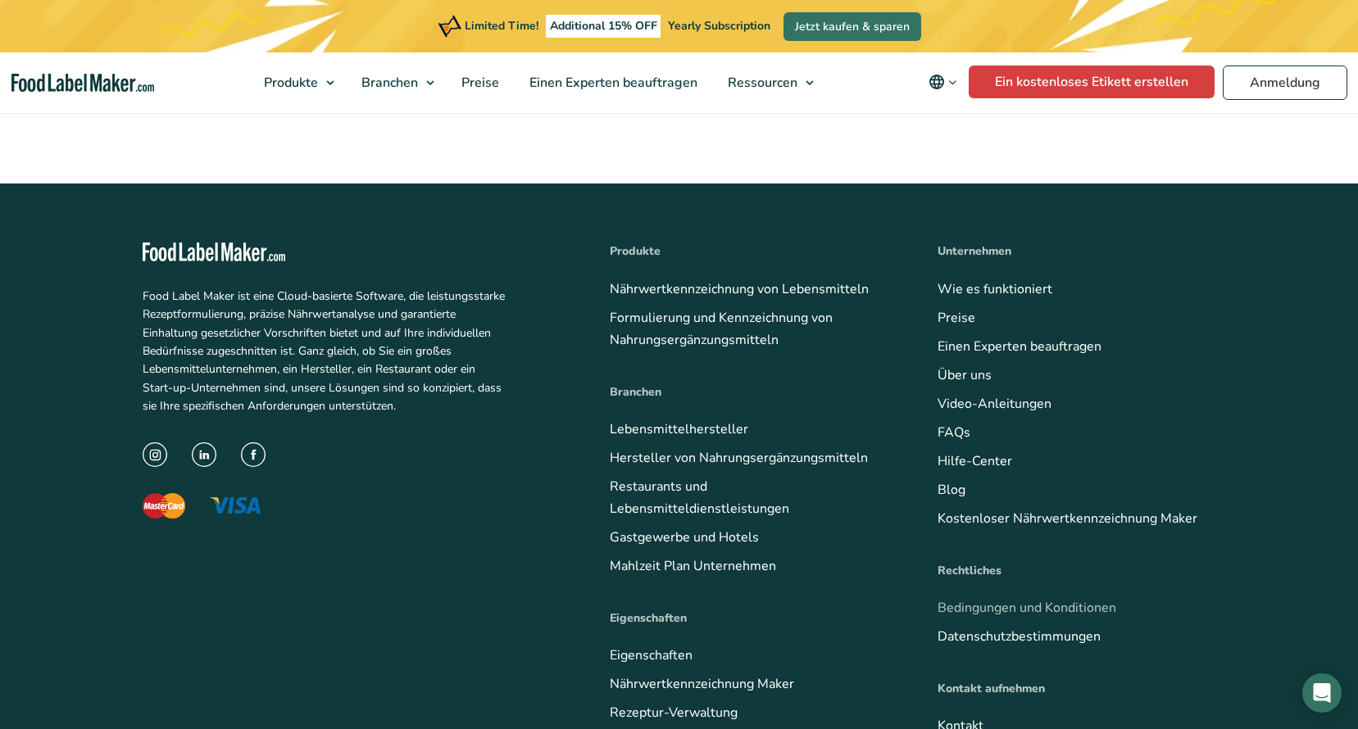
click at [1052, 599] on link "Bedingungen und Konditionen" at bounding box center [1026, 608] width 179 height 18
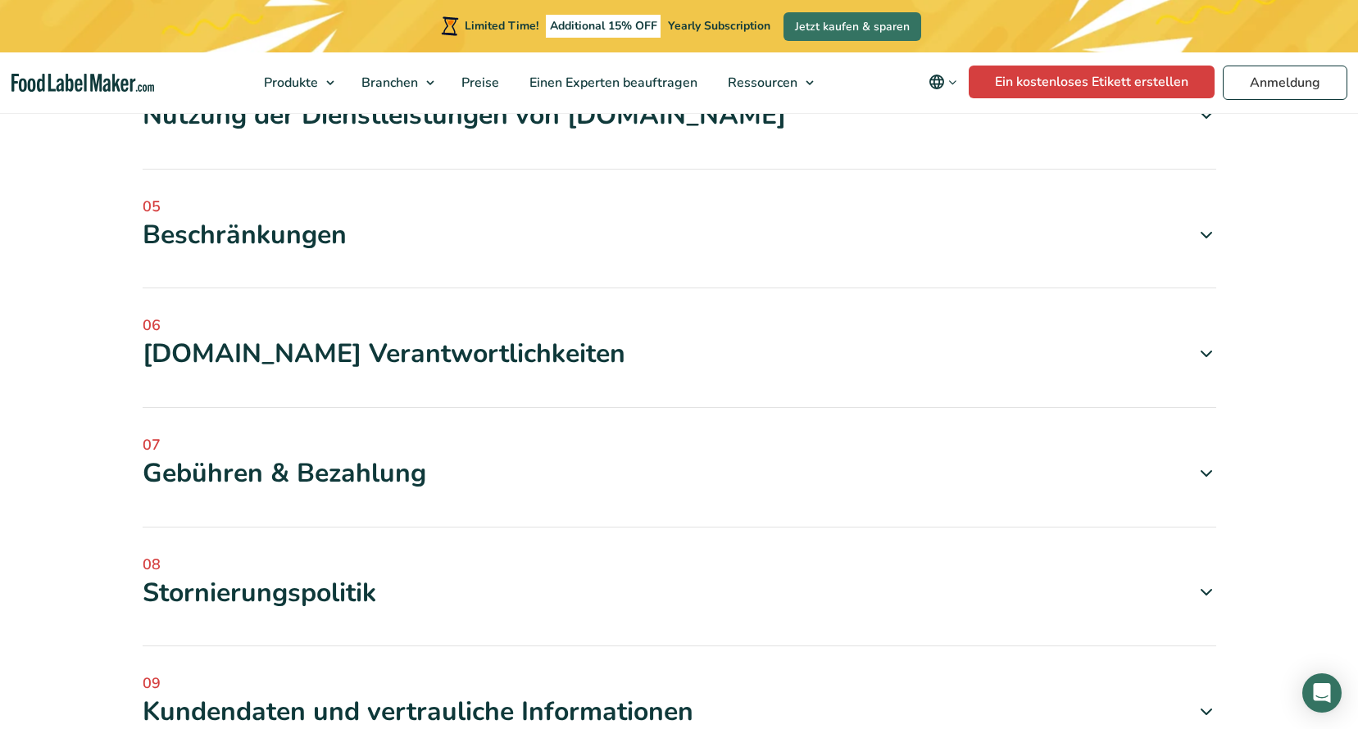
scroll to position [1311, 0]
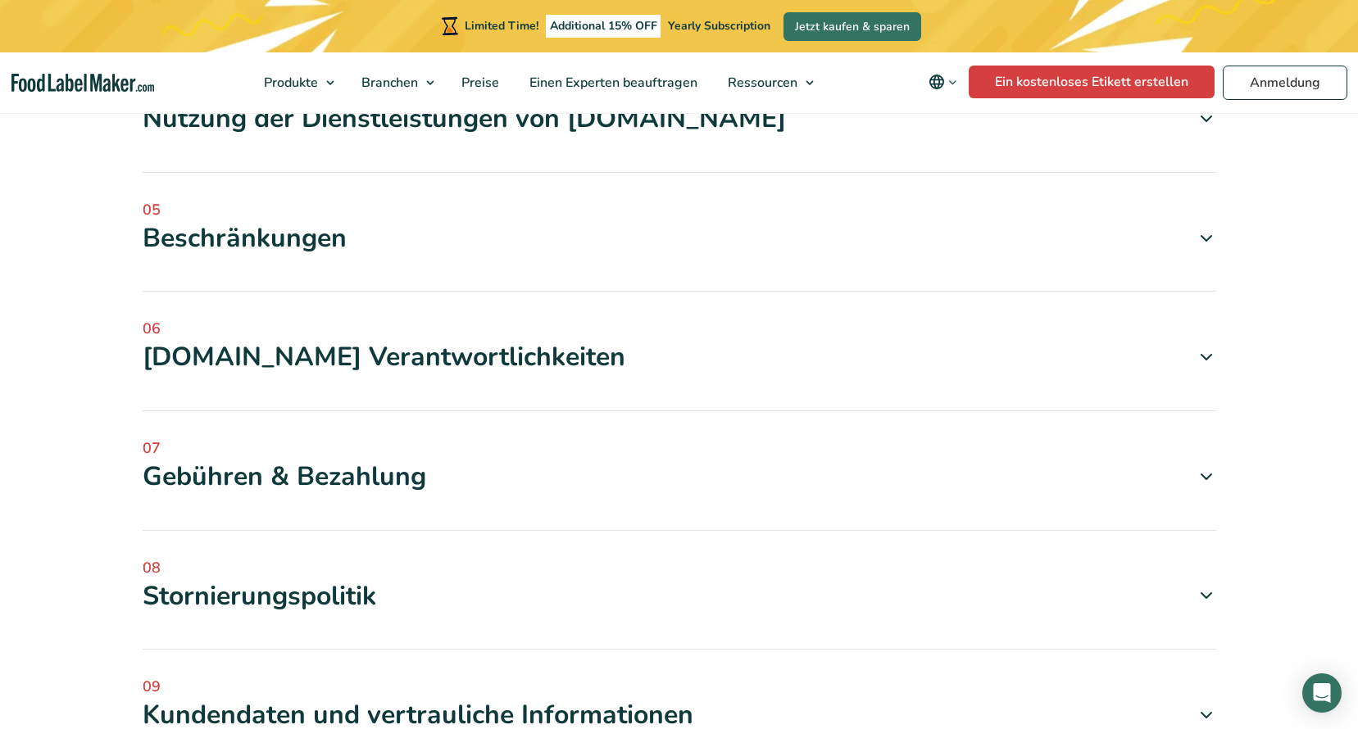
click at [496, 374] on div "Foodlabelmaker.com Verantwortlichkeiten" at bounding box center [679, 357] width 1073 height 34
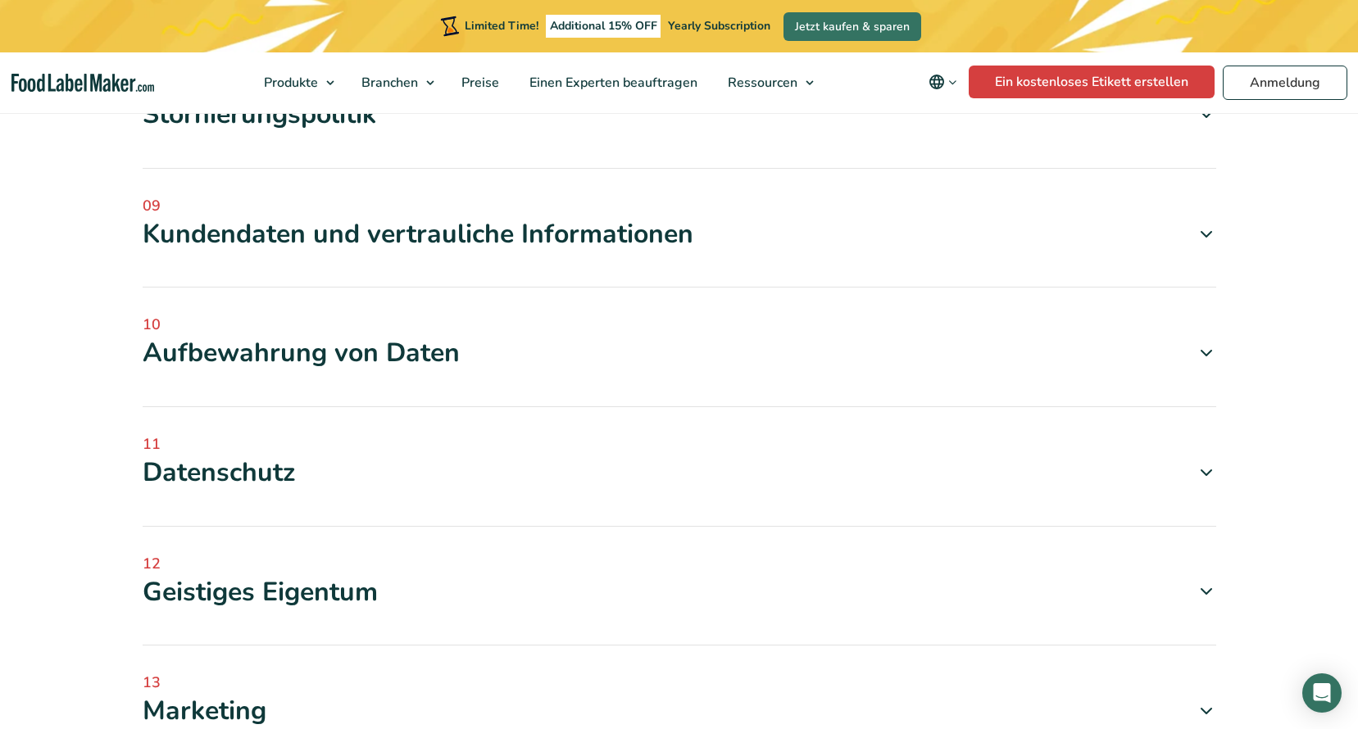
scroll to position [1966, 0]
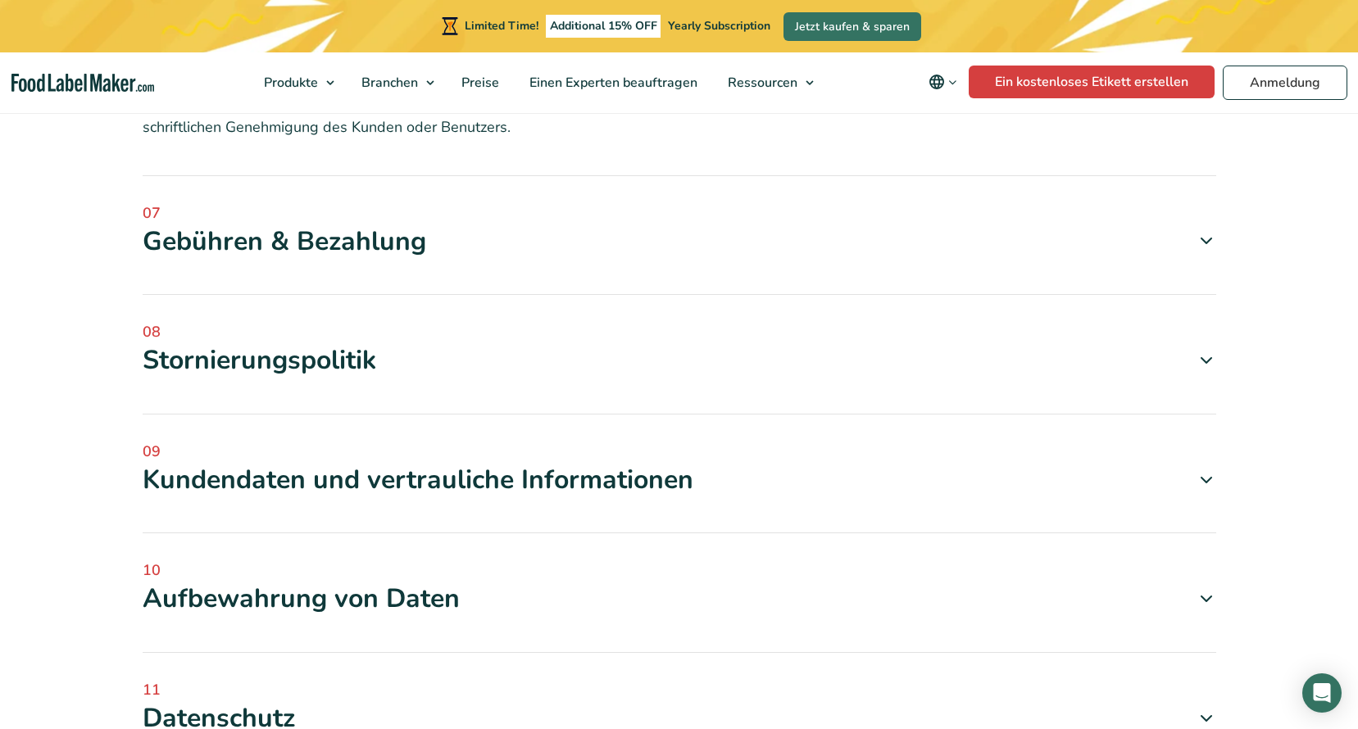
click at [443, 296] on div "07 Gebühren & Bezahlung Alle Gebühren sind nicht erstattungsfähig. Aus Gründen …" at bounding box center [679, 248] width 1073 height 93
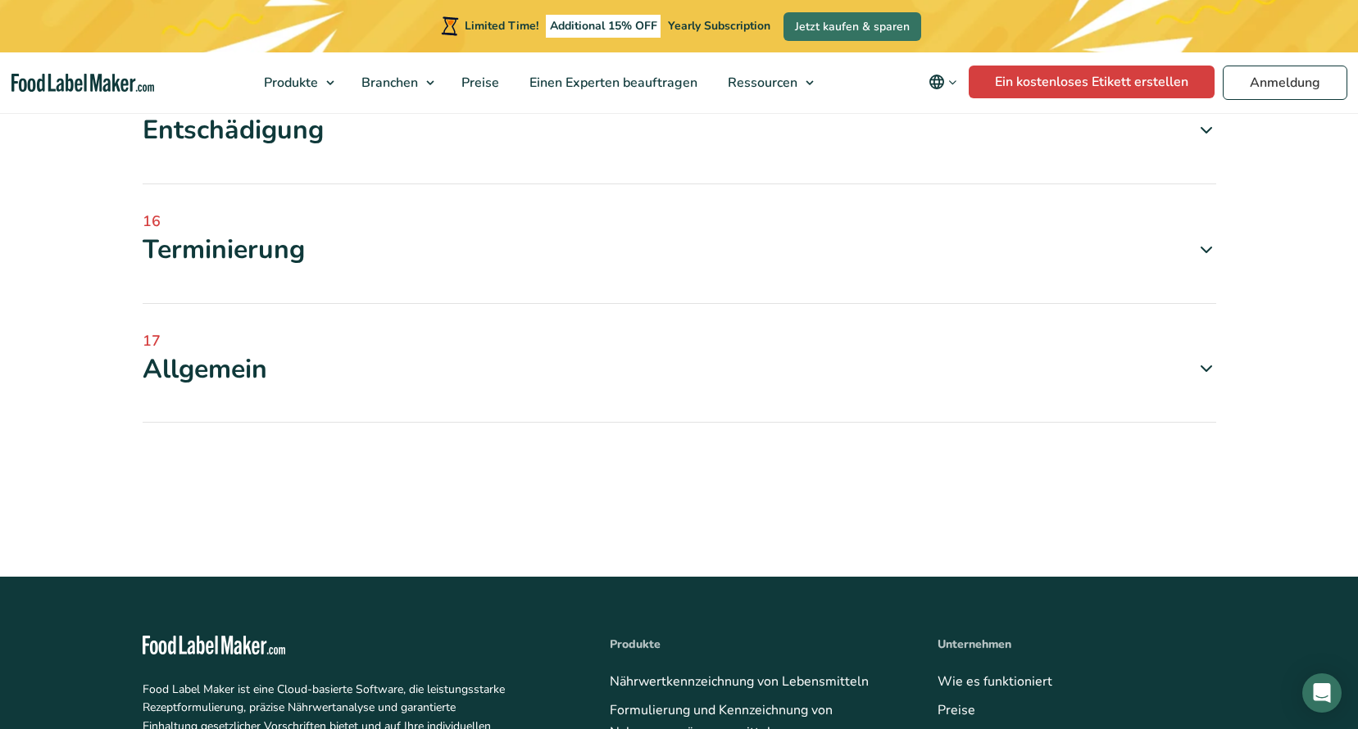
scroll to position [2458, 0]
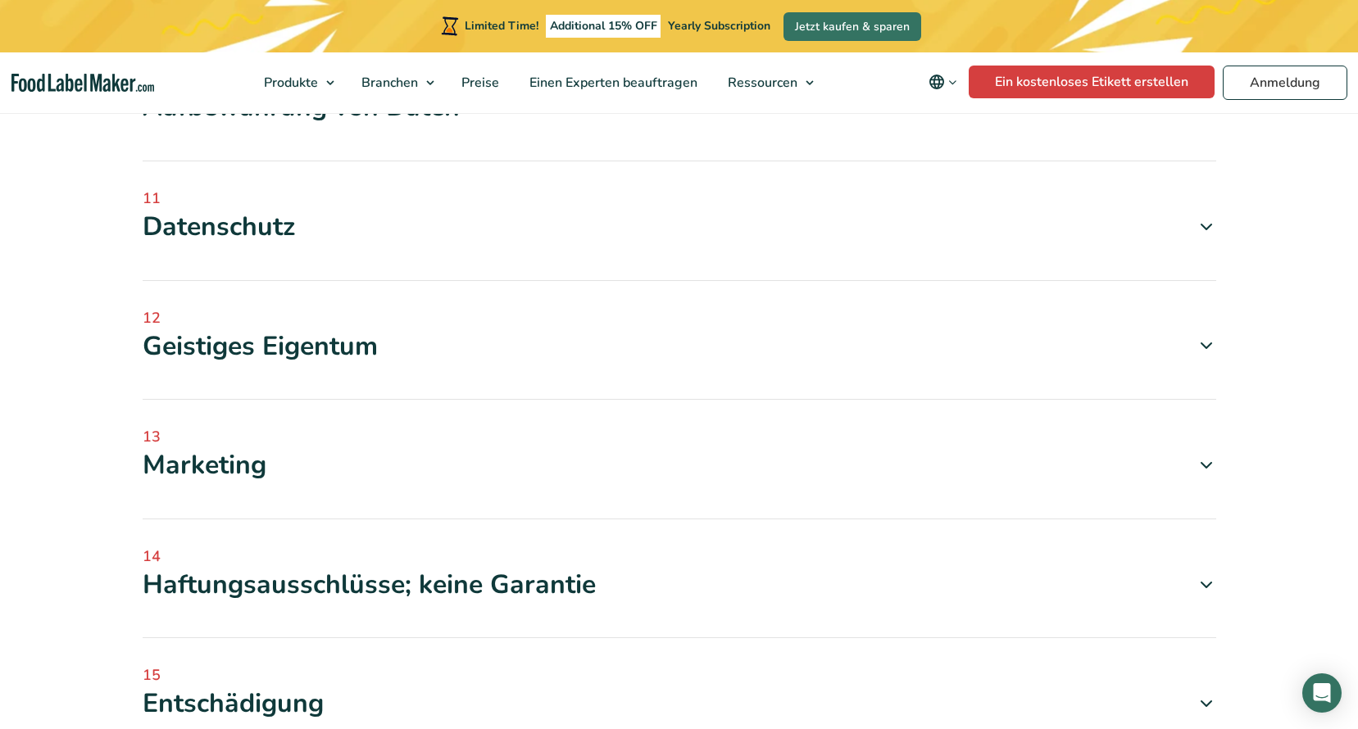
click at [315, 244] on div "Datenschutz" at bounding box center [679, 227] width 1073 height 34
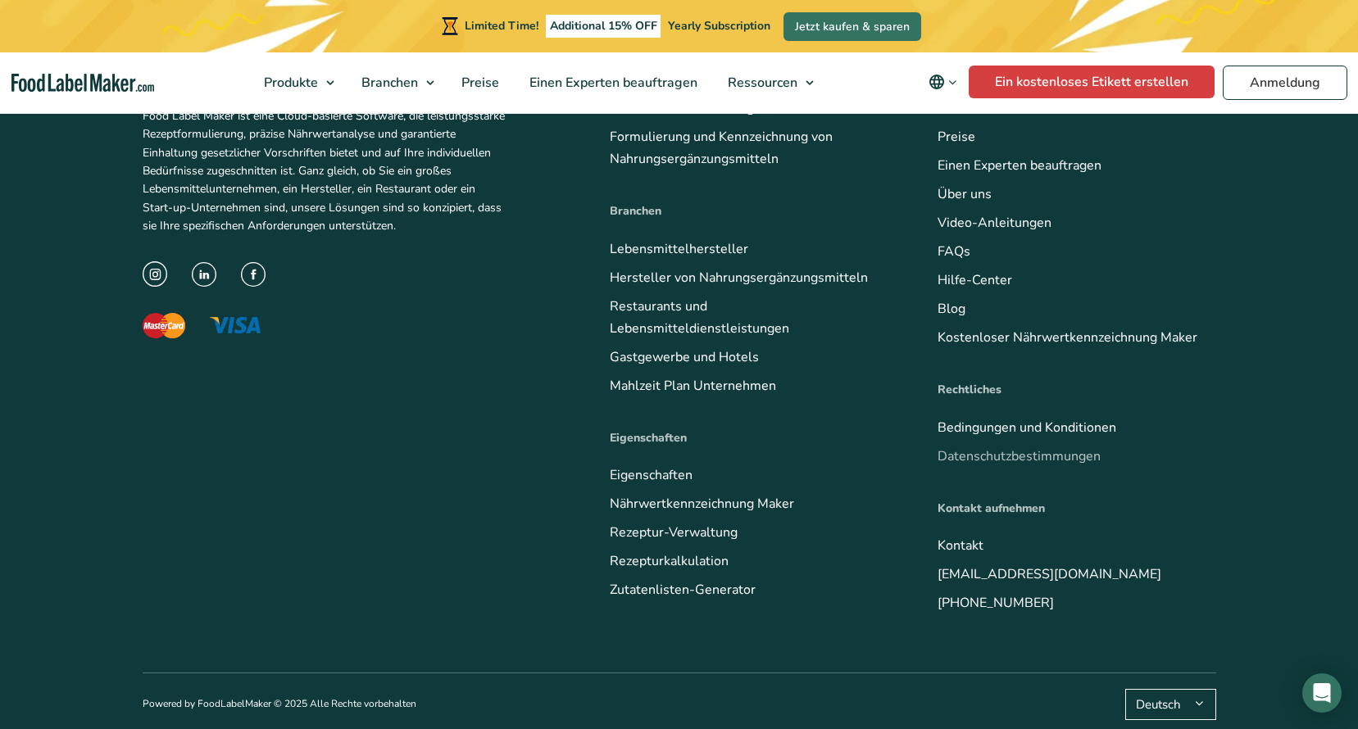
scroll to position [3620, 0]
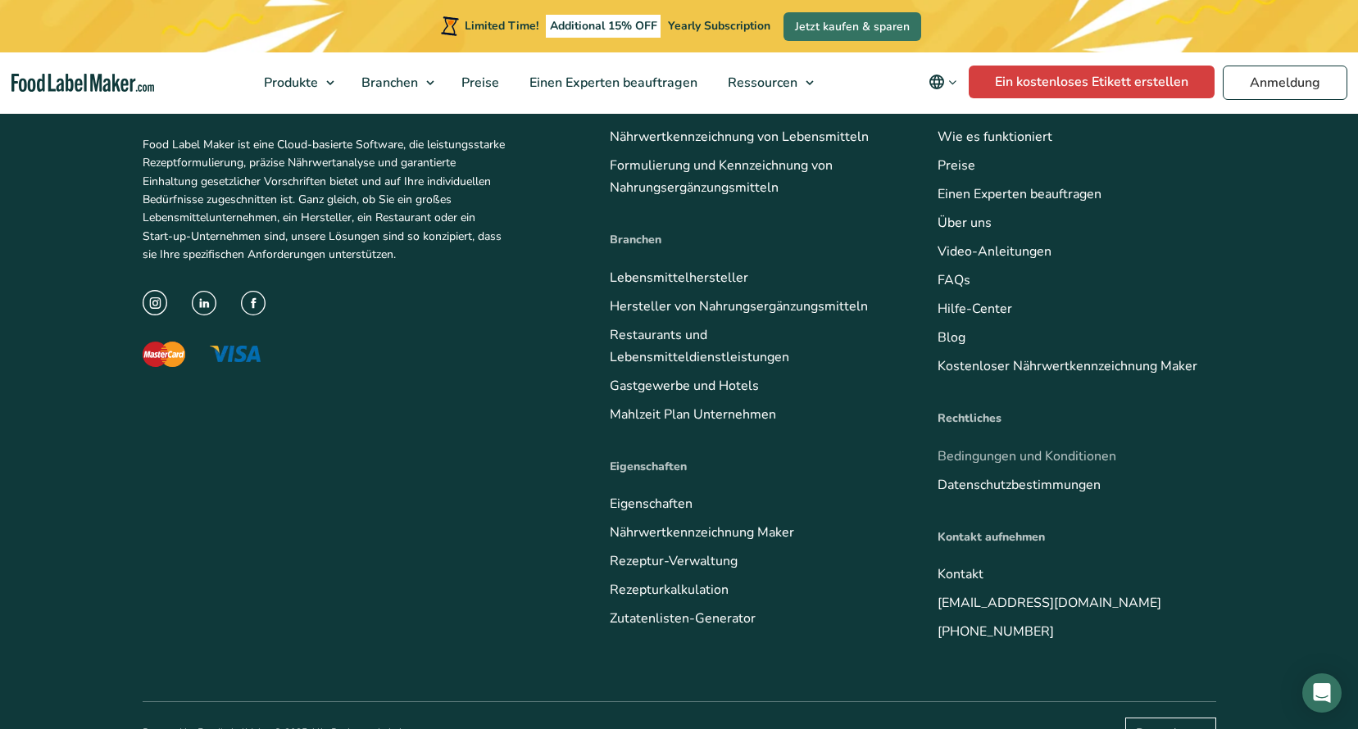
click at [1015, 465] on link "Bedingungen und Konditionen" at bounding box center [1026, 456] width 179 height 18
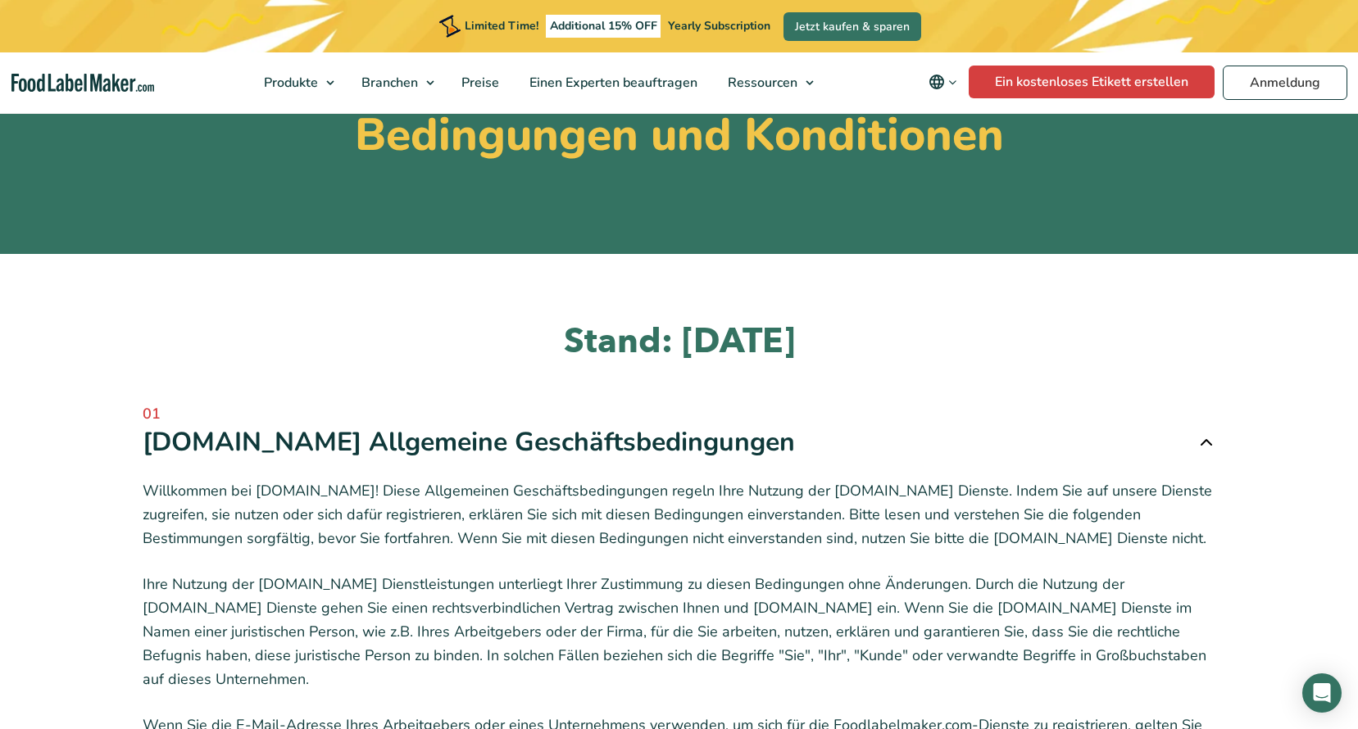
click at [840, 419] on span "01" at bounding box center [679, 414] width 1073 height 22
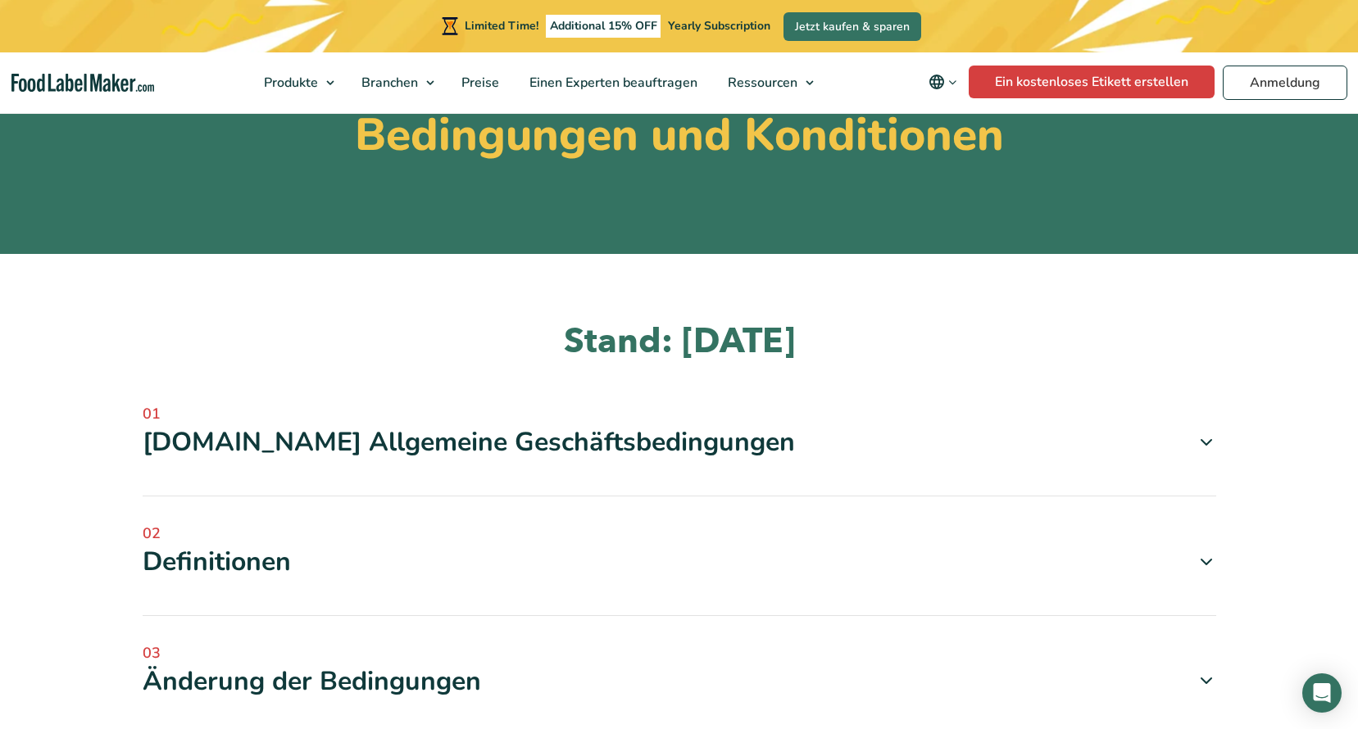
click at [840, 419] on span "01" at bounding box center [679, 414] width 1073 height 22
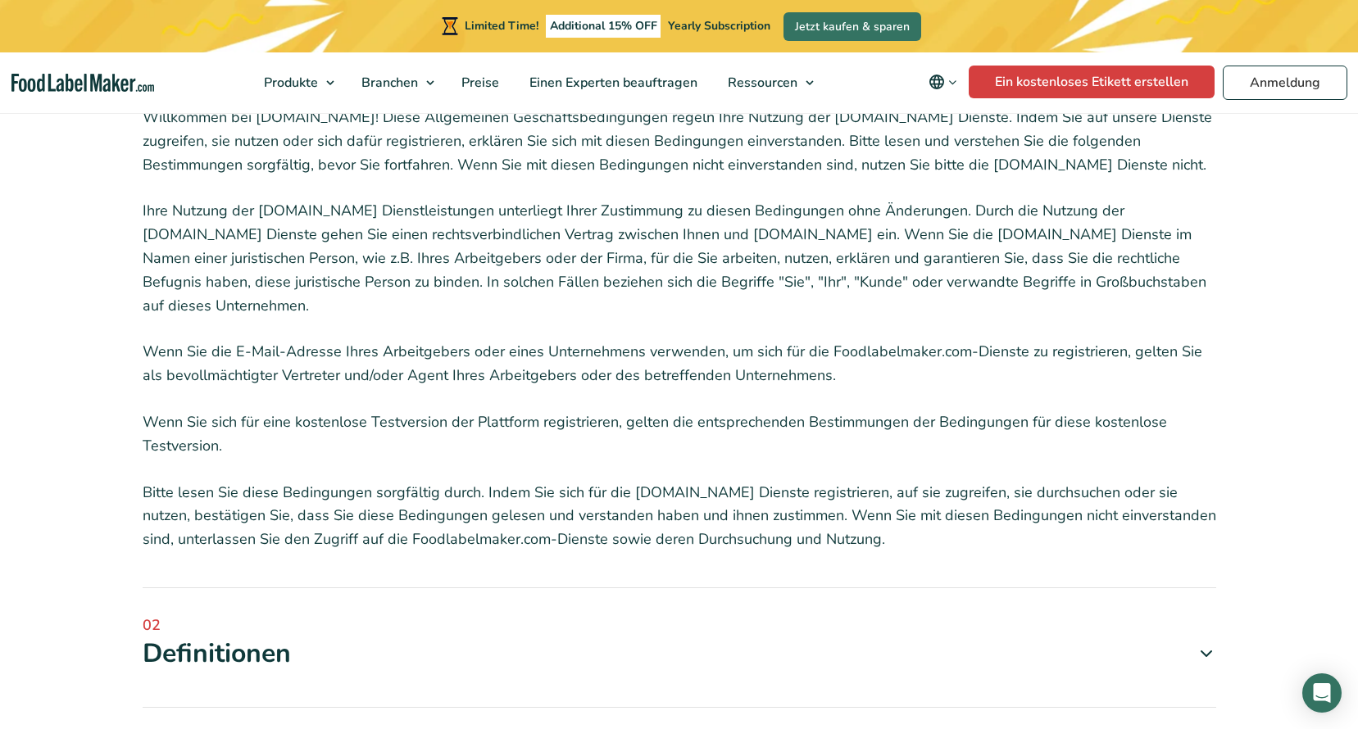
scroll to position [573, 0]
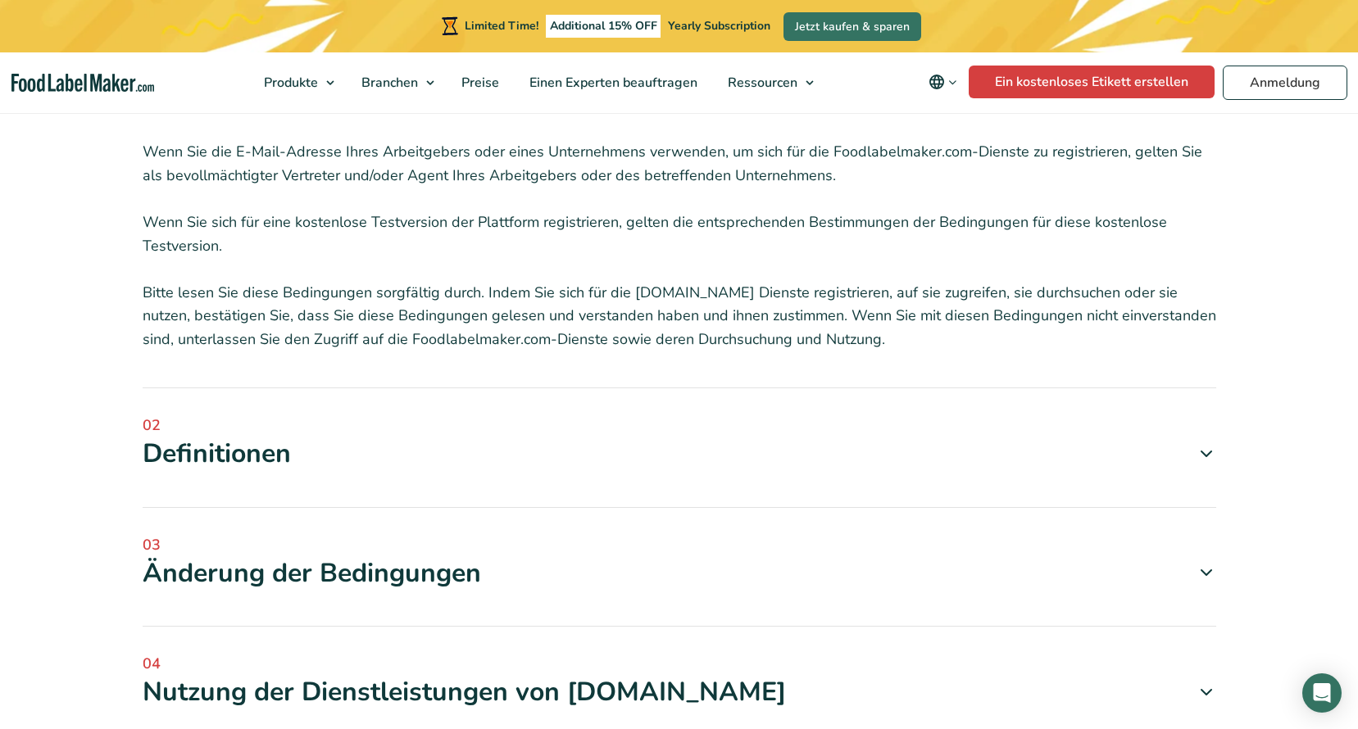
click at [406, 471] on div "Definitionen" at bounding box center [679, 454] width 1073 height 34
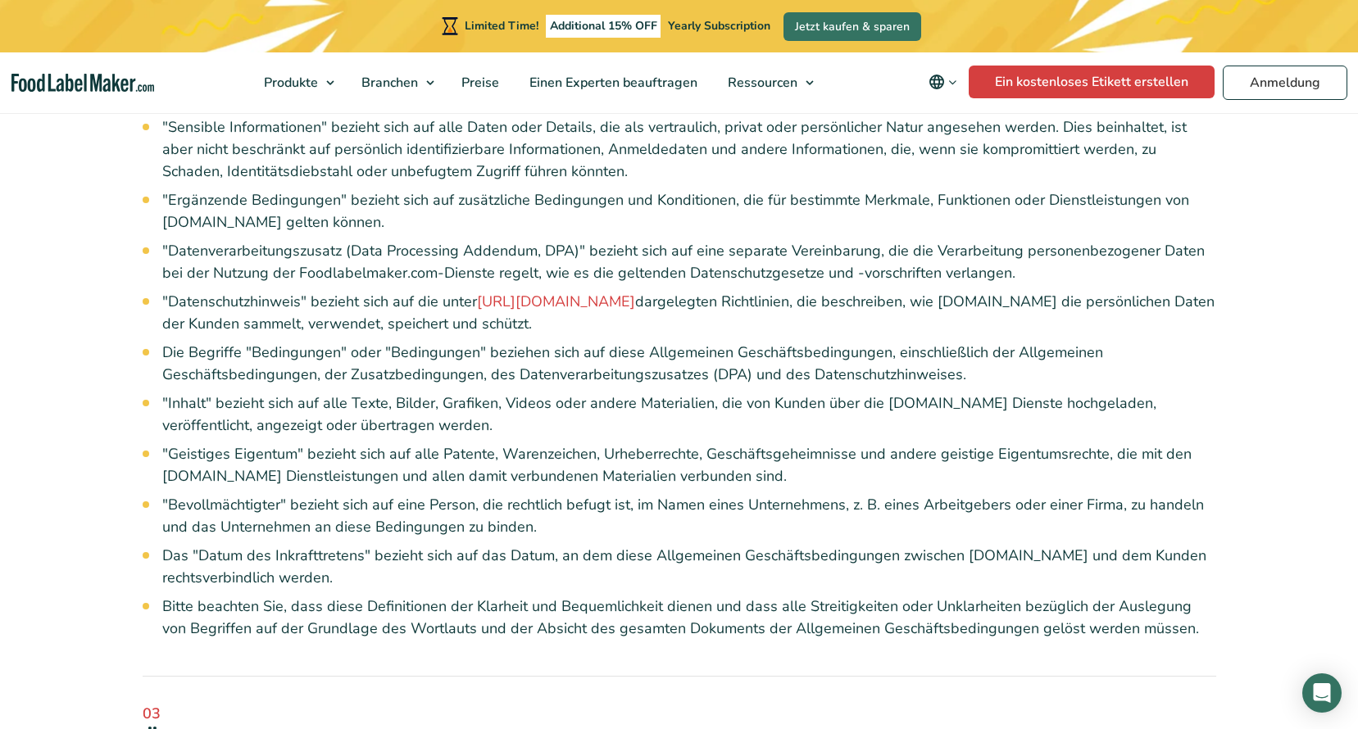
scroll to position [1802, 0]
click at [621, 310] on link "https://foodlabelmaker.com/privacy-policy/" at bounding box center [556, 300] width 158 height 20
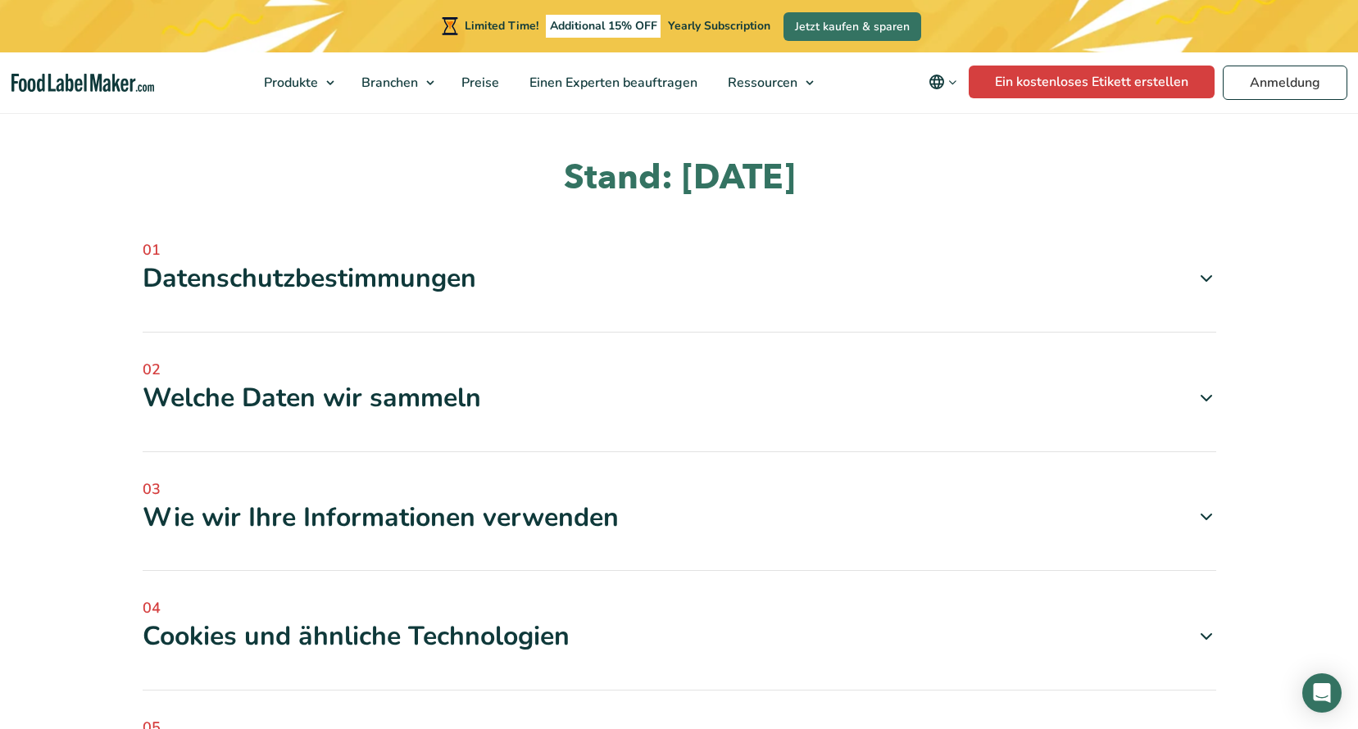
click at [399, 287] on div "Datenschutzbestimmungen" at bounding box center [679, 278] width 1073 height 34
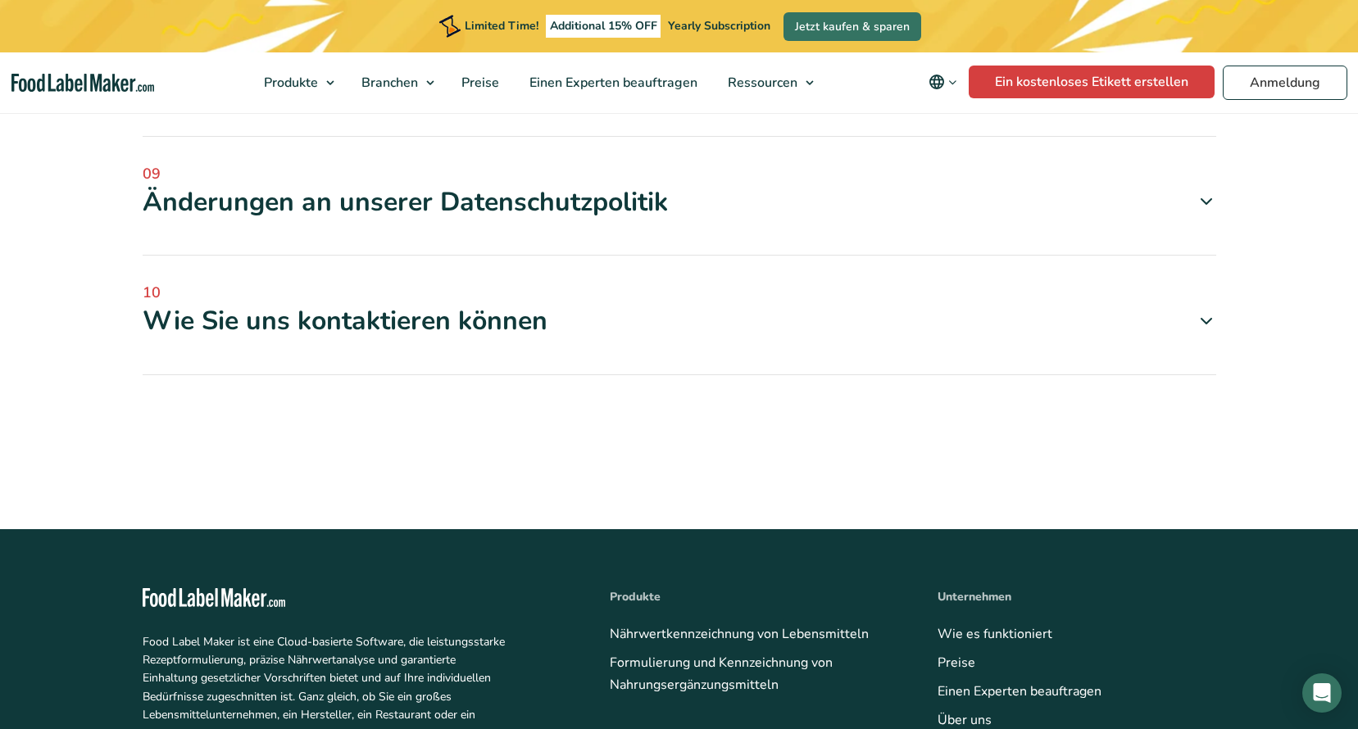
scroll to position [1884, 0]
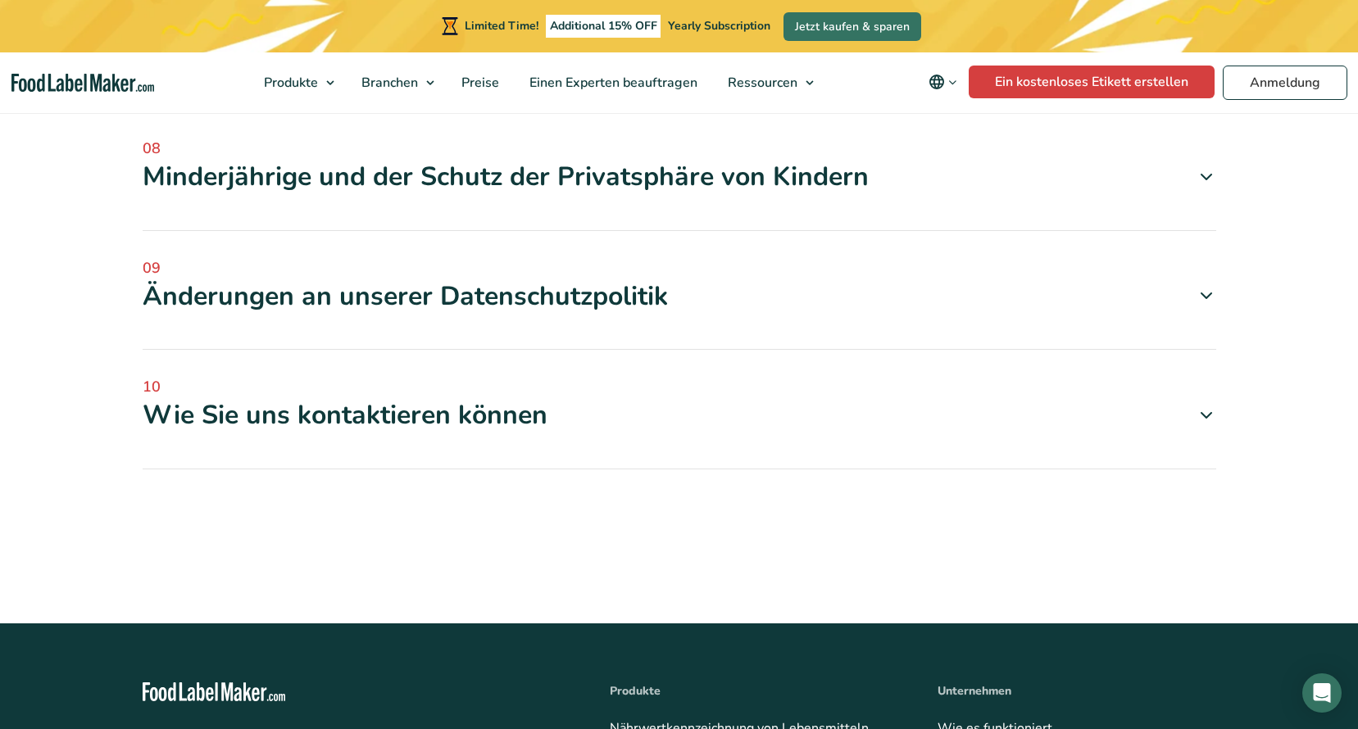
click at [439, 412] on div "Wie Sie uns kontaktieren können" at bounding box center [679, 415] width 1073 height 34
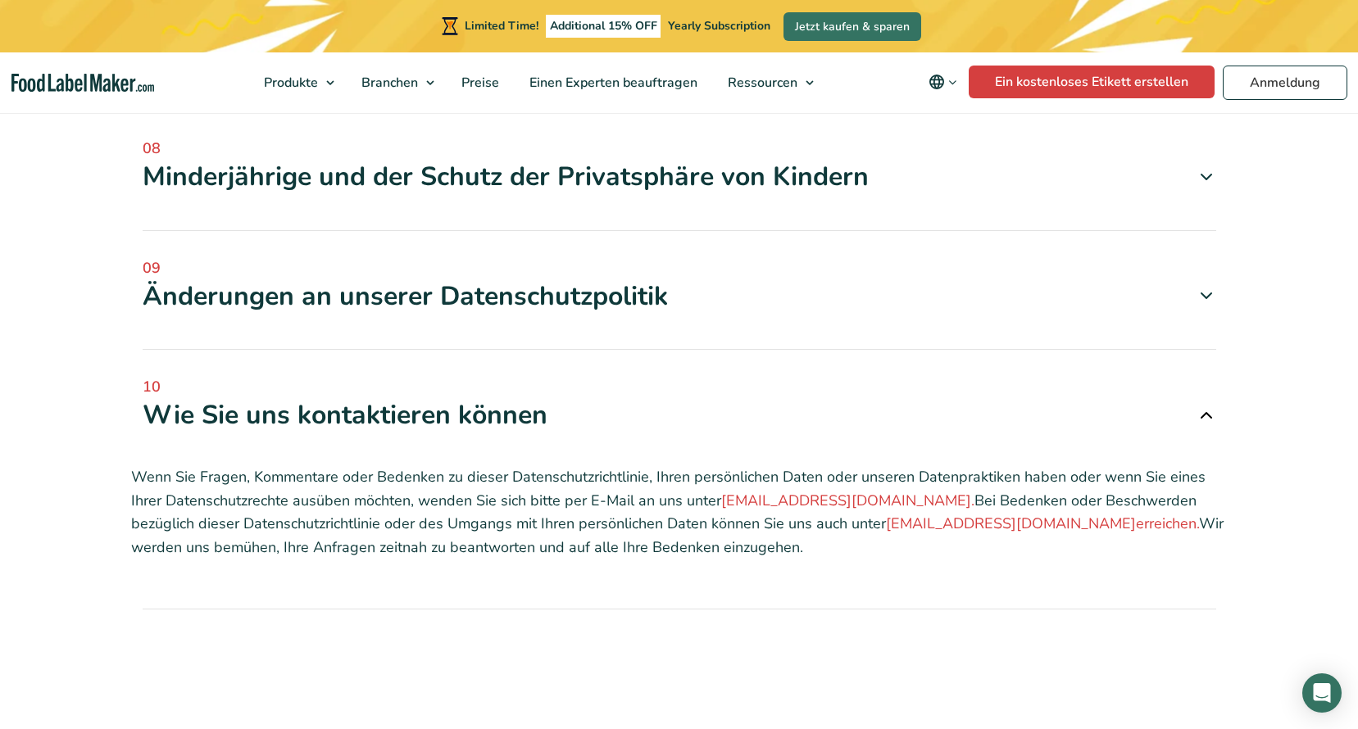
click at [342, 300] on div "Änderungen an unserer Datenschutzpolitik" at bounding box center [679, 296] width 1073 height 34
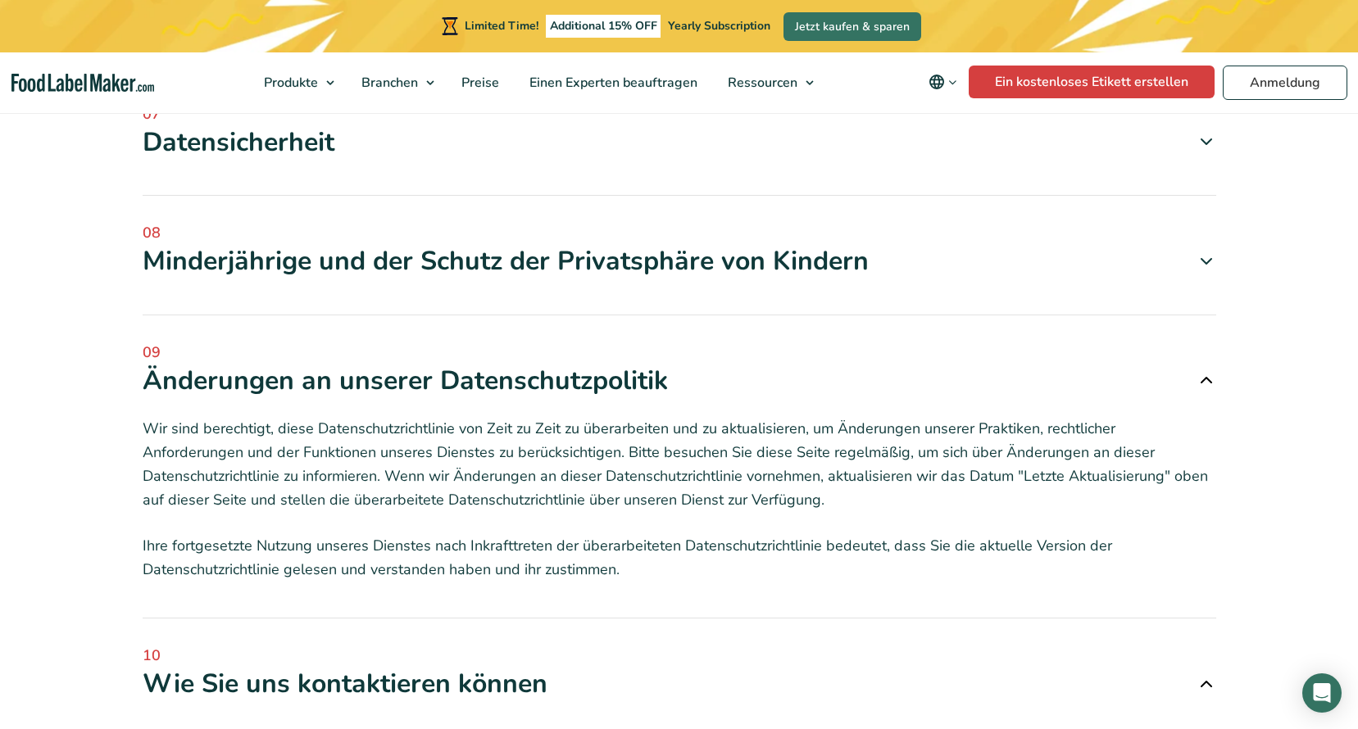
scroll to position [1720, 0]
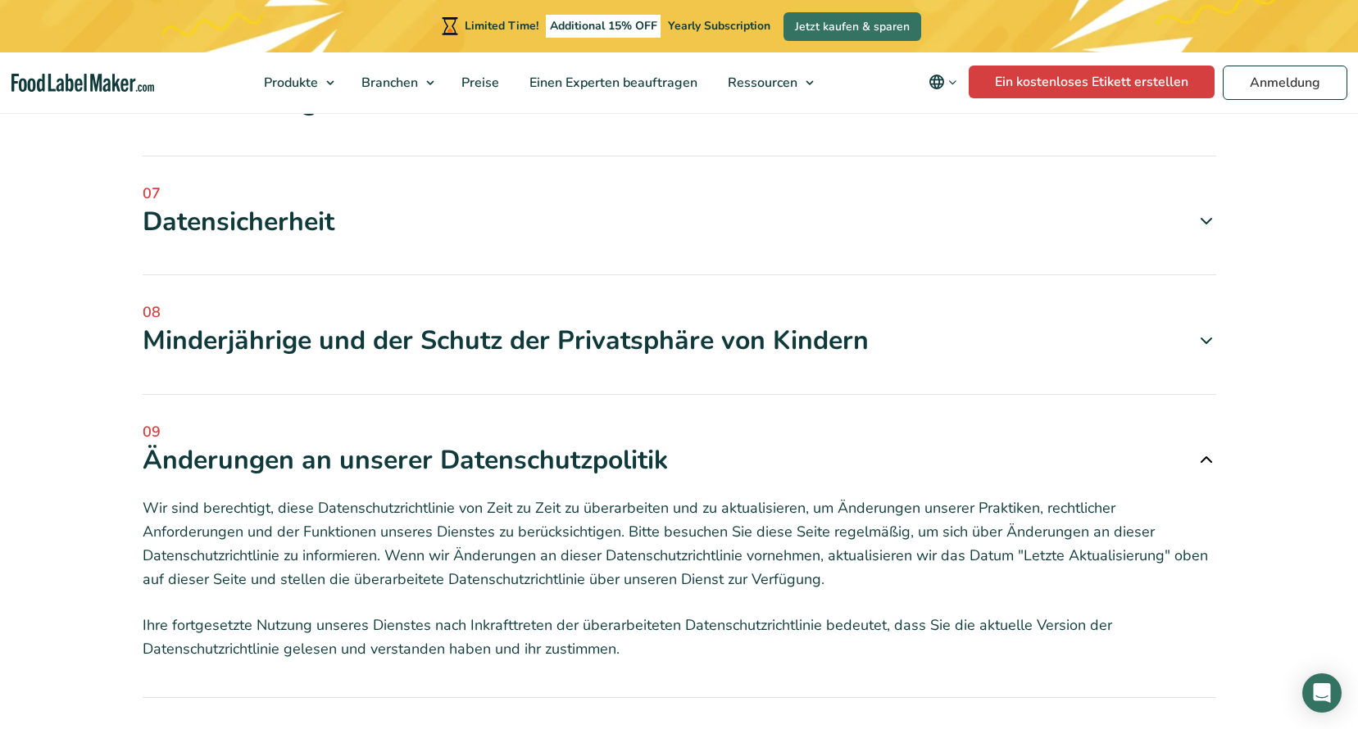
click at [382, 333] on div "Minderjährige und der Schutz der Privatsphäre von Kindern" at bounding box center [679, 341] width 1073 height 34
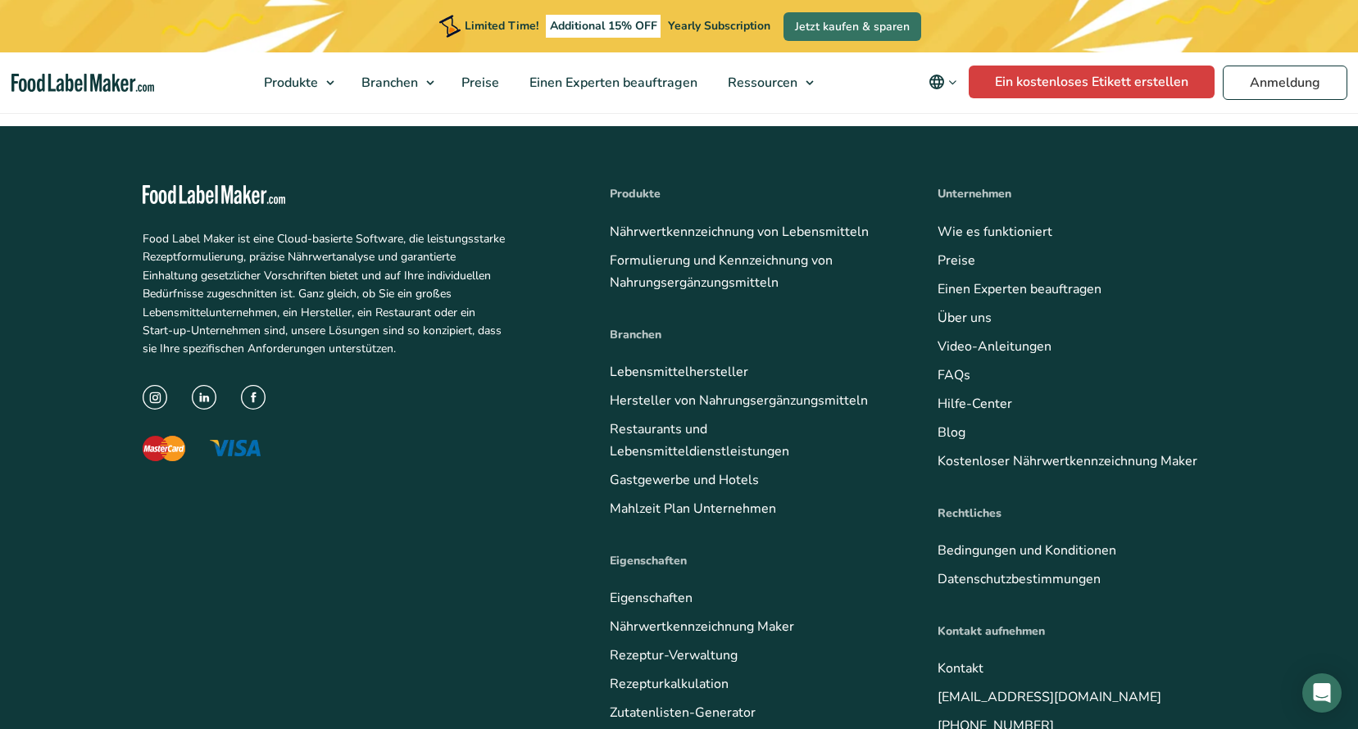
scroll to position [3089, 0]
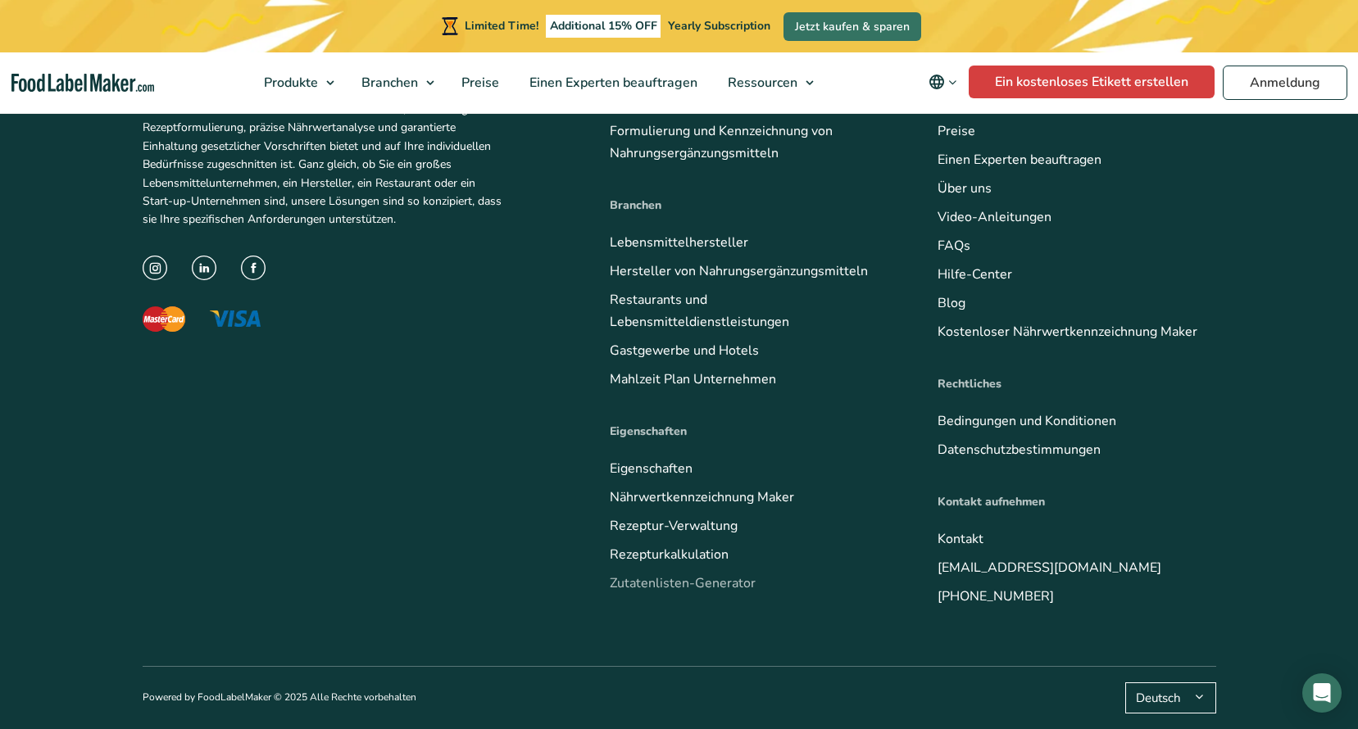
click at [717, 574] on link "Zutatenlisten-Generator" at bounding box center [683, 583] width 146 height 18
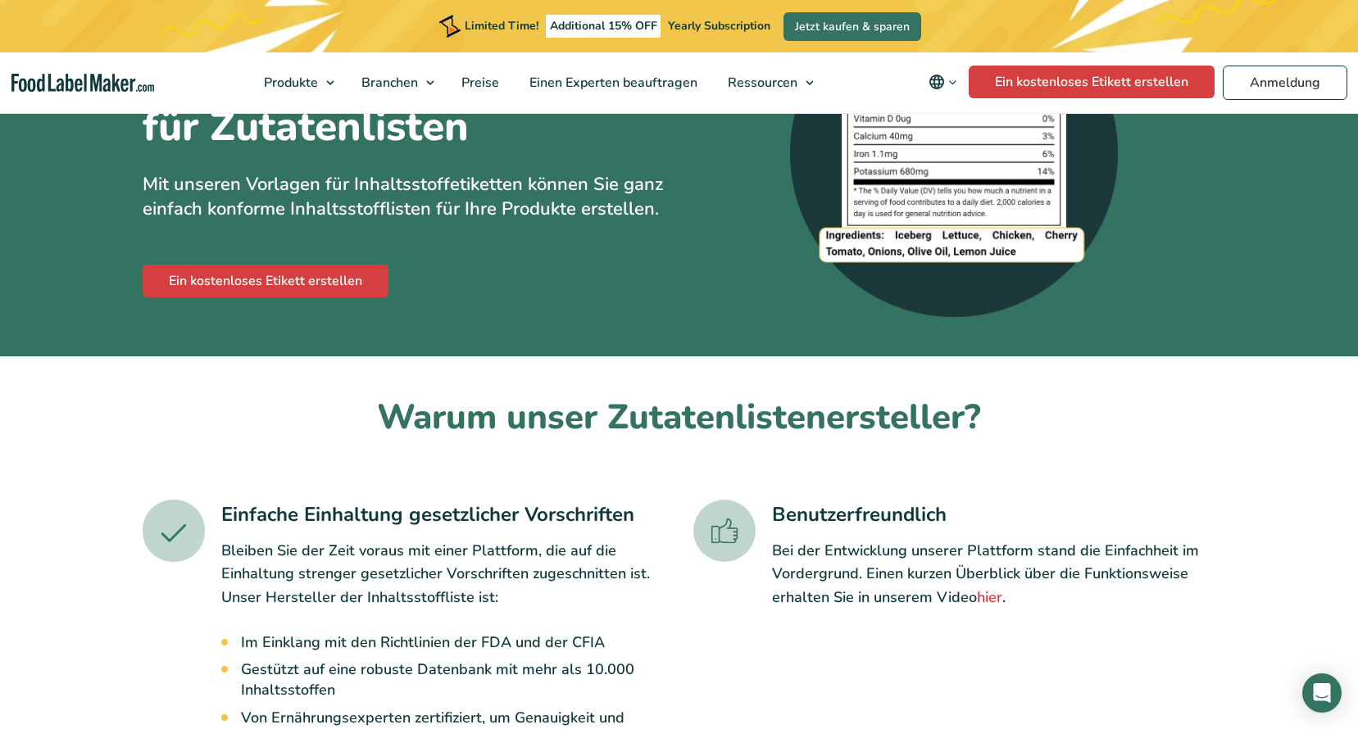
scroll to position [492, 0]
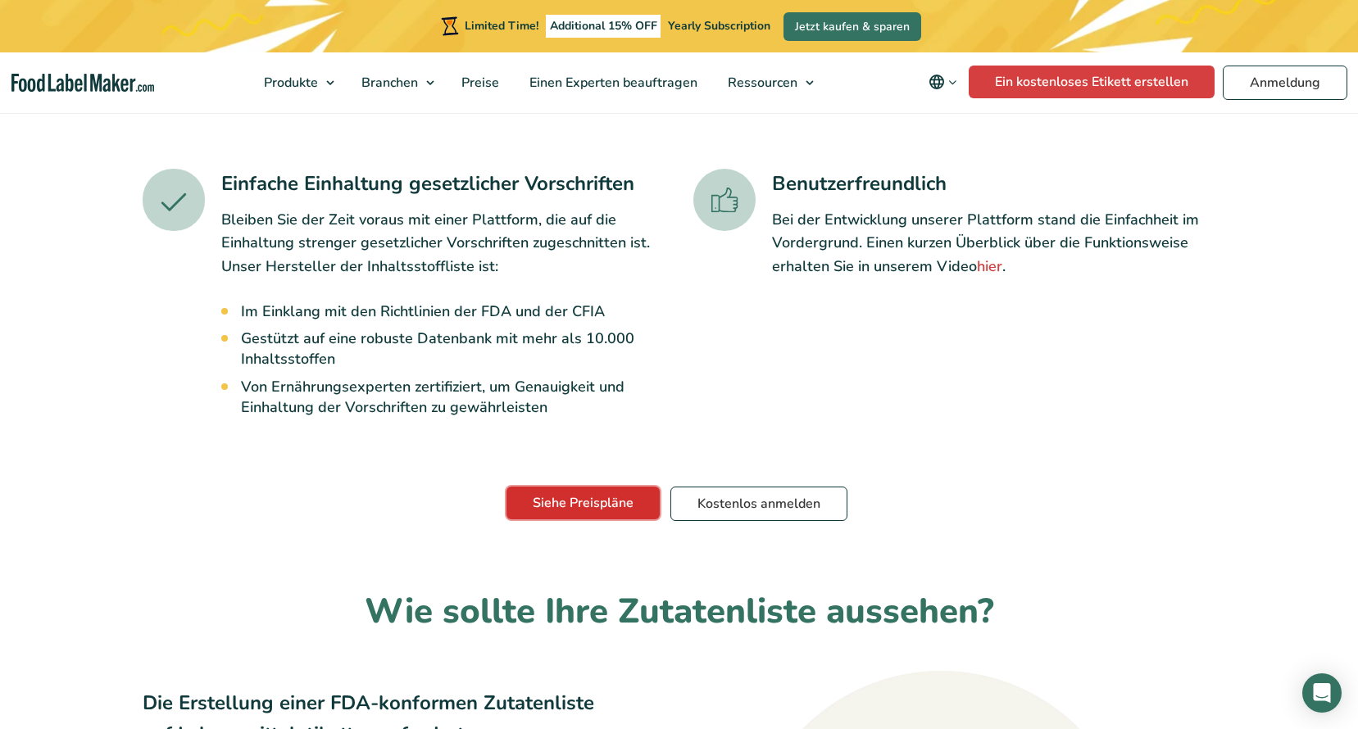
click at [546, 501] on link "Siehe Preispläne" at bounding box center [582, 503] width 153 height 33
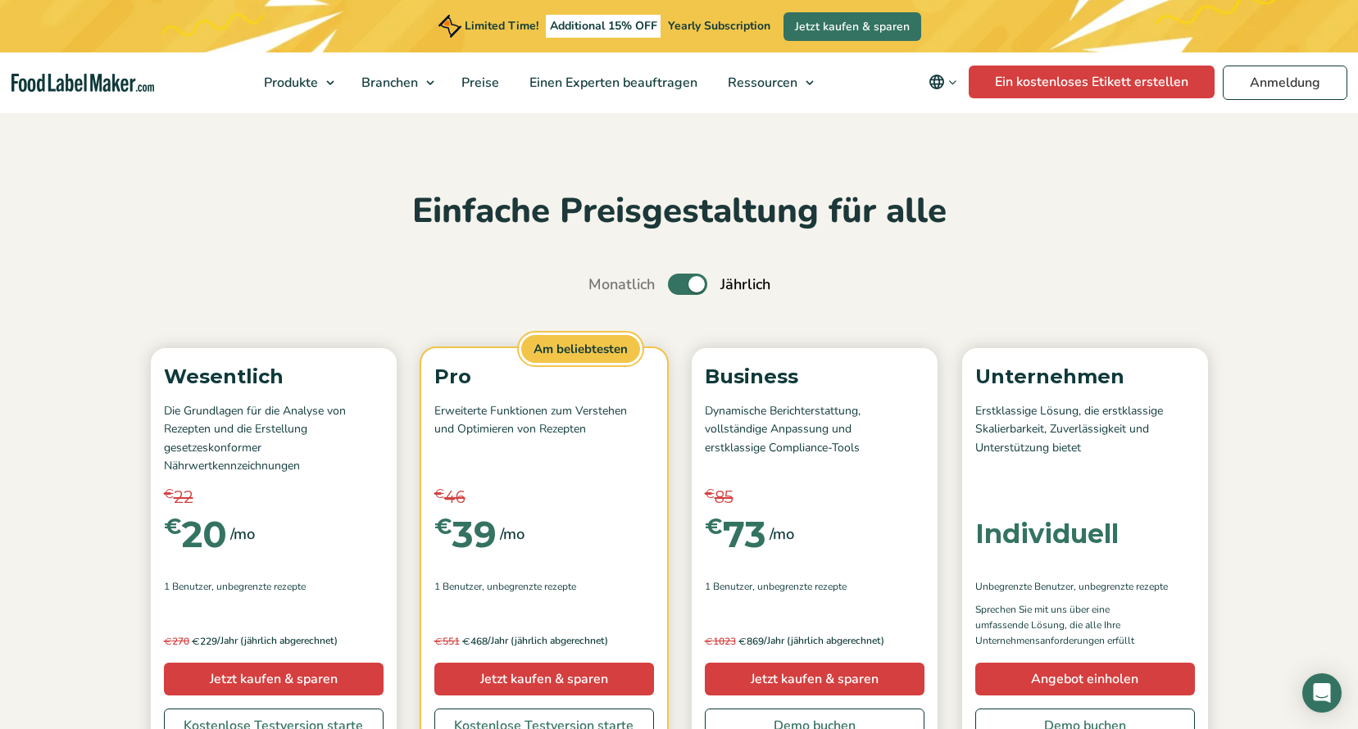
click at [673, 290] on label "Umschalten auf" at bounding box center [687, 284] width 39 height 21
click at [602, 290] on input "Umschalten auf" at bounding box center [597, 284] width 11 height 11
checkbox input "false"
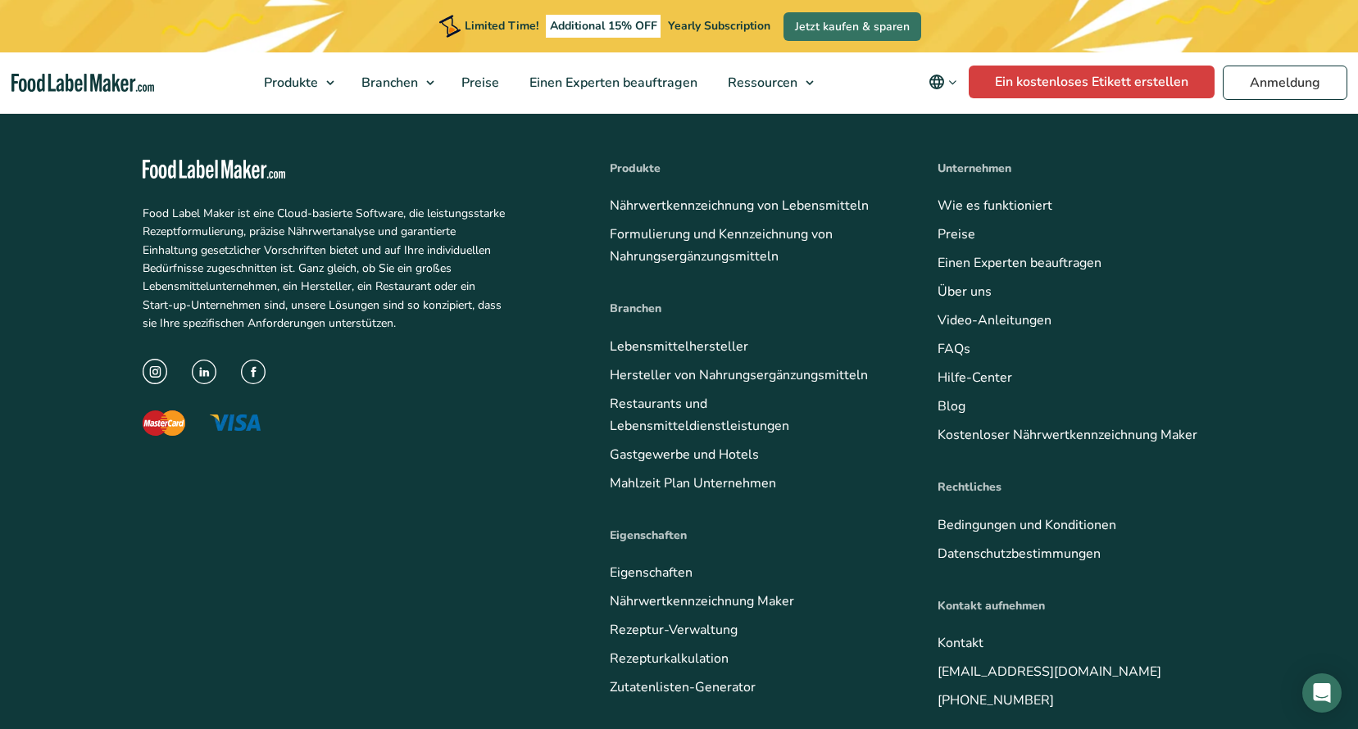
scroll to position [3221, 0]
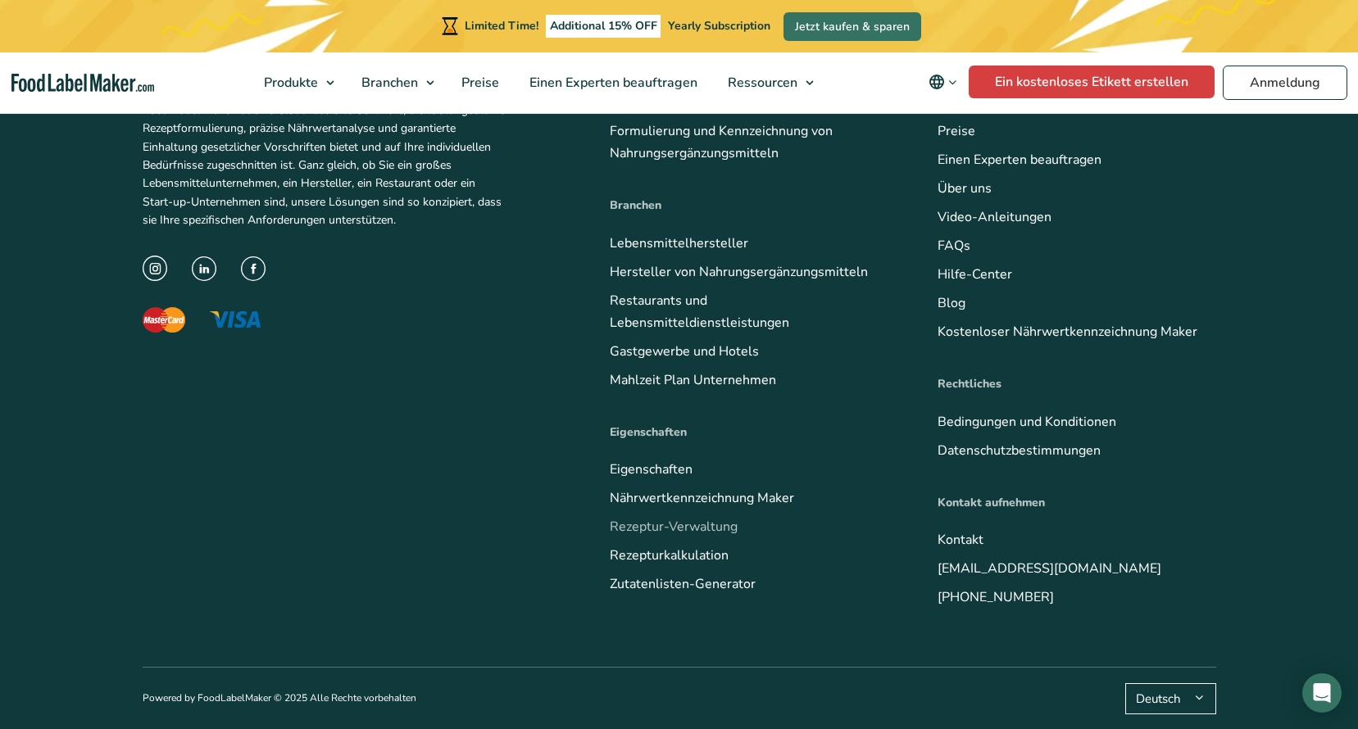
click at [681, 518] on link "Rezeptur-Verwaltung" at bounding box center [674, 527] width 128 height 18
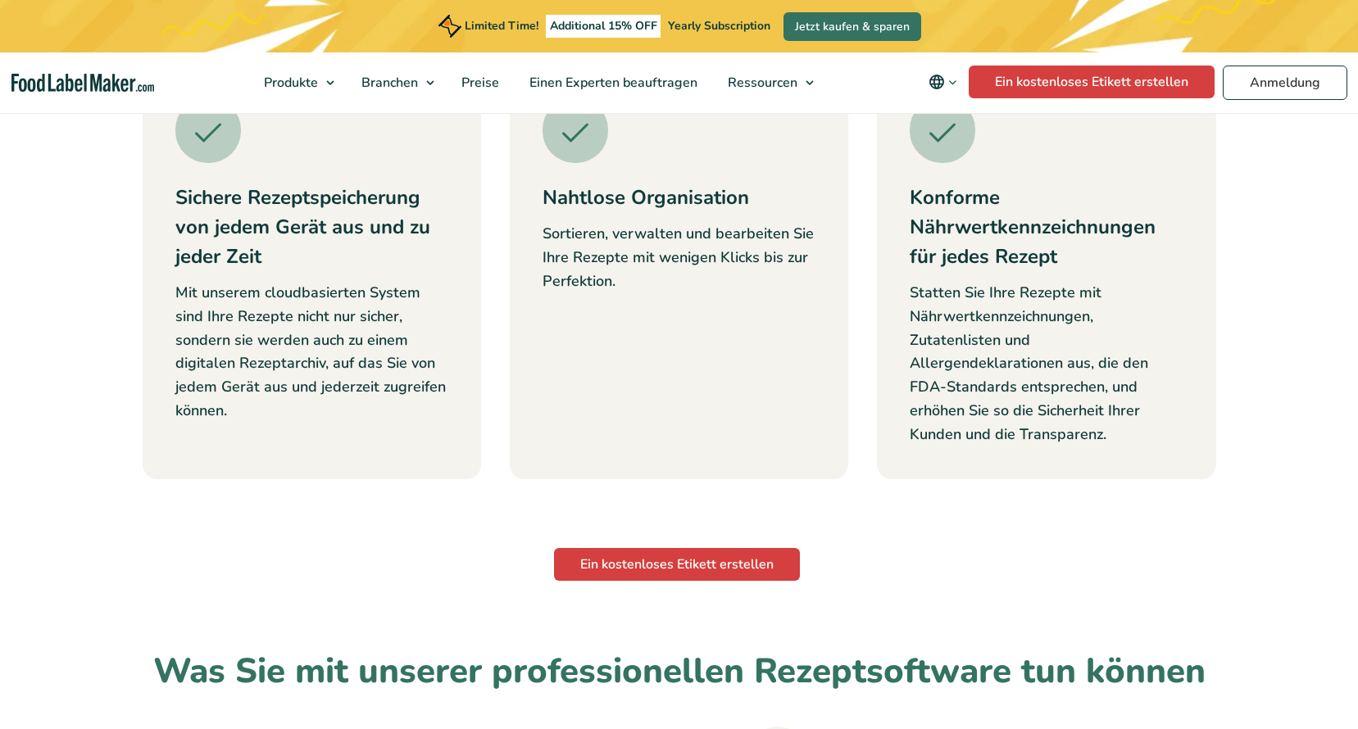
scroll to position [737, 0]
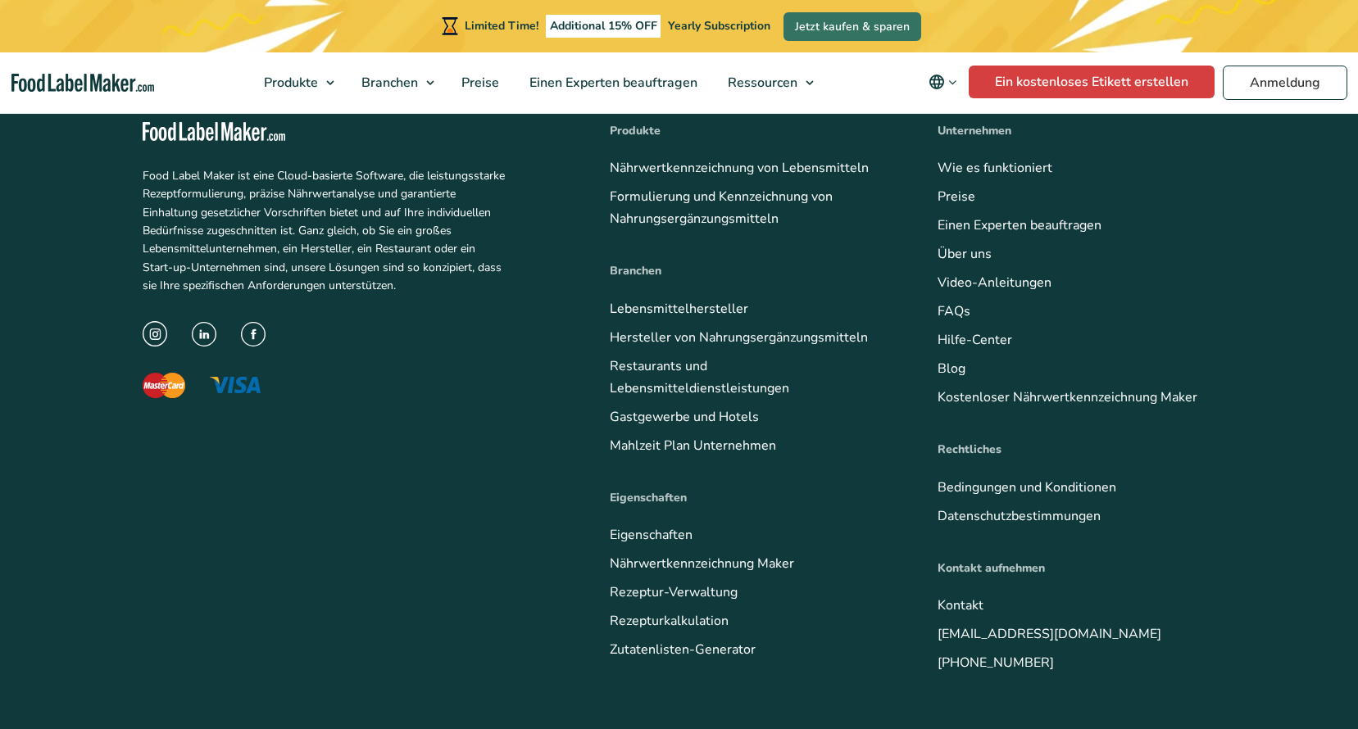
scroll to position [3221, 0]
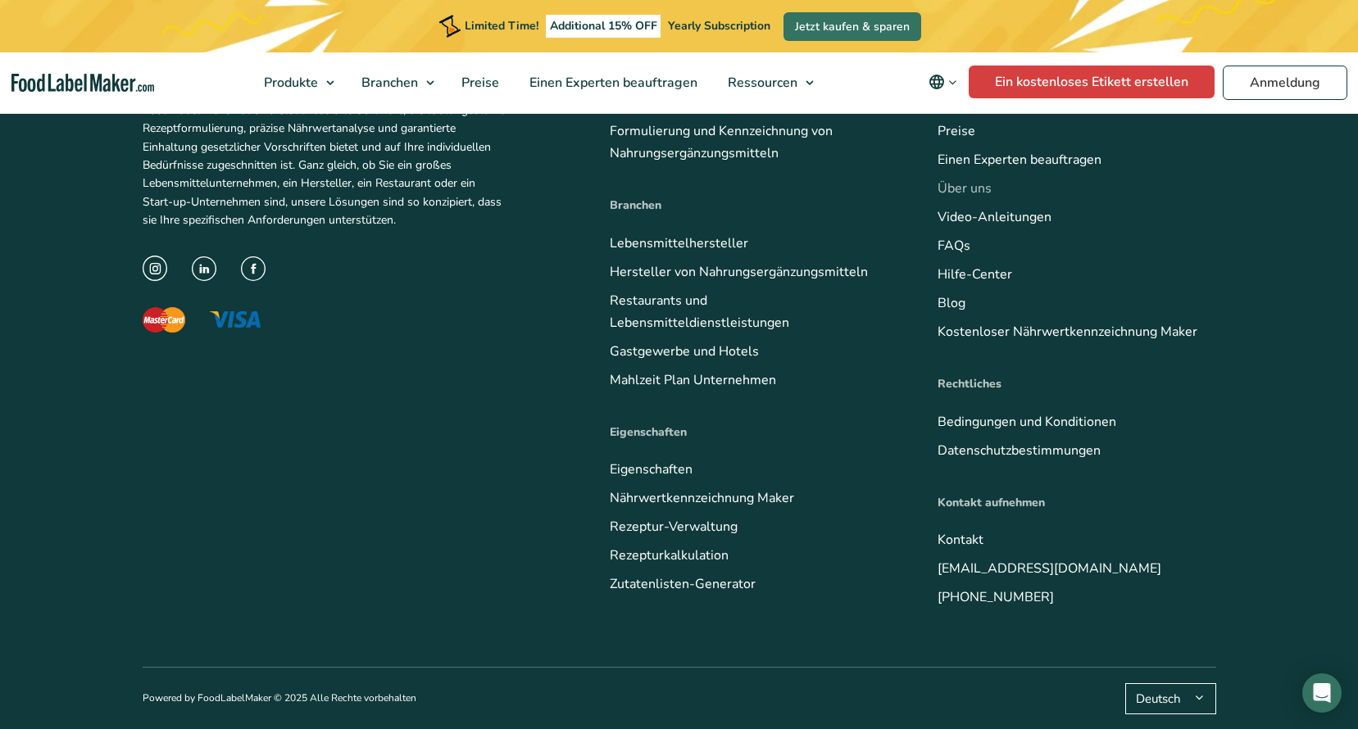
click at [950, 193] on link "Über uns" at bounding box center [964, 188] width 54 height 18
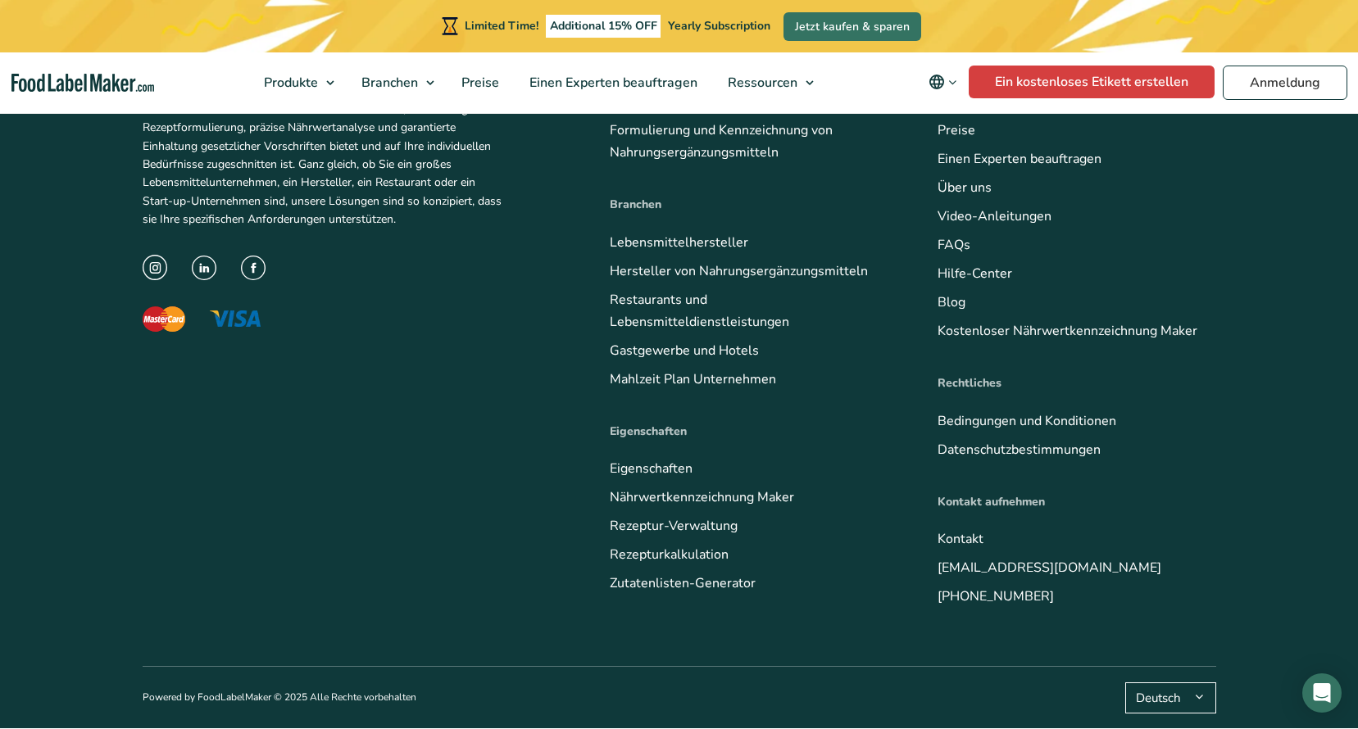
click at [1151, 691] on button "Deutsch" at bounding box center [1170, 697] width 91 height 31
click at [1168, 620] on link "English" at bounding box center [1156, 619] width 41 height 16
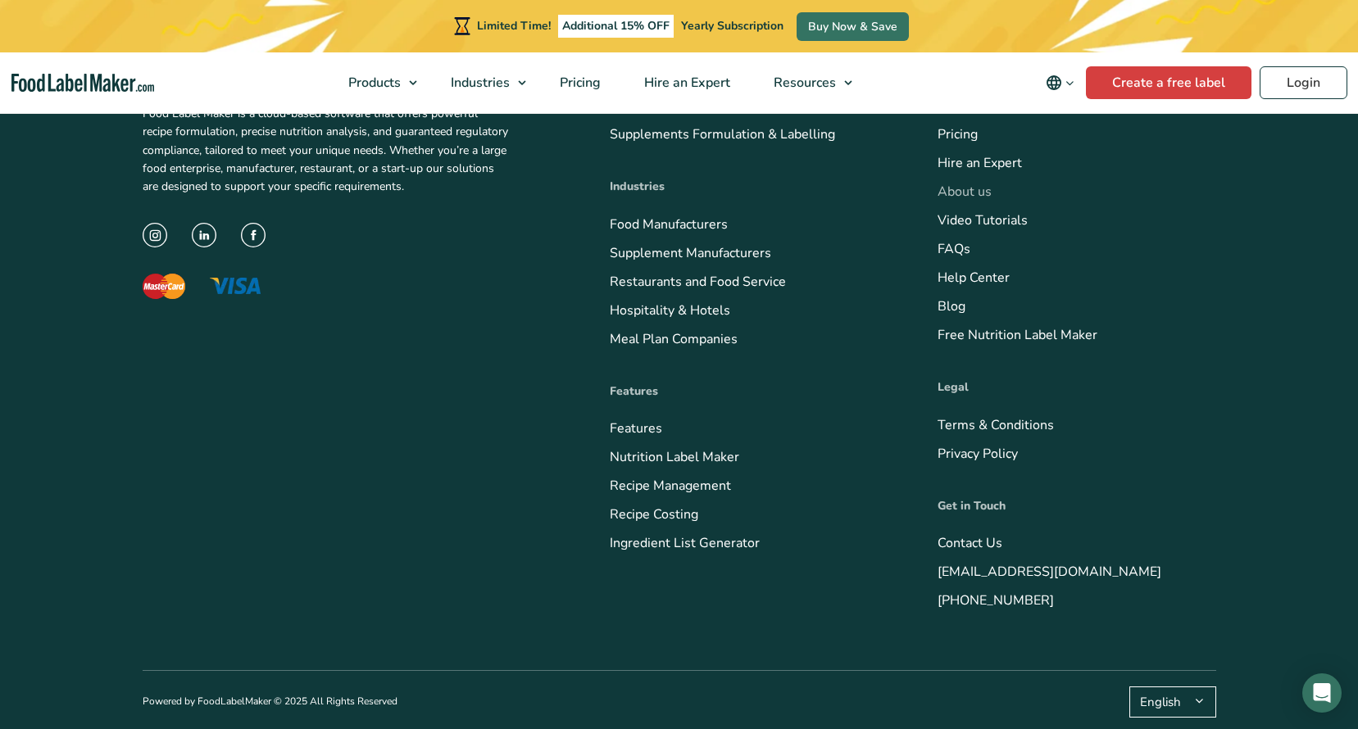
scroll to position [2479, 0]
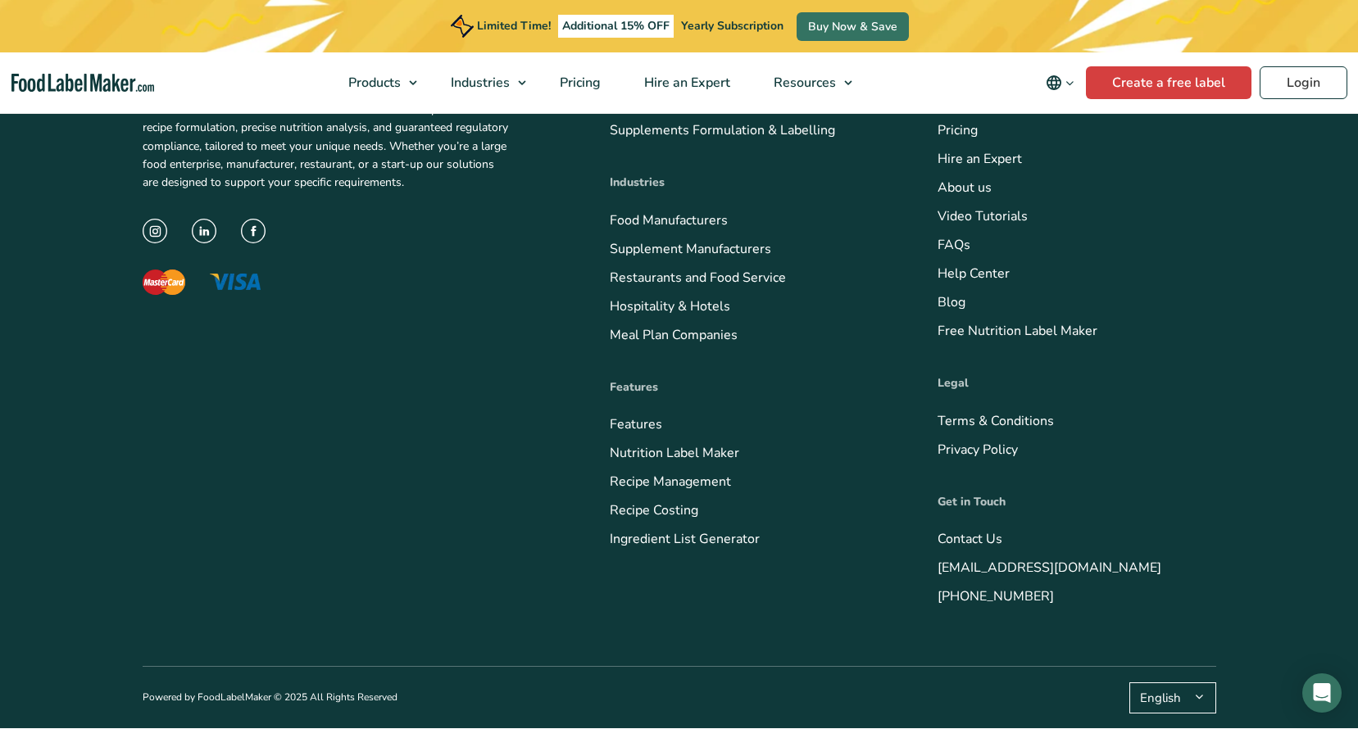
click at [1058, 82] on icon "Change language" at bounding box center [1054, 83] width 20 height 20
click at [1137, 75] on link "Create a free label" at bounding box center [1168, 82] width 165 height 33
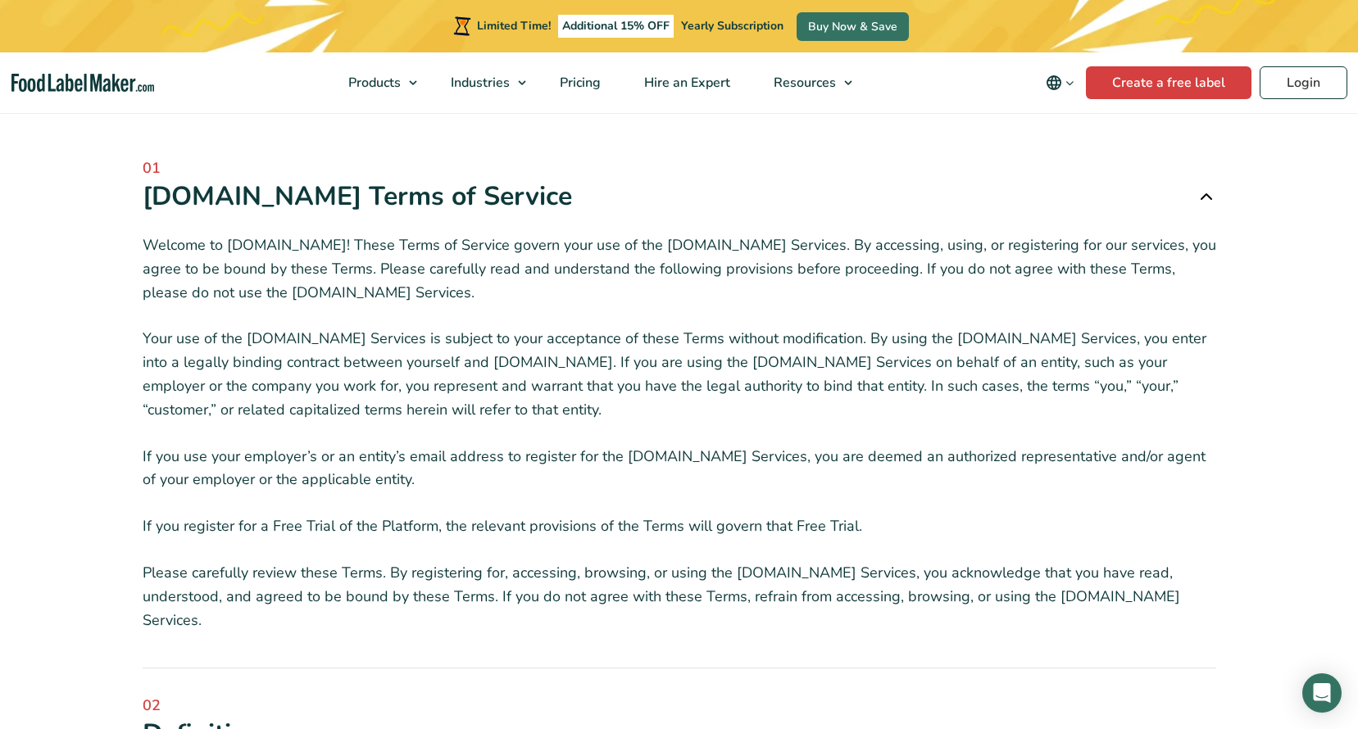
click at [502, 197] on div "[DOMAIN_NAME] Terms of Service" at bounding box center [679, 196] width 1073 height 34
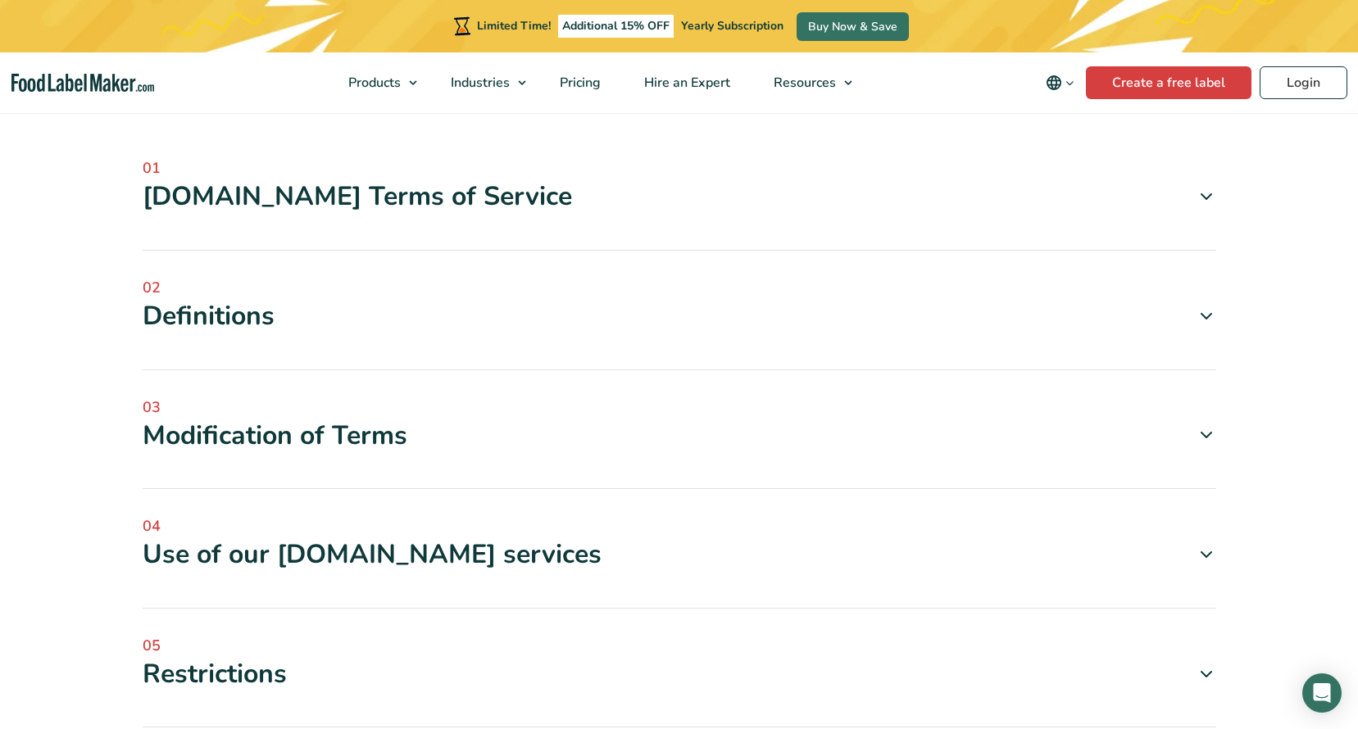
click at [502, 197] on div "[DOMAIN_NAME] Terms of Service" at bounding box center [679, 196] width 1073 height 34
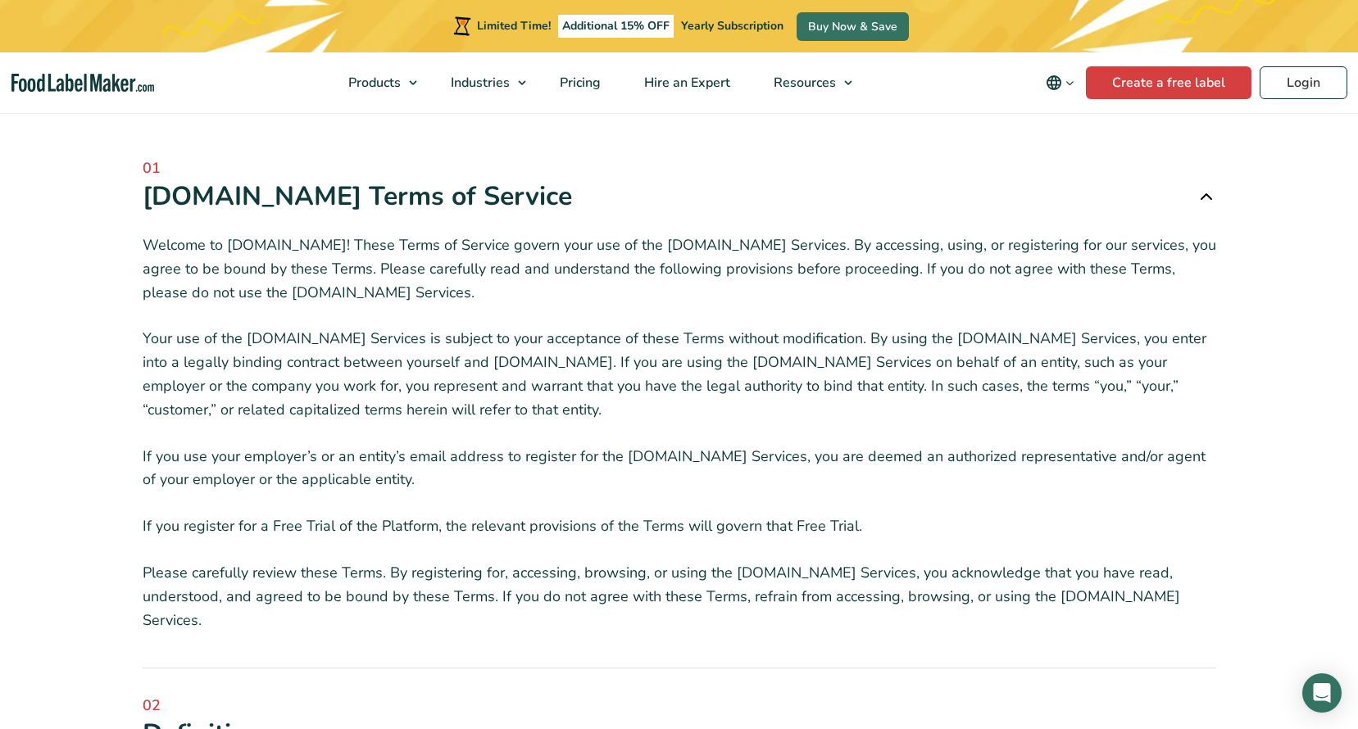
drag, startPoint x: 139, startPoint y: 186, endPoint x: 391, endPoint y: 194, distance: 251.6
click at [391, 194] on div "Foodlabelmaker.com Terms of Service" at bounding box center [679, 196] width 1073 height 34
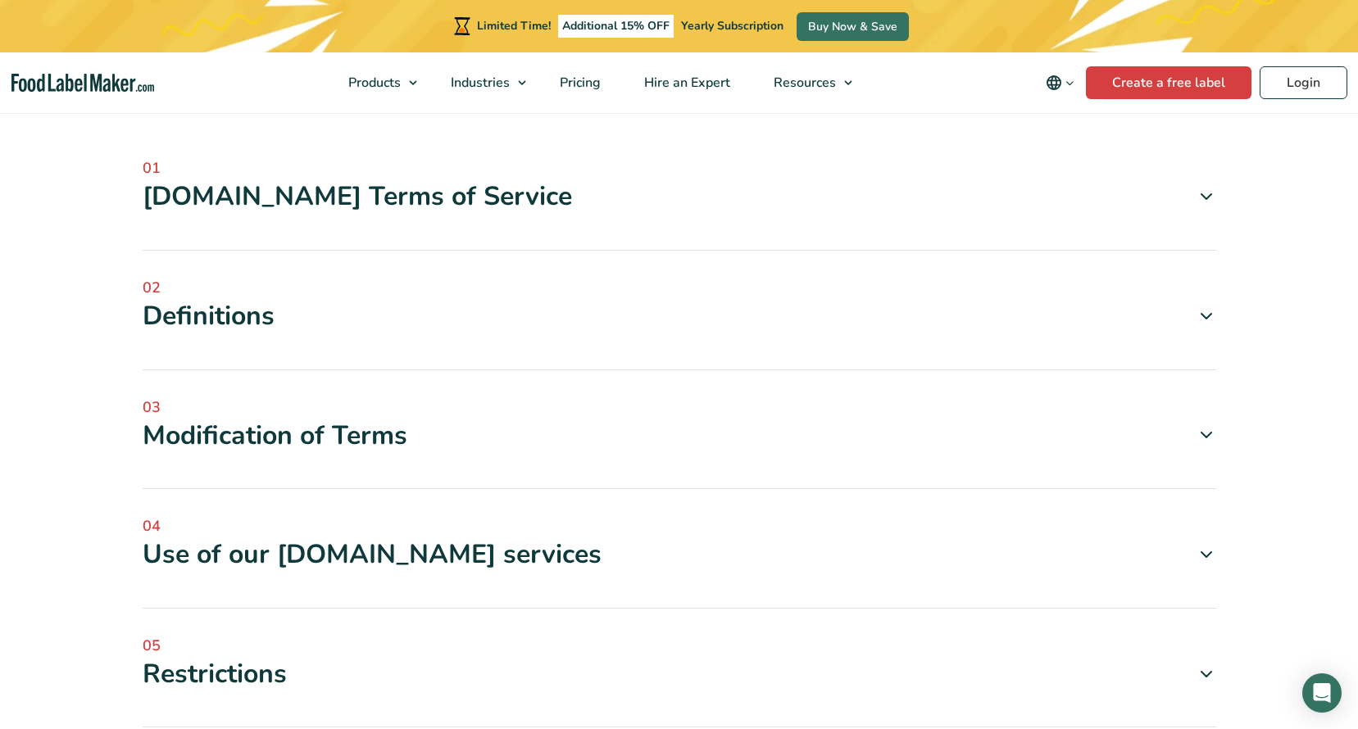
click at [173, 202] on div "Foodlabelmaker.com Terms of Service" at bounding box center [679, 196] width 1073 height 34
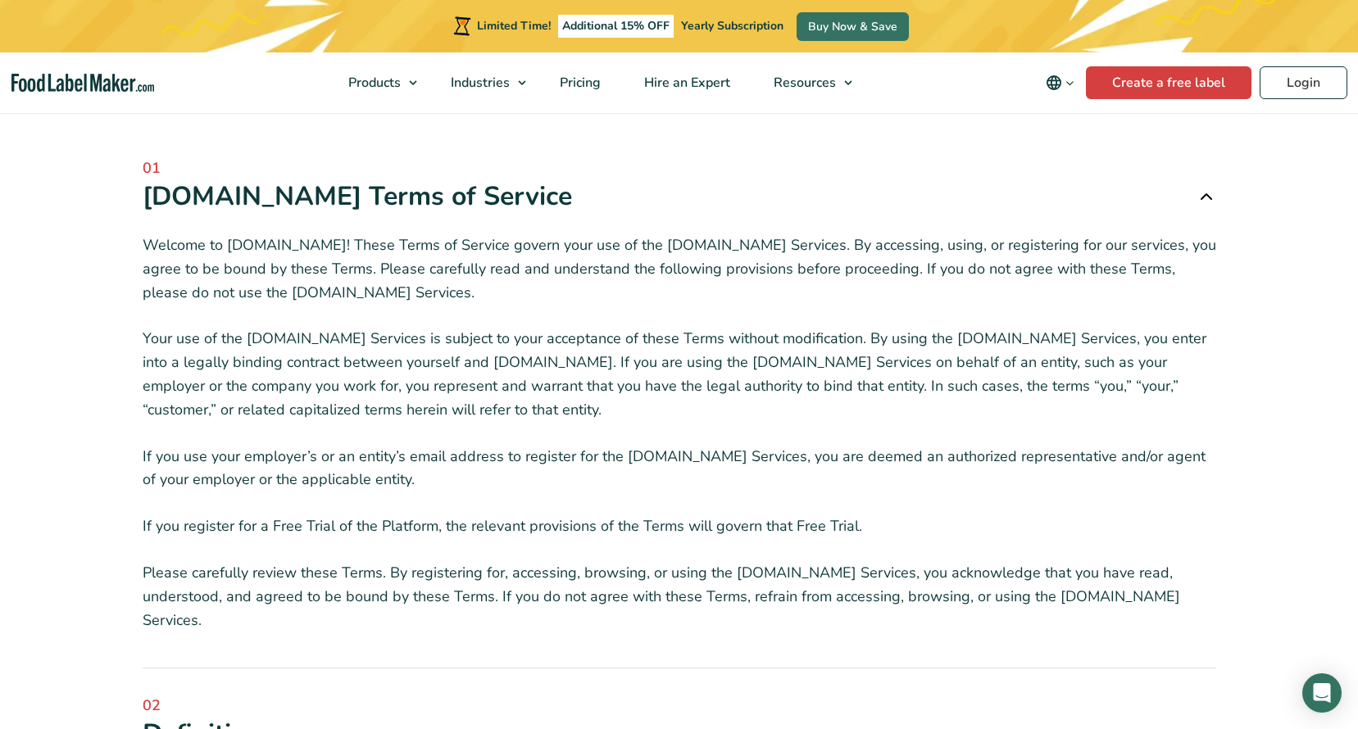
copy div "Foodlabelmaker.com"
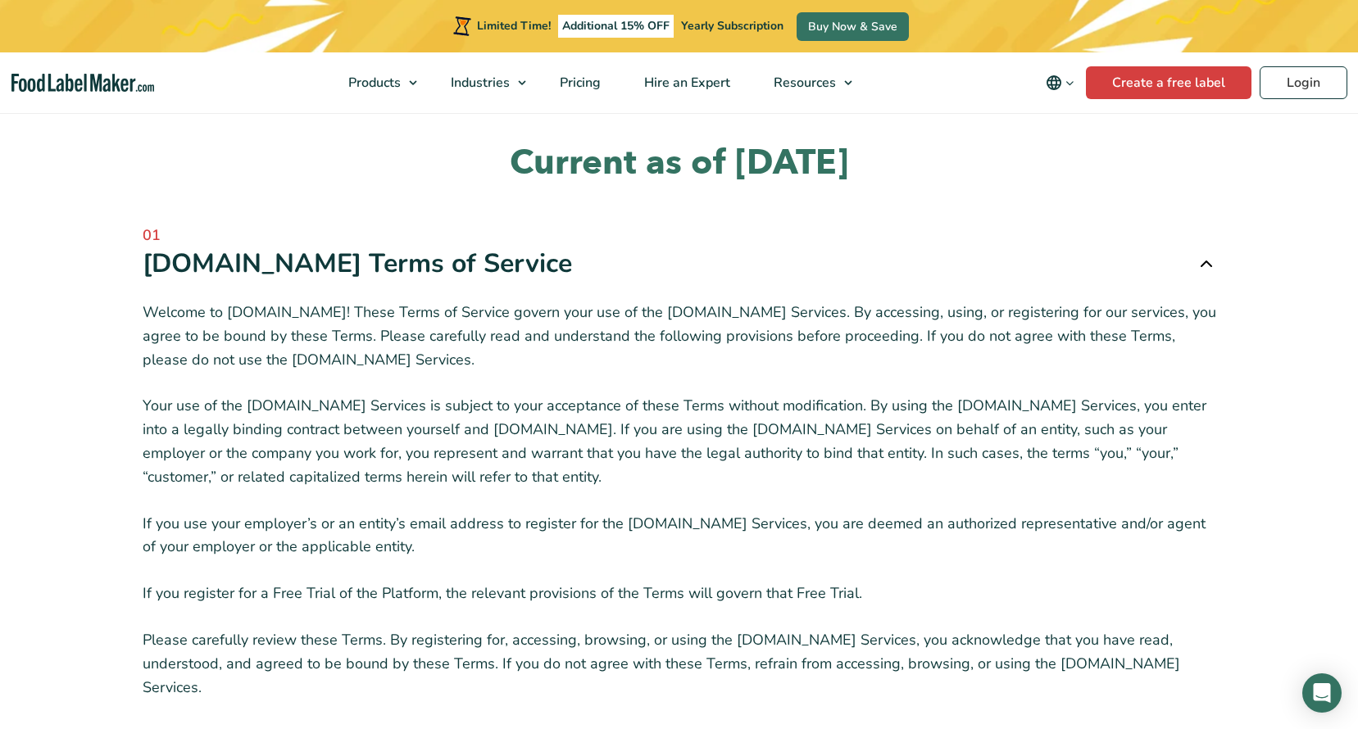
scroll to position [82, 0]
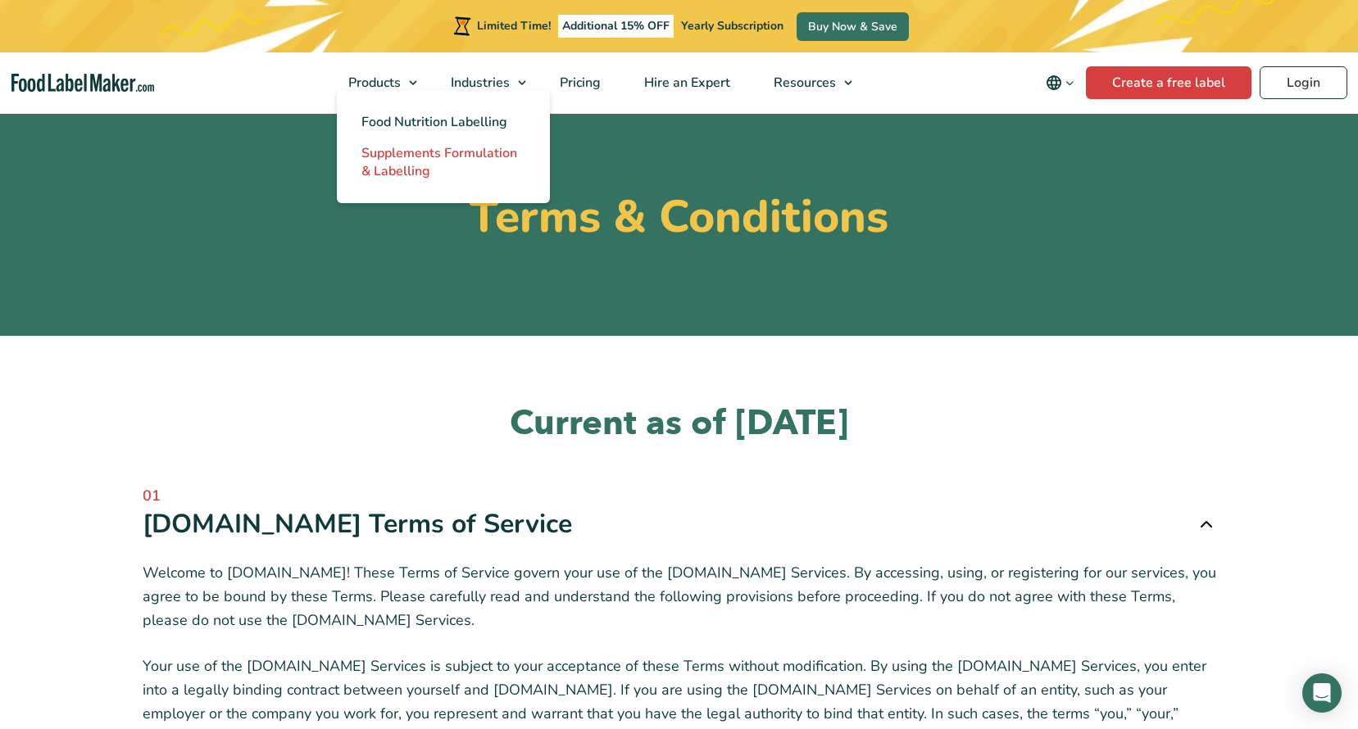
click at [448, 161] on span "Supplements Formulation & Labelling" at bounding box center [439, 162] width 156 height 36
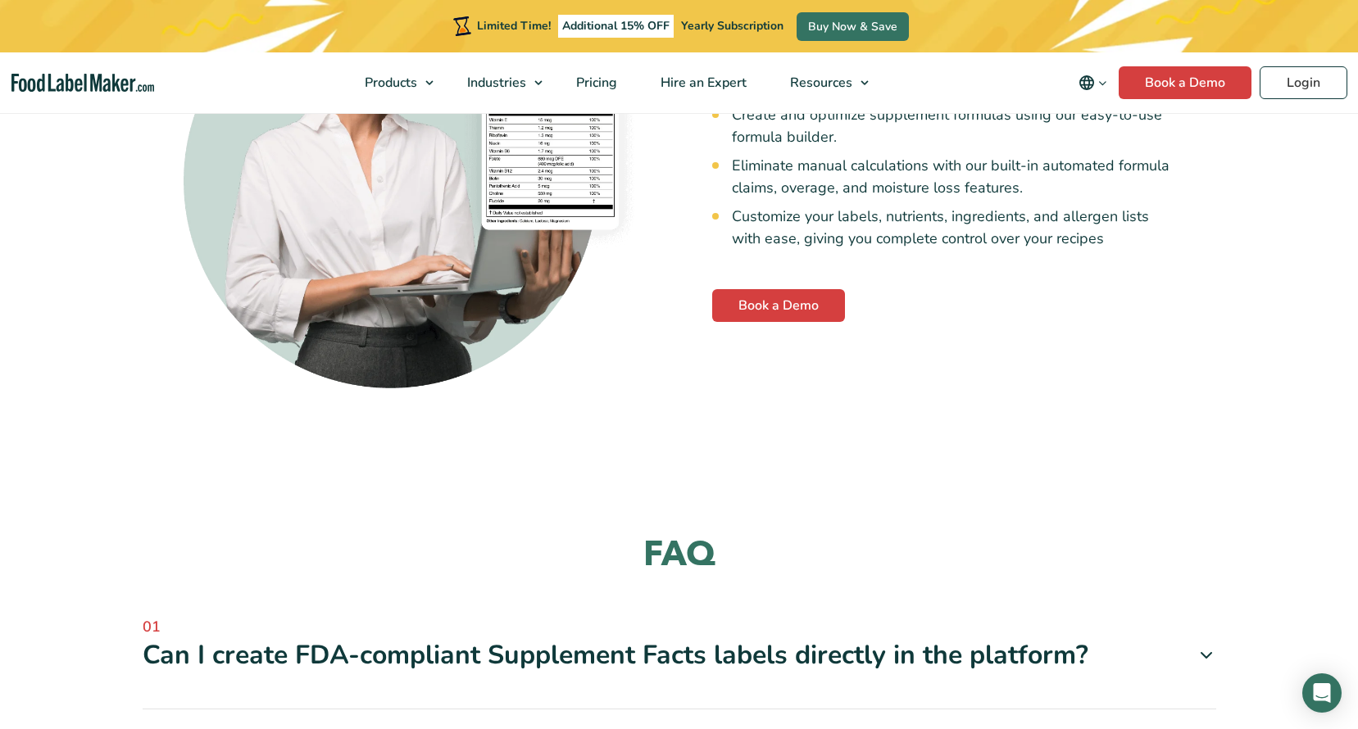
scroll to position [3441, 0]
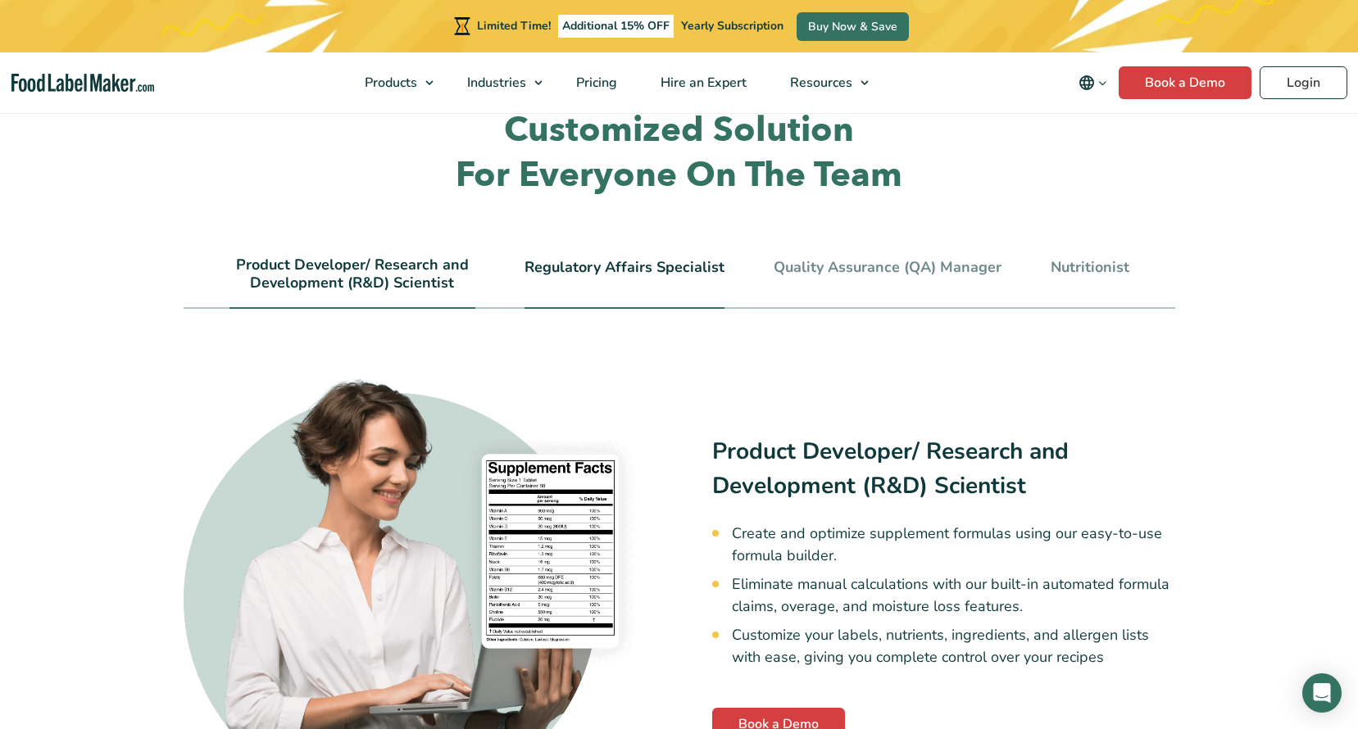
click at [634, 259] on link "Regulatory Affairs Specialist" at bounding box center [624, 268] width 200 height 18
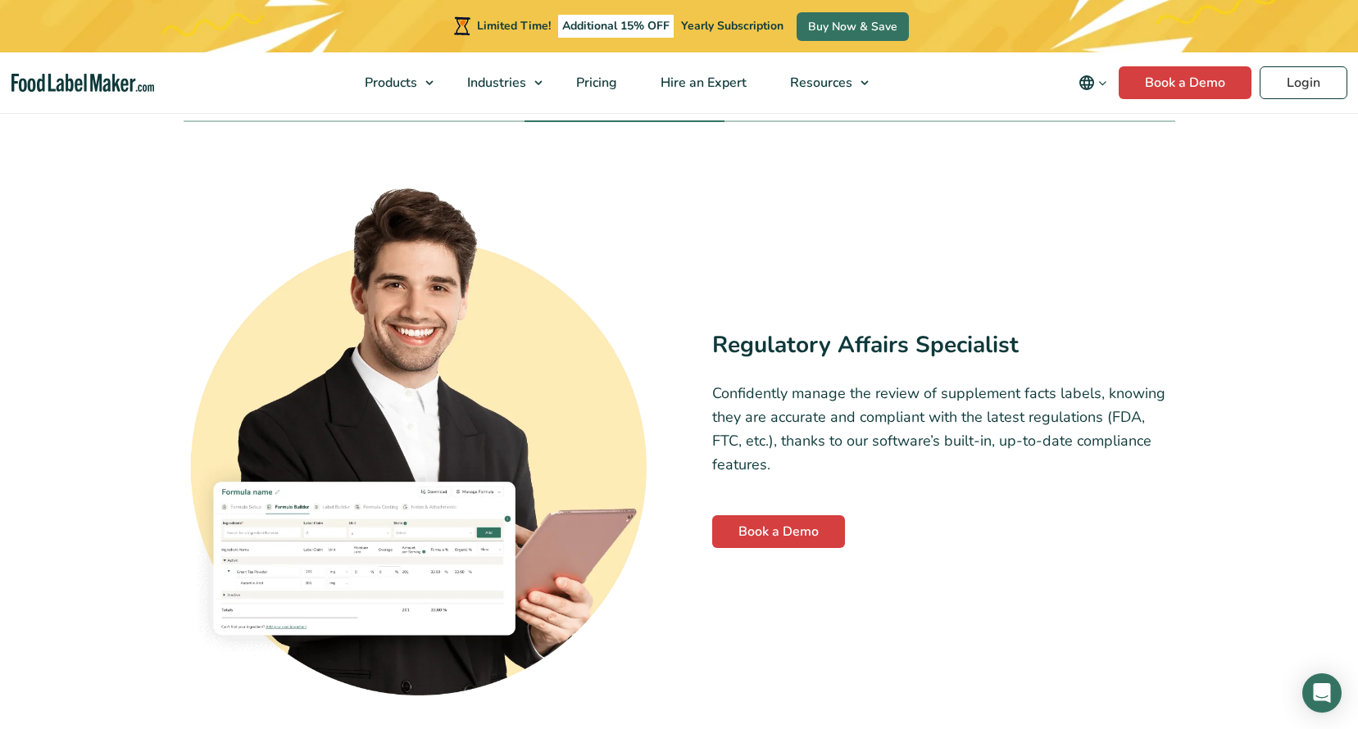
scroll to position [3687, 0]
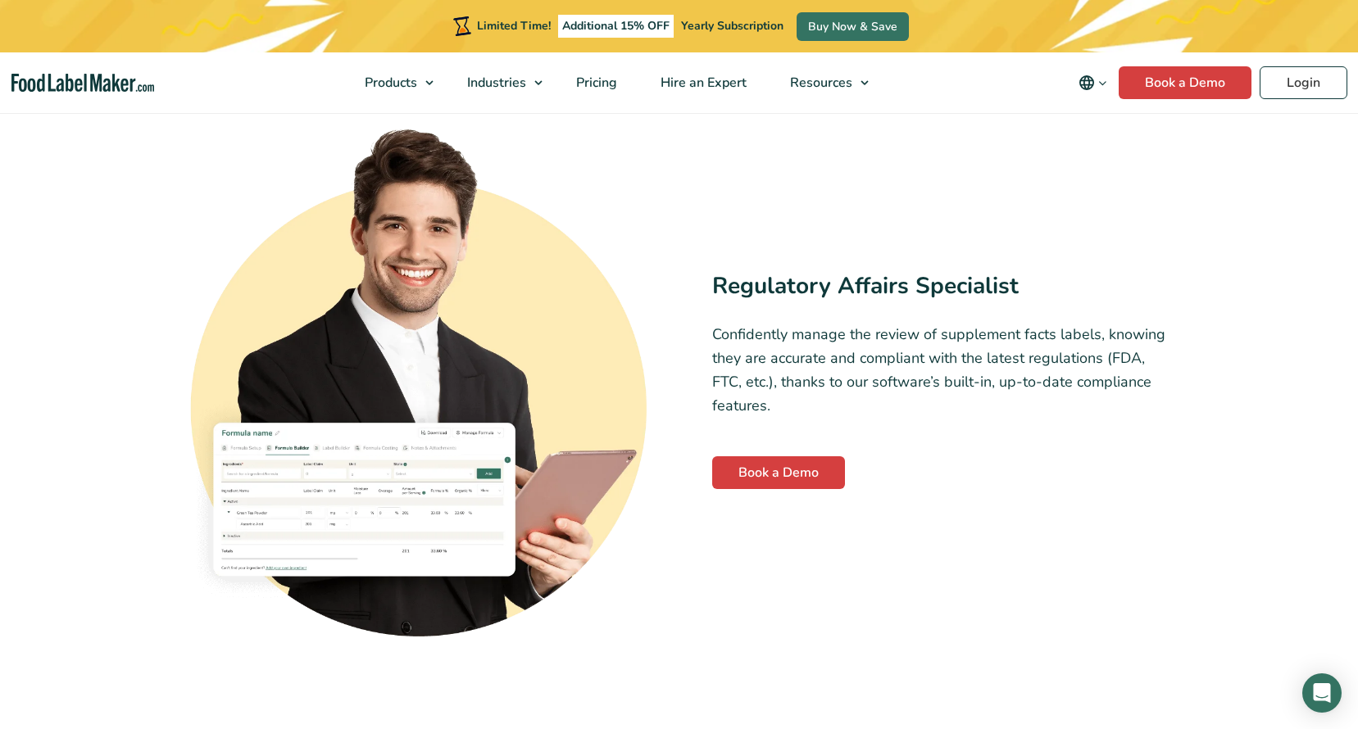
click at [1095, 70] on button "Change language" at bounding box center [1093, 82] width 52 height 33
click at [1120, 184] on link "Deutsch" at bounding box center [1115, 187] width 45 height 16
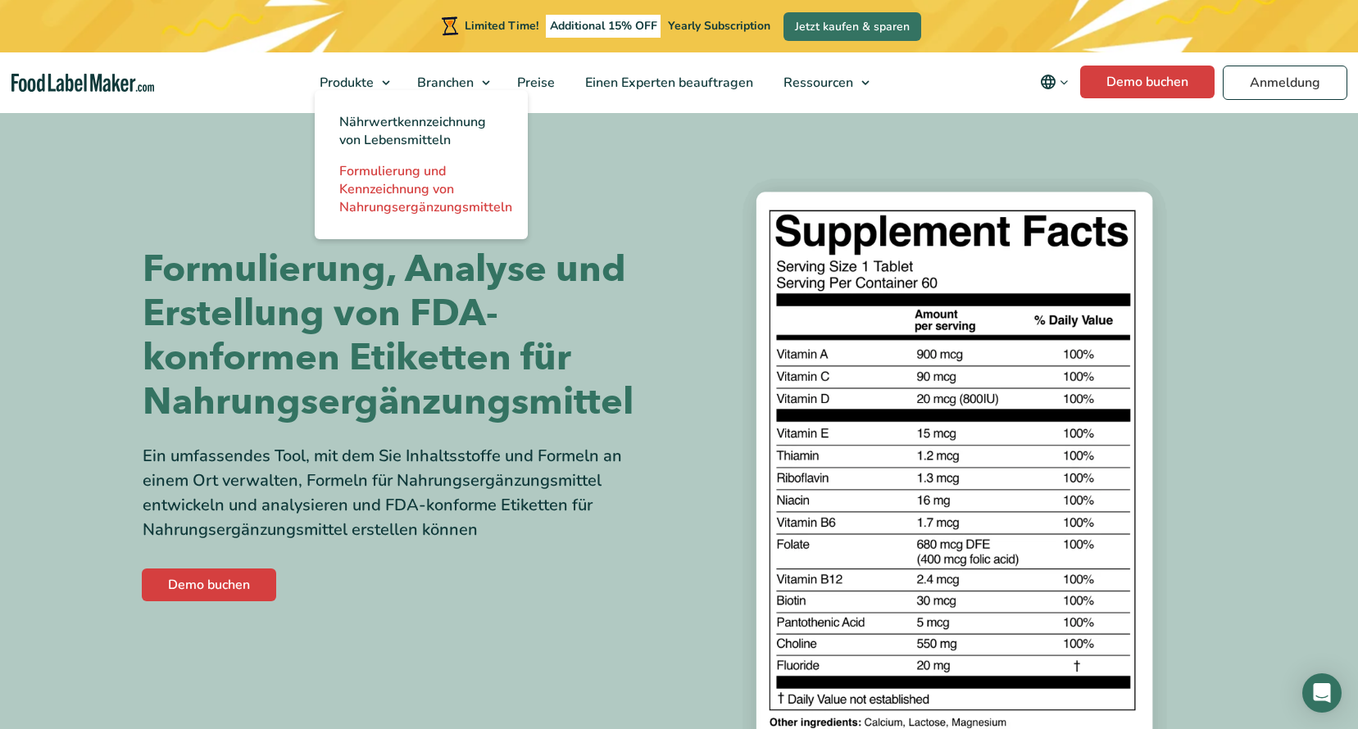
click at [402, 189] on span "Formulierung und Kennzeichnung von Nahrungsergänzungsmitteln" at bounding box center [425, 189] width 173 height 54
click at [415, 130] on span "Nährwertkennzeichnung von Lebensmitteln" at bounding box center [412, 131] width 147 height 36
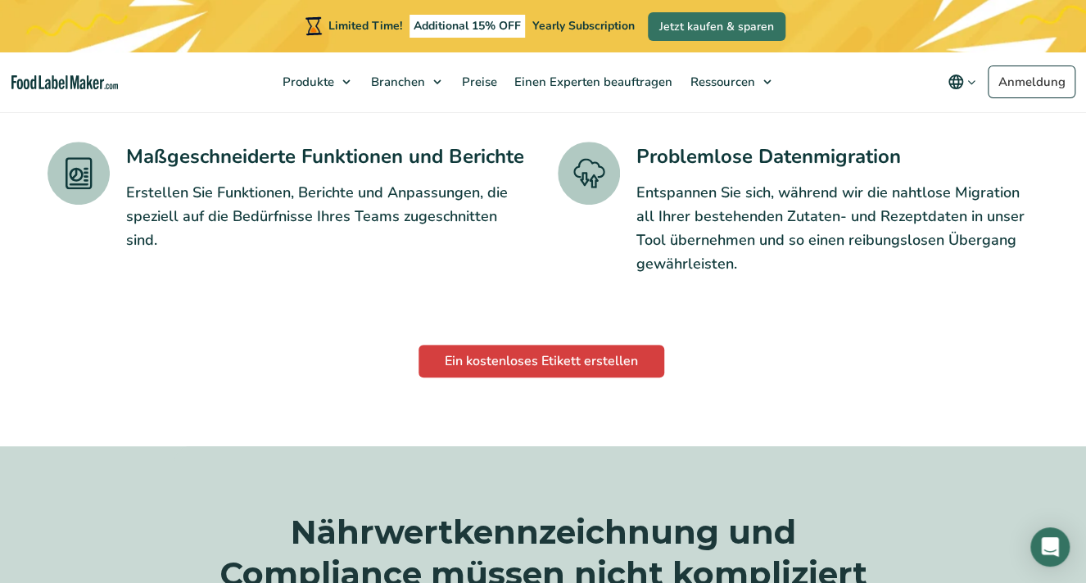
scroll to position [2912, 0]
